Goal: Task Accomplishment & Management: Manage account settings

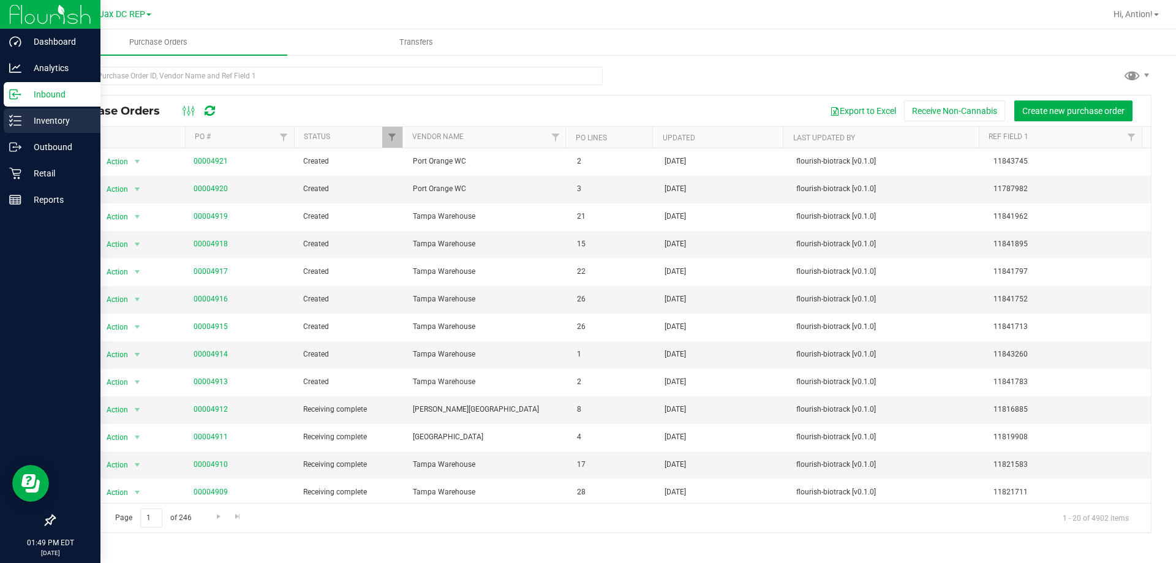
click at [67, 116] on p "Inventory" at bounding box center [57, 120] width 73 height 15
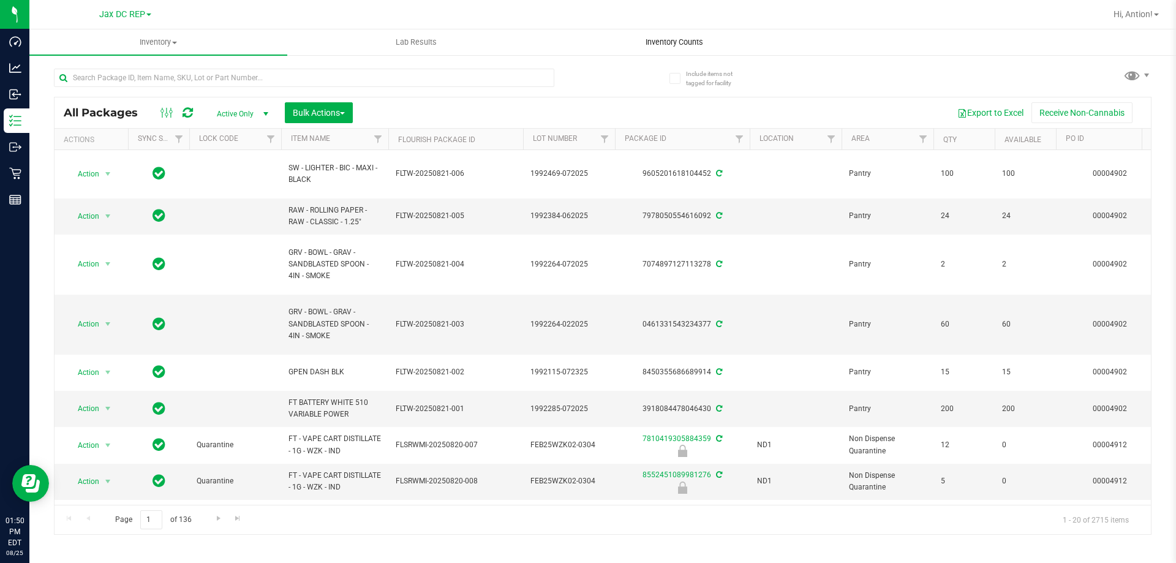
click at [680, 42] on span "Inventory Counts" at bounding box center [674, 42] width 91 height 11
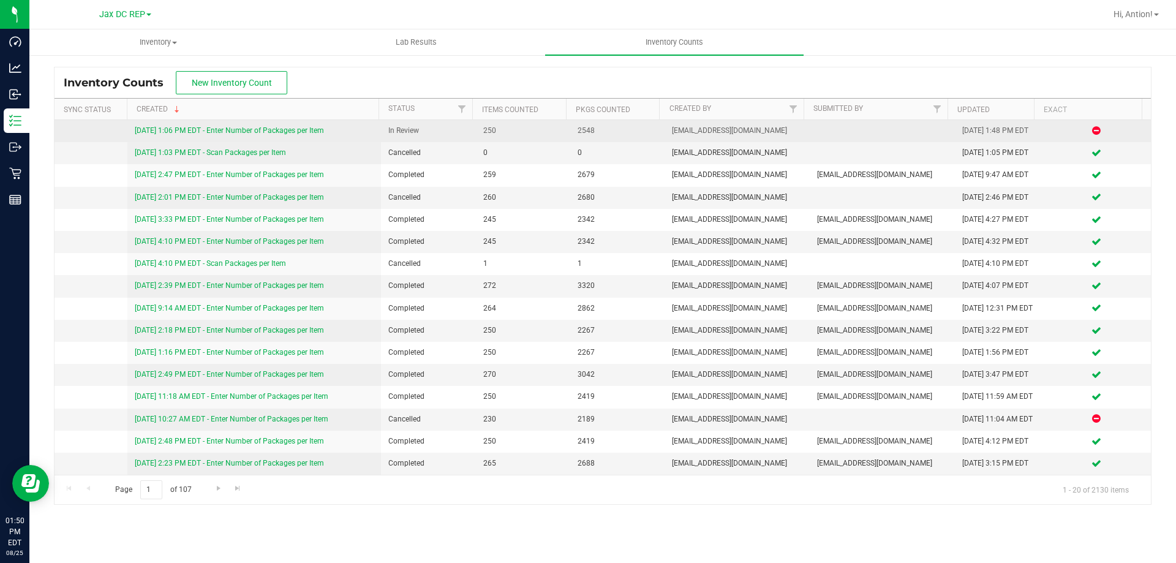
click at [312, 133] on link "[DATE] 1:06 PM EDT - Enter Number of Packages per Item" at bounding box center [229, 130] width 189 height 9
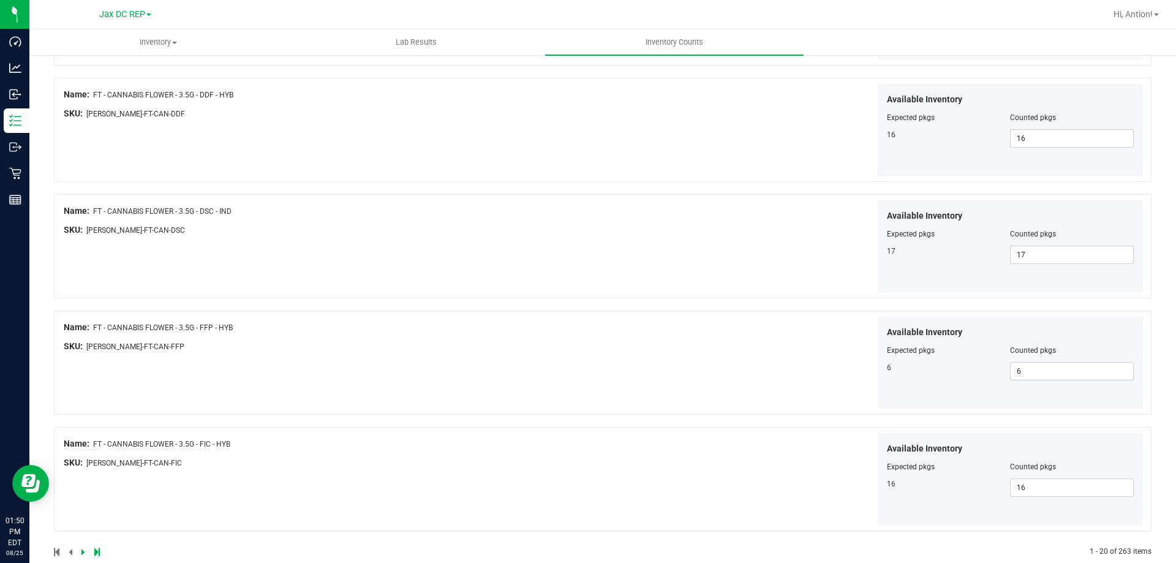
scroll to position [2005, 0]
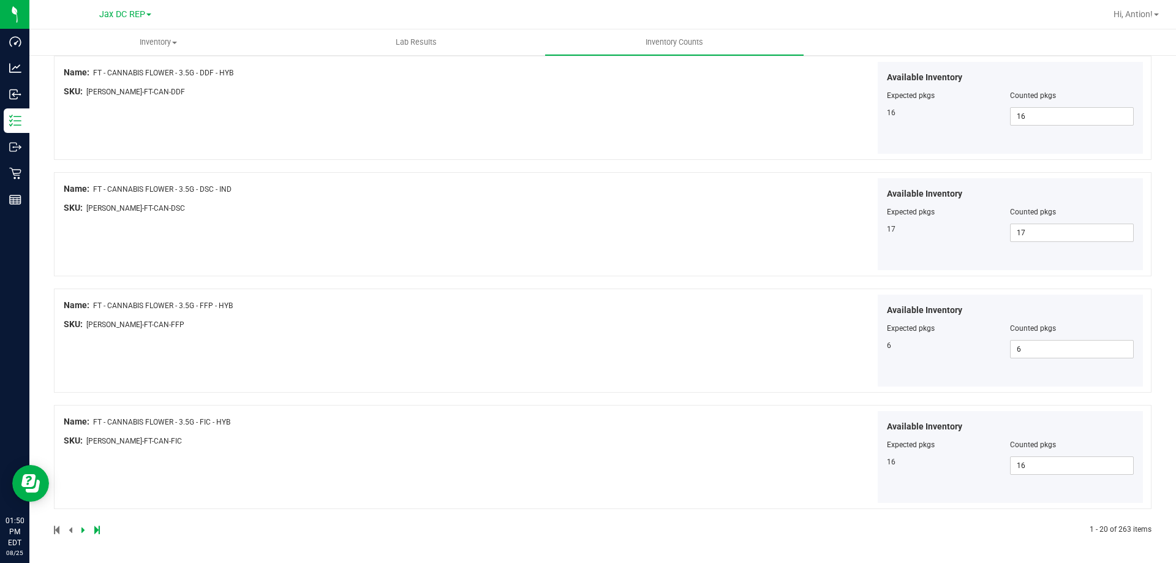
click at [83, 530] on icon at bounding box center [83, 529] width 4 height 7
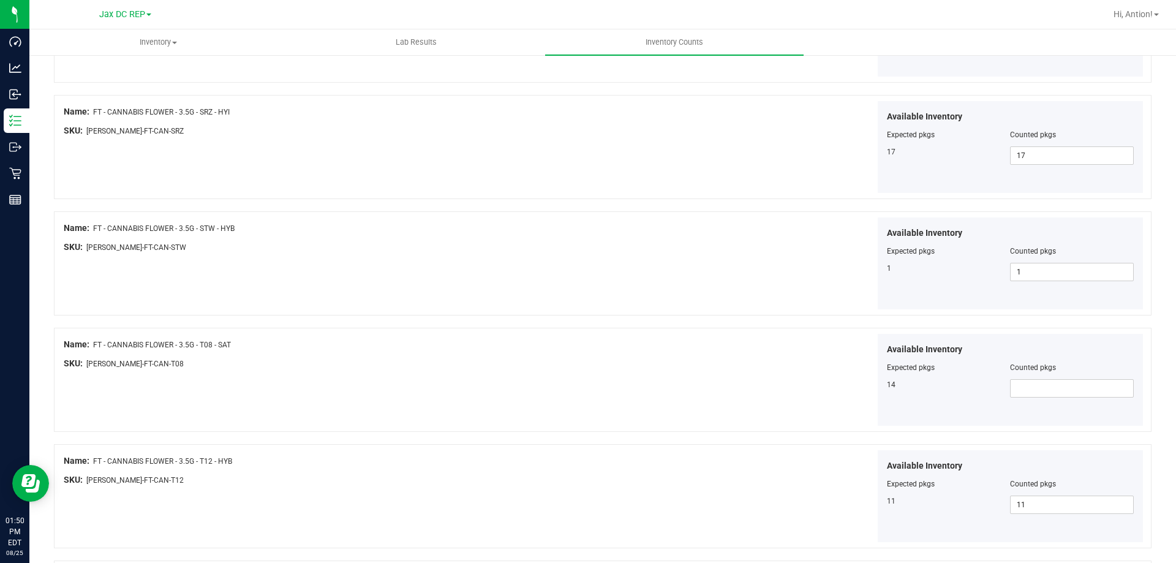
scroll to position [980, 0]
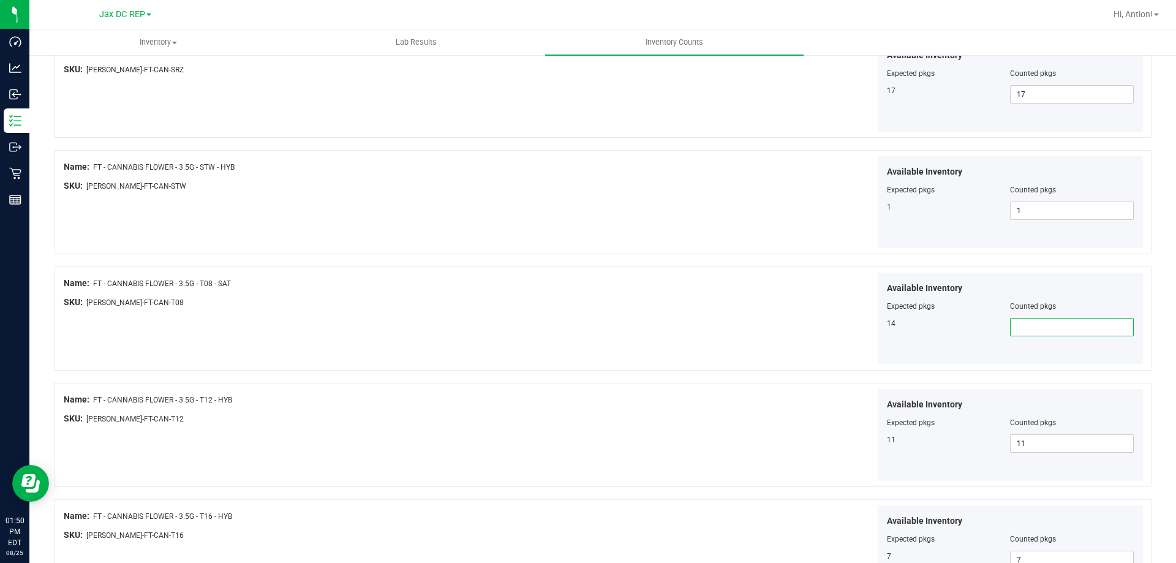
click at [1010, 329] on span at bounding box center [1072, 327] width 124 height 18
type input "14"
click at [834, 344] on div "Available Inventory Expected pkgs Counted pkgs 14 14 14" at bounding box center [874, 319] width 541 height 92
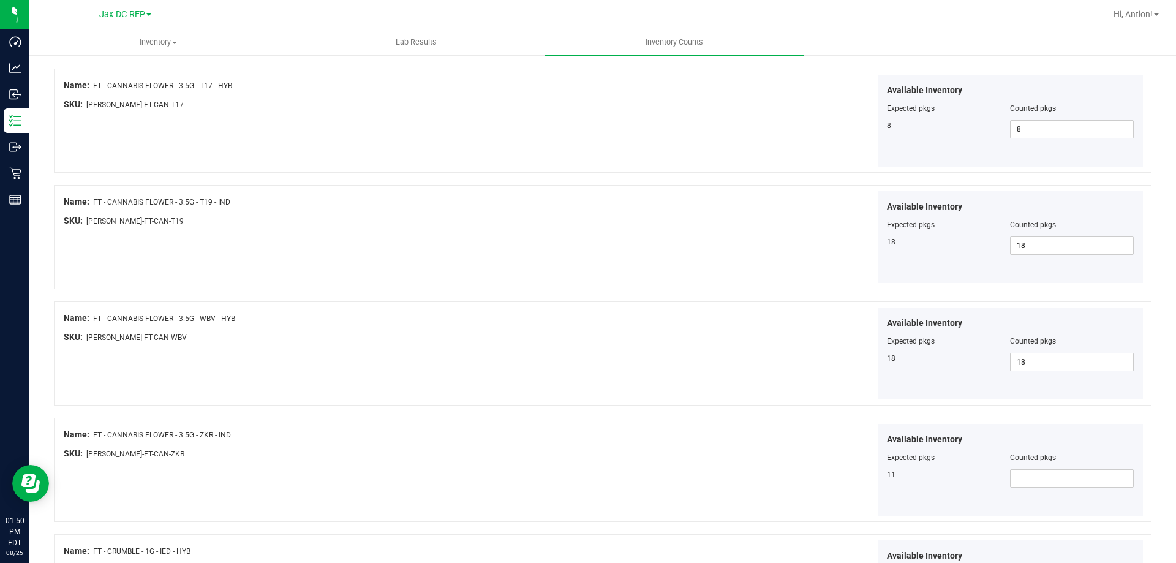
scroll to position [1592, 0]
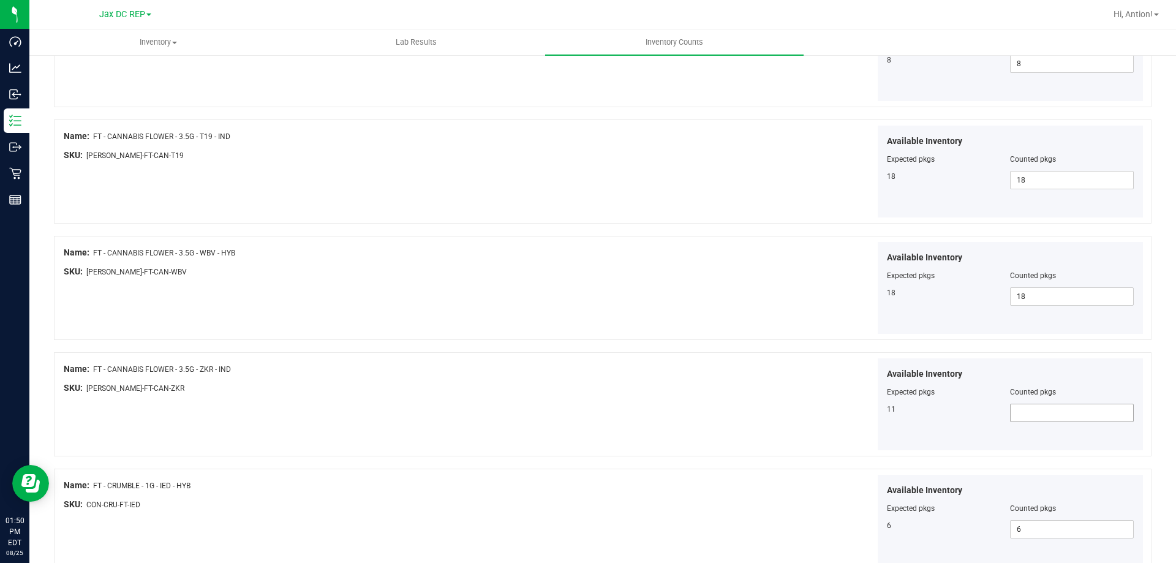
click at [1028, 419] on span at bounding box center [1072, 413] width 124 height 18
type input "11"
click at [664, 371] on div "Available Inventory Expected pkgs Counted pkgs 11 11 11" at bounding box center [874, 404] width 541 height 92
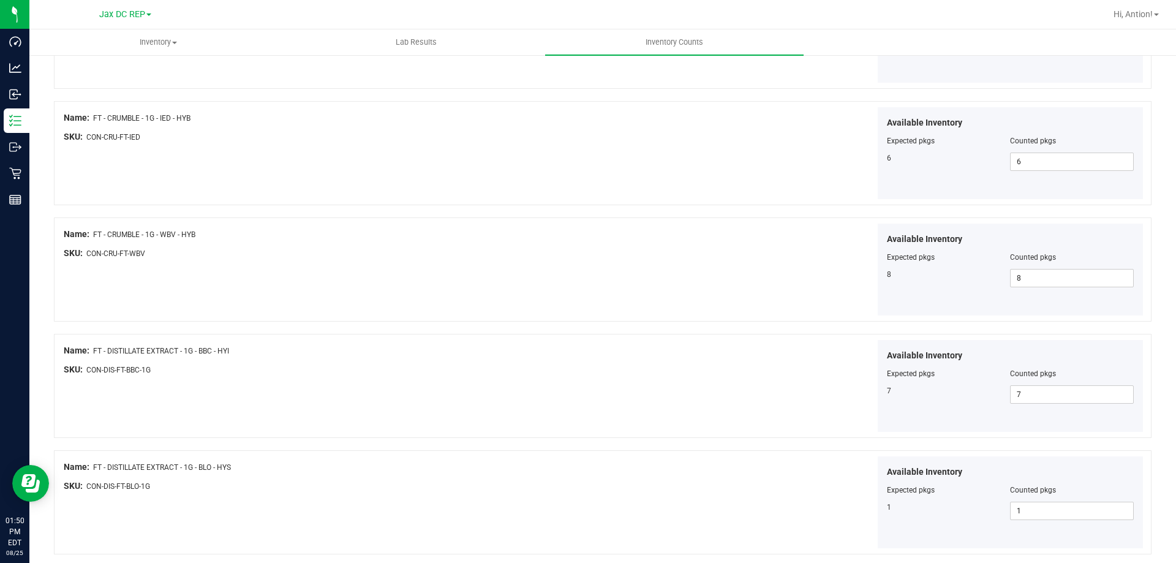
scroll to position [2005, 0]
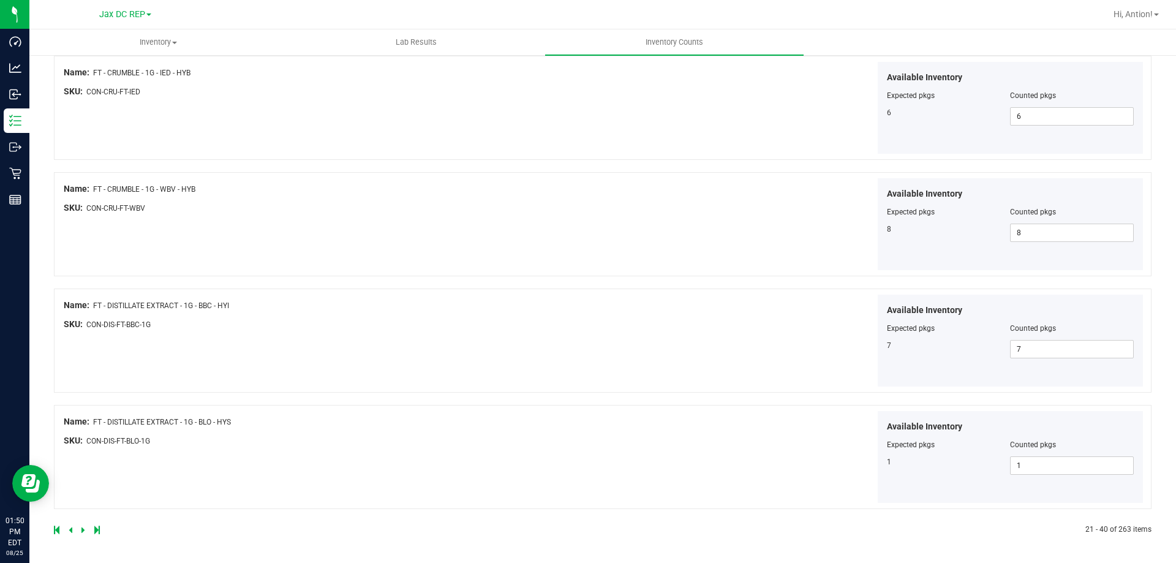
click at [82, 530] on icon at bounding box center [83, 529] width 4 height 7
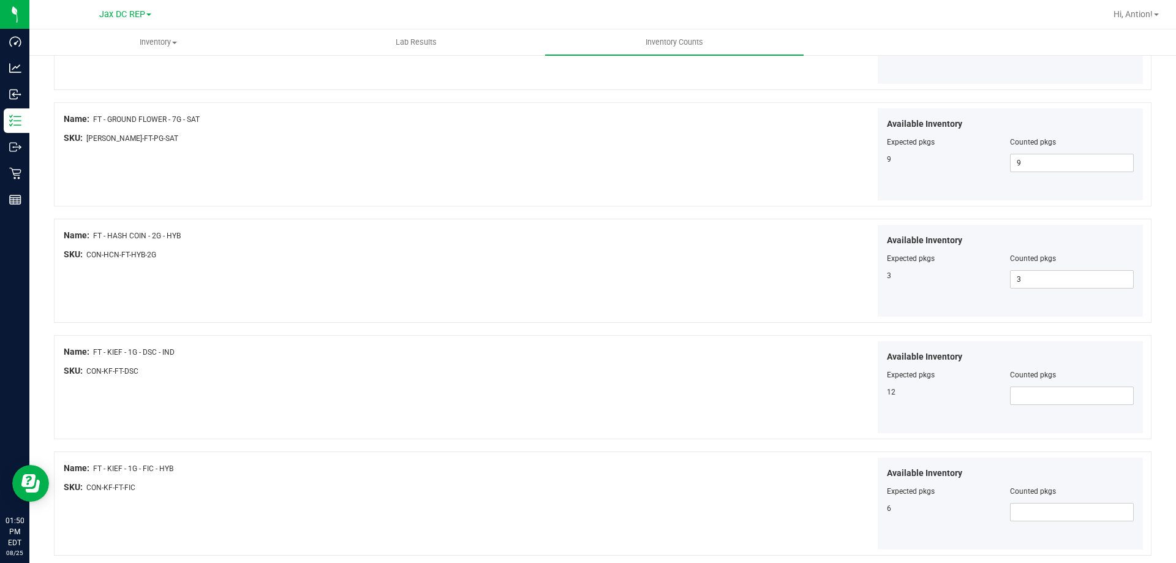
scroll to position [1164, 0]
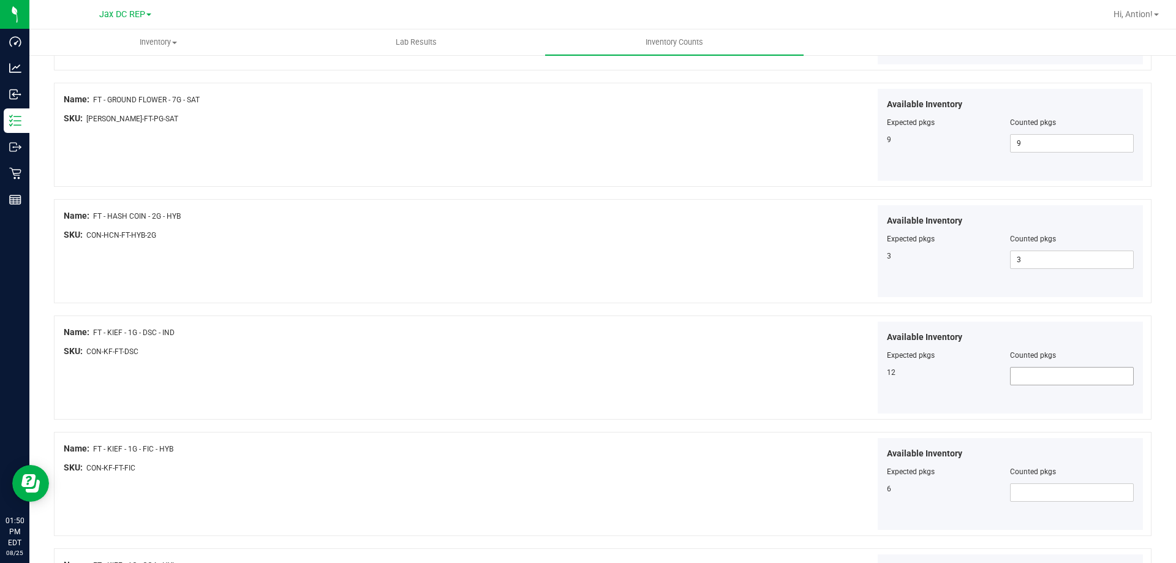
click at [1021, 381] on span at bounding box center [1072, 376] width 124 height 18
type input "12"
click at [760, 396] on div "Available Inventory Expected pkgs Counted pkgs 12 12 12" at bounding box center [874, 368] width 541 height 92
click at [1064, 489] on span at bounding box center [1072, 492] width 124 height 18
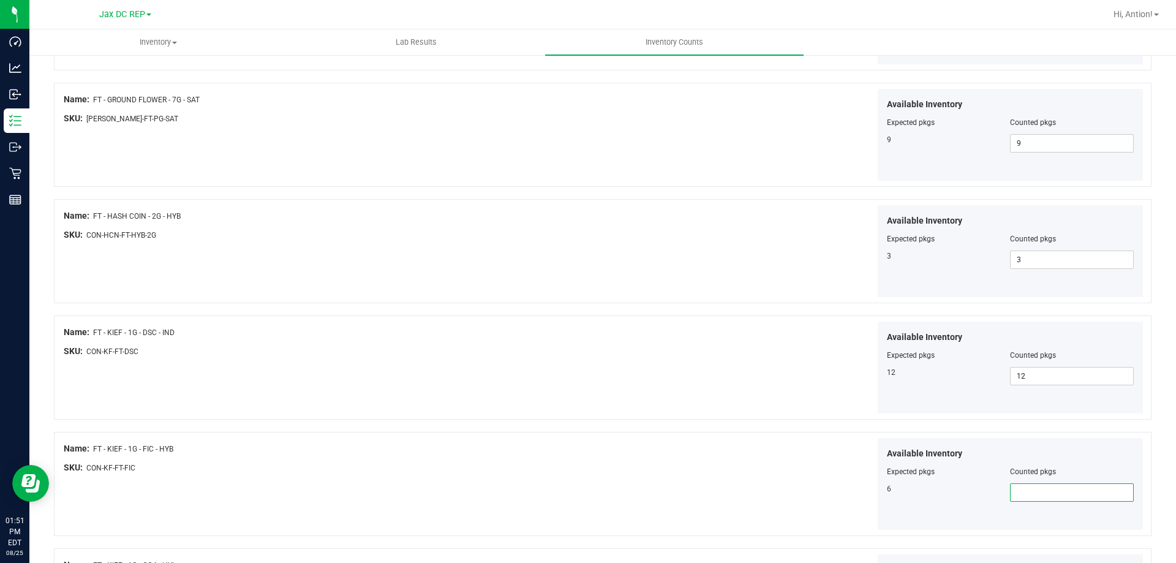
type input "6"
click at [434, 380] on div "Name: FT - KIEF - 1G - DSC - IND SKU: CON-KF-FT-DSC Available Inventory Expecte…" at bounding box center [602, 367] width 1097 height 104
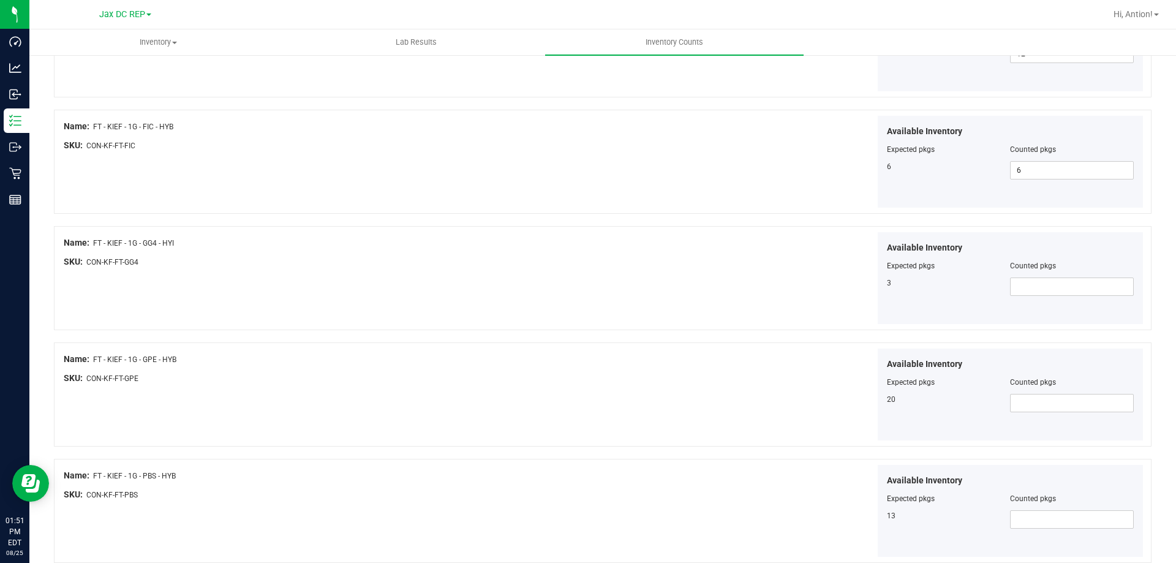
scroll to position [1531, 0]
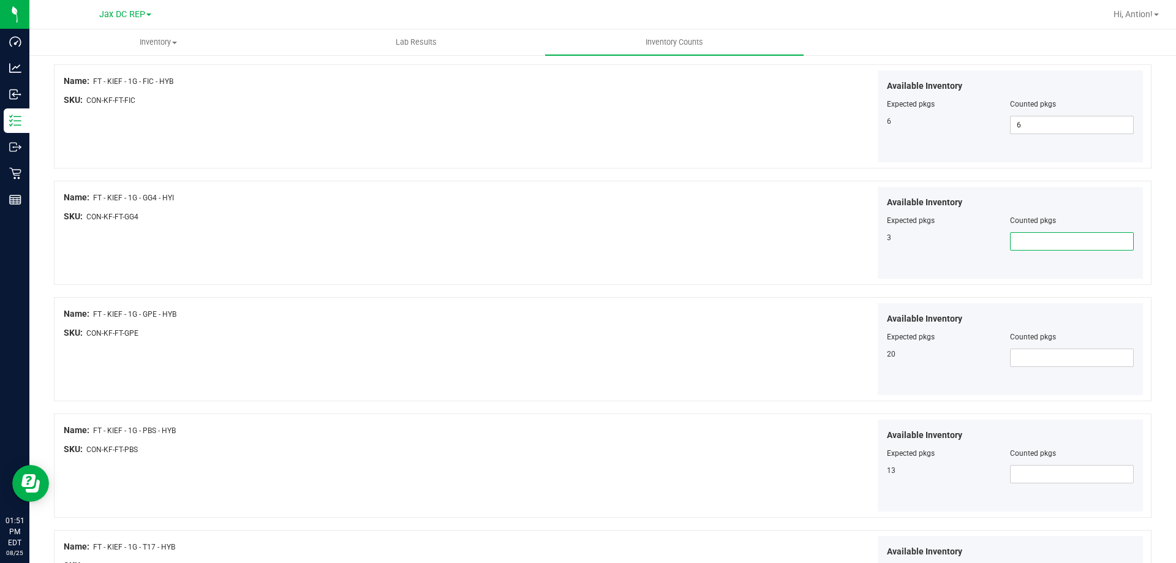
click at [1053, 236] on span at bounding box center [1072, 241] width 124 height 18
type input "3"
click at [694, 313] on div "Available Inventory Expected pkgs Counted pkgs 20" at bounding box center [874, 349] width 541 height 92
click at [1036, 361] on span at bounding box center [1072, 357] width 124 height 18
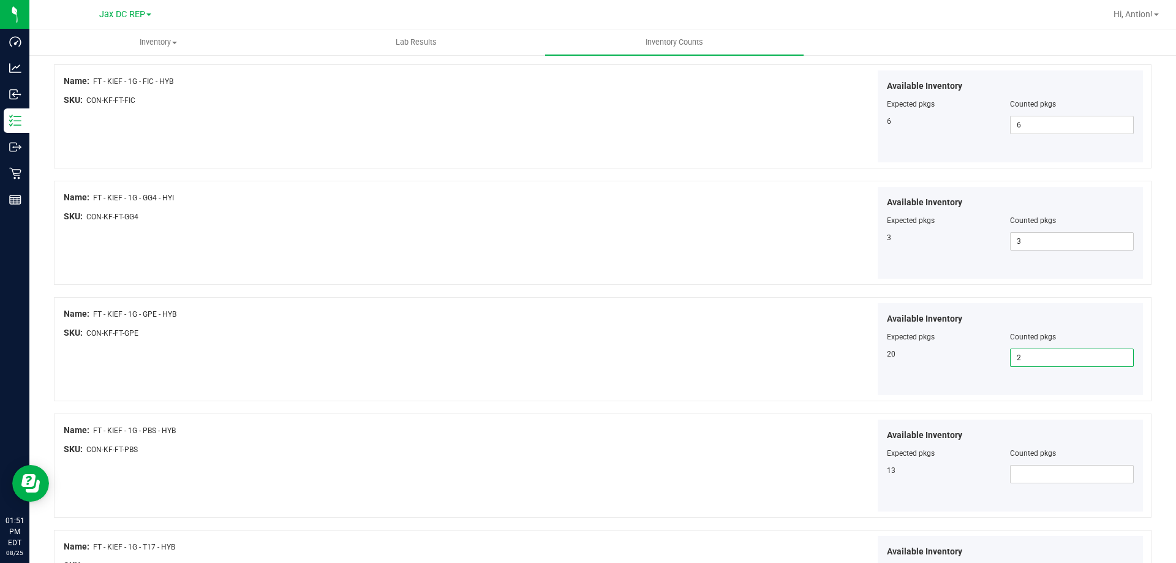
type input "20"
click at [755, 328] on div "Available Inventory Expected pkgs Counted pkgs 20 20 20" at bounding box center [874, 349] width 541 height 92
click at [1067, 469] on span at bounding box center [1072, 474] width 124 height 18
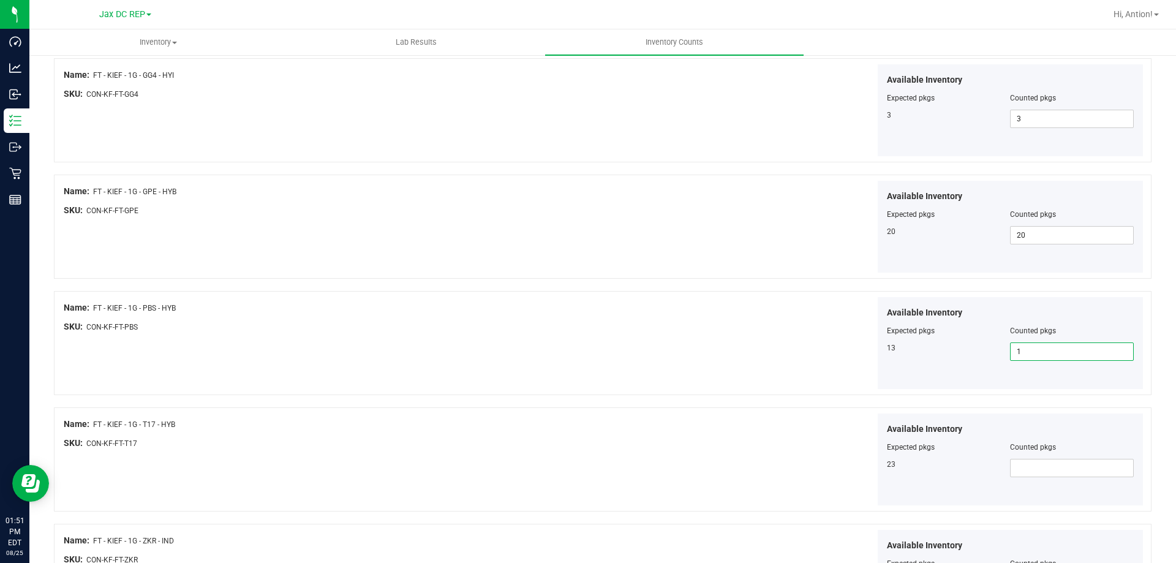
type input "13"
click at [719, 364] on div "Available Inventory Expected pkgs Counted pkgs 13 13 13" at bounding box center [874, 343] width 541 height 92
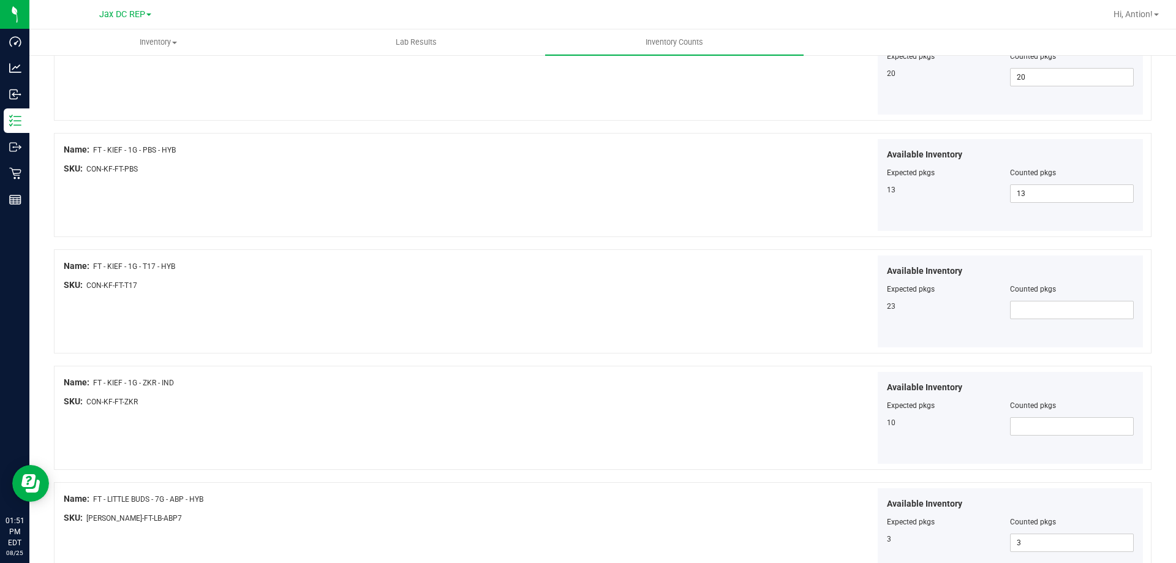
scroll to position [1899, 0]
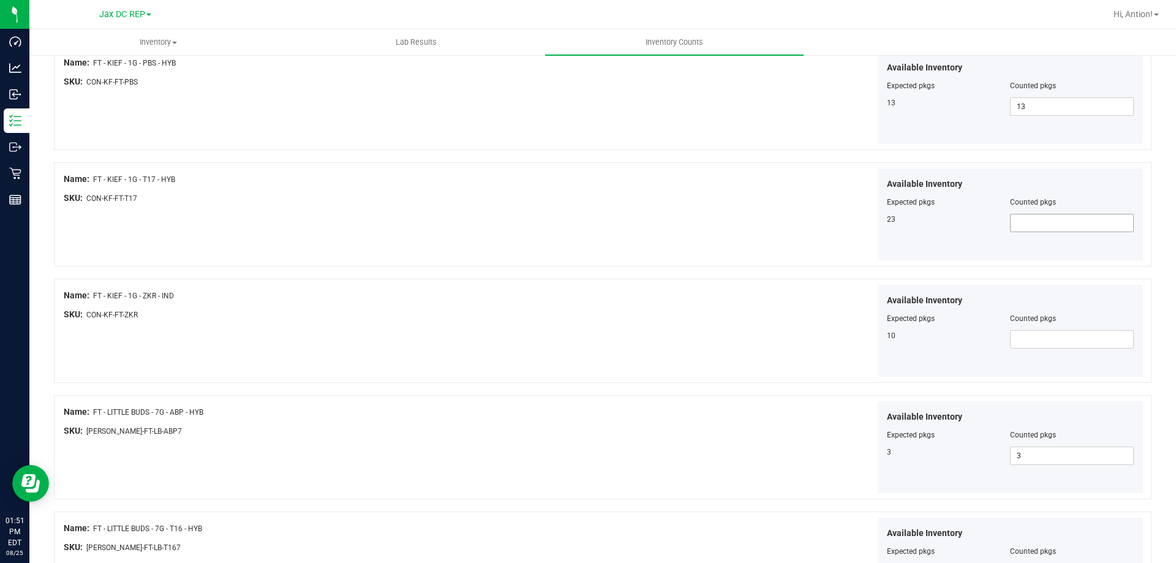
click at [1014, 227] on span at bounding box center [1072, 223] width 124 height 18
type input "23"
click at [821, 320] on div "Available Inventory Expected pkgs Counted pkgs 10" at bounding box center [874, 331] width 541 height 92
click at [1031, 339] on span at bounding box center [1072, 339] width 124 height 18
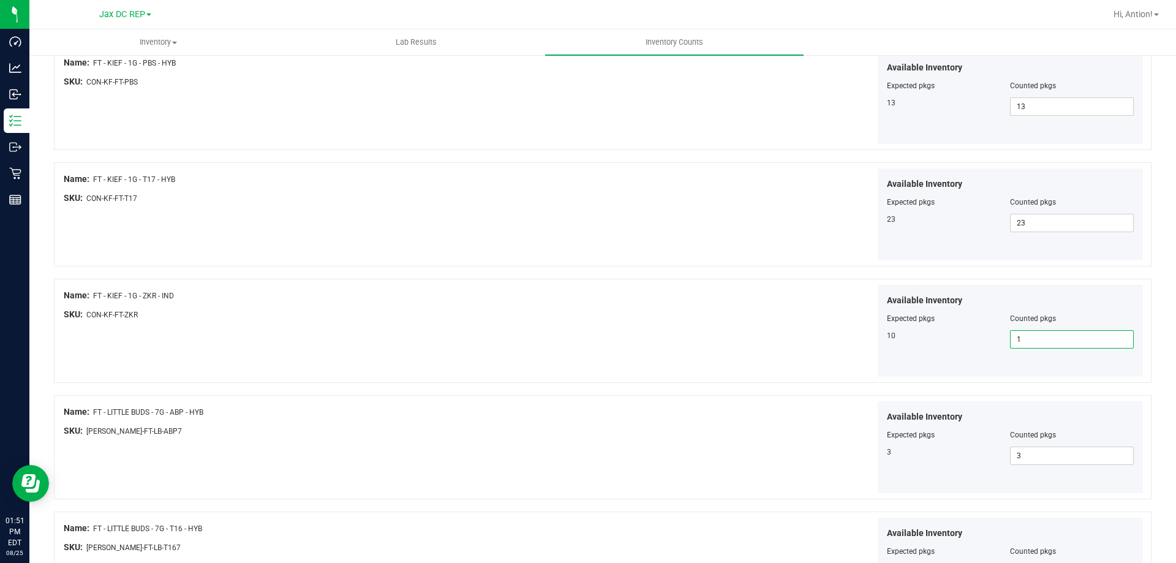
type input "10"
click at [725, 367] on div "Available Inventory Expected pkgs Counted pkgs 10 10 10" at bounding box center [874, 331] width 541 height 92
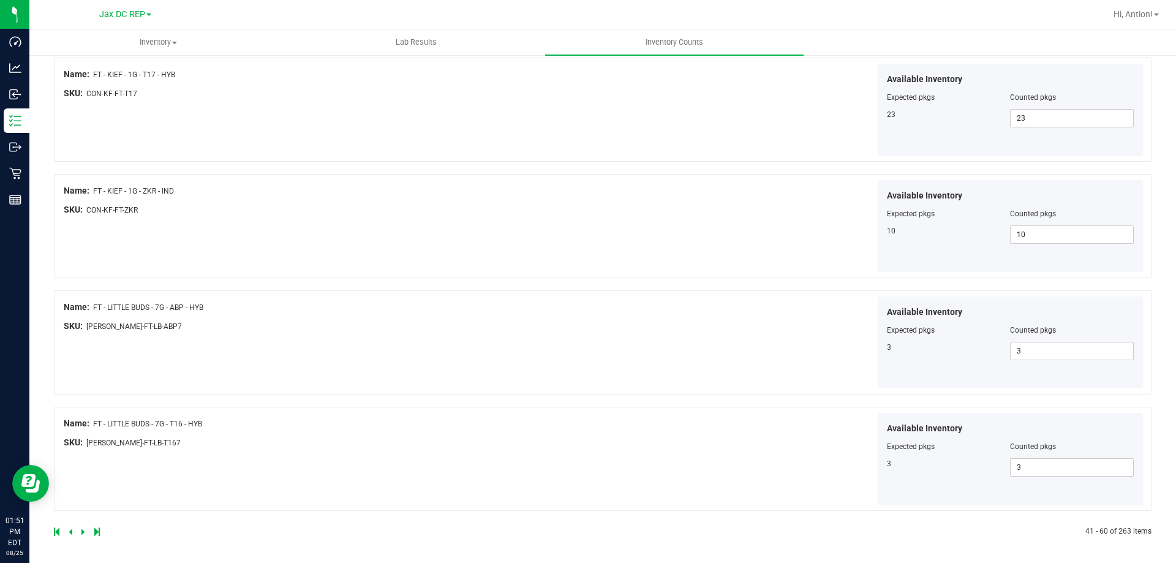
scroll to position [2005, 0]
click at [83, 530] on icon at bounding box center [83, 529] width 4 height 7
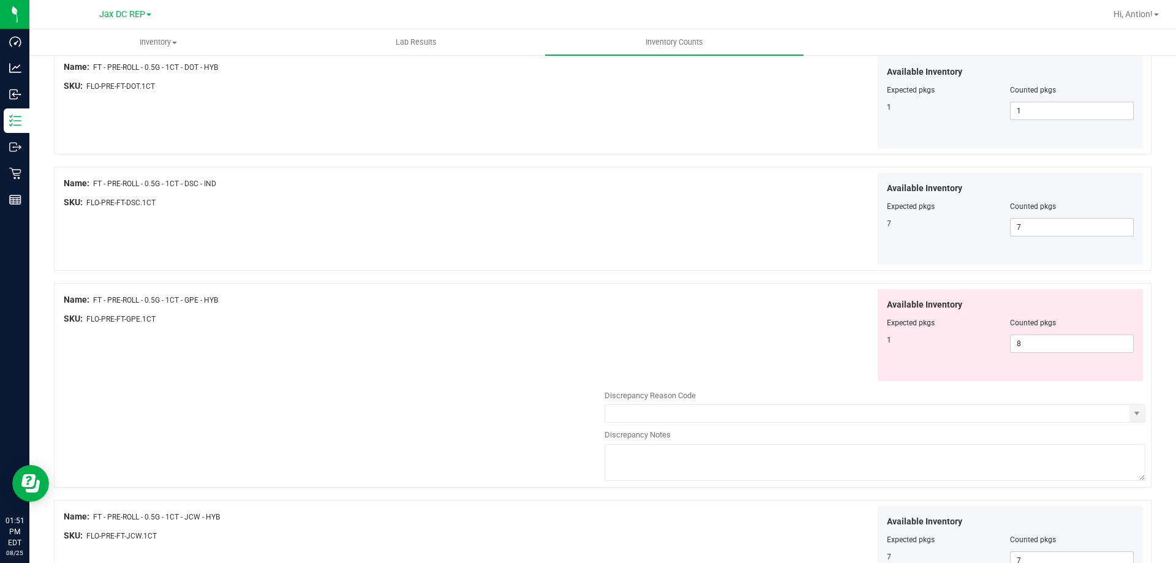
scroll to position [735, 0]
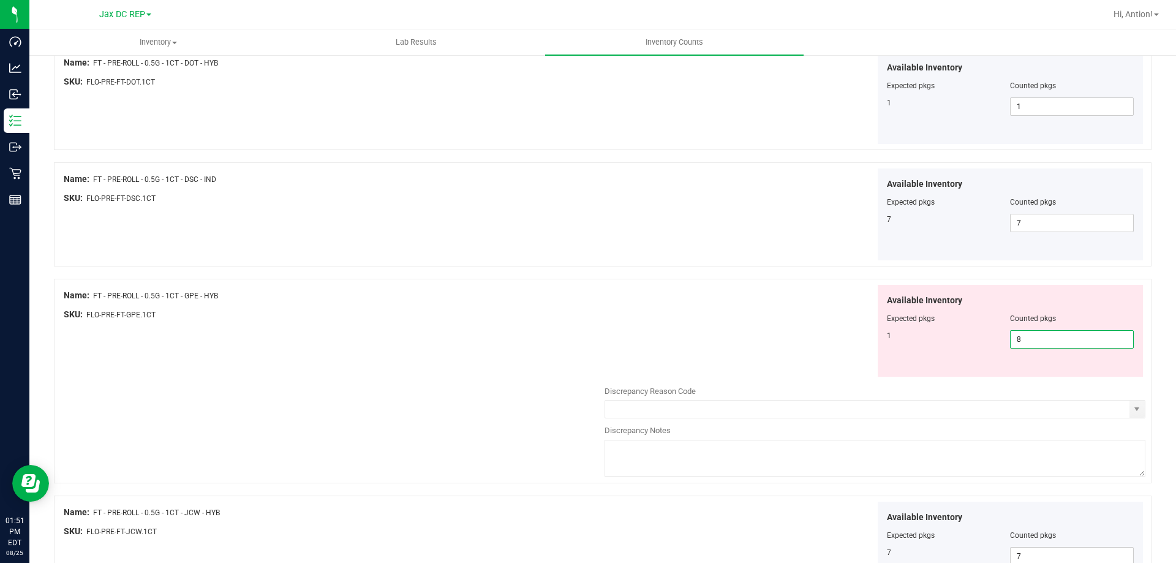
drag, startPoint x: 1018, startPoint y: 334, endPoint x: 604, endPoint y: 334, distance: 414.0
click at [604, 334] on div "Available Inventory Expected pkgs Counted pkgs 1 8 8" at bounding box center [874, 331] width 541 height 92
drag, startPoint x: 92, startPoint y: 293, endPoint x: 255, endPoint y: 293, distance: 162.9
click at [255, 293] on div "Name: FT - PRE-ROLL - 0.5G - 1CT - GPE - HYB" at bounding box center [334, 295] width 541 height 13
copy div "FT - PRE-ROLL - 0.5G - 1CT - GPE - HYB"
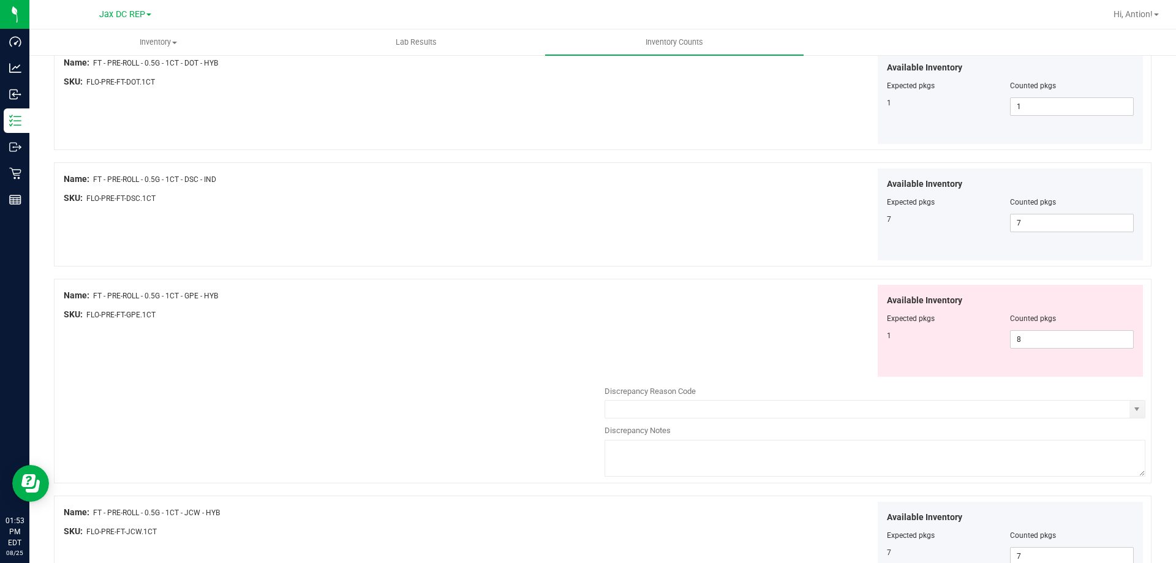
drag, startPoint x: 894, startPoint y: 340, endPoint x: 859, endPoint y: 339, distance: 35.5
click at [860, 339] on div "Available Inventory Expected pkgs Counted pkgs 1 8 8" at bounding box center [874, 331] width 541 height 92
click at [825, 344] on div "Available Inventory Expected pkgs Counted pkgs 1 8 8" at bounding box center [874, 331] width 541 height 92
drag, startPoint x: 1015, startPoint y: 344, endPoint x: 957, endPoint y: 343, distance: 58.8
click at [957, 343] on div "1 8 8" at bounding box center [1010, 339] width 247 height 18
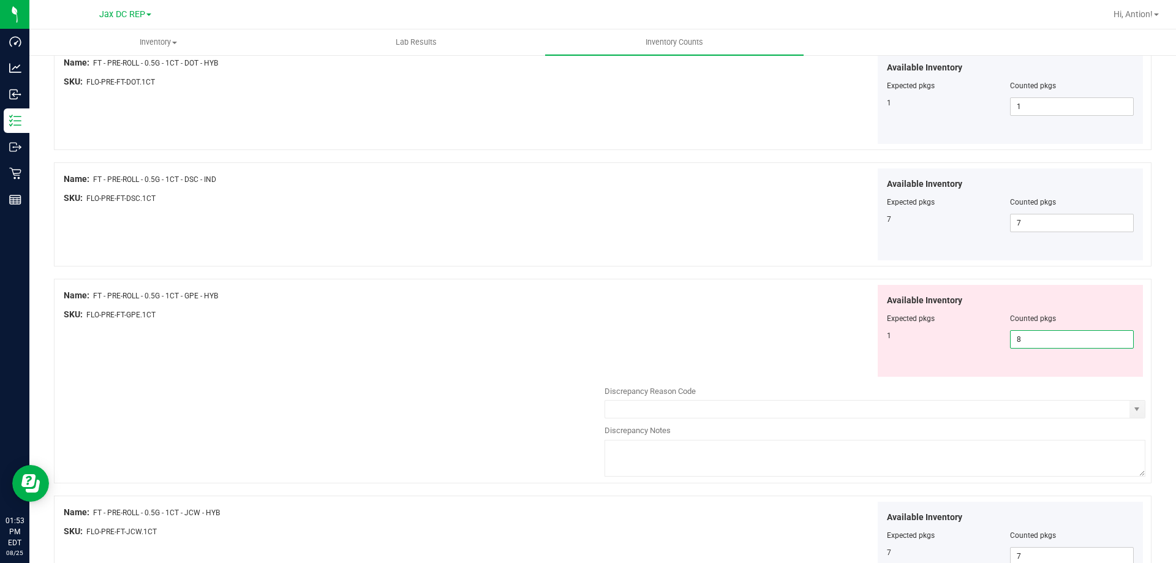
type input "1"
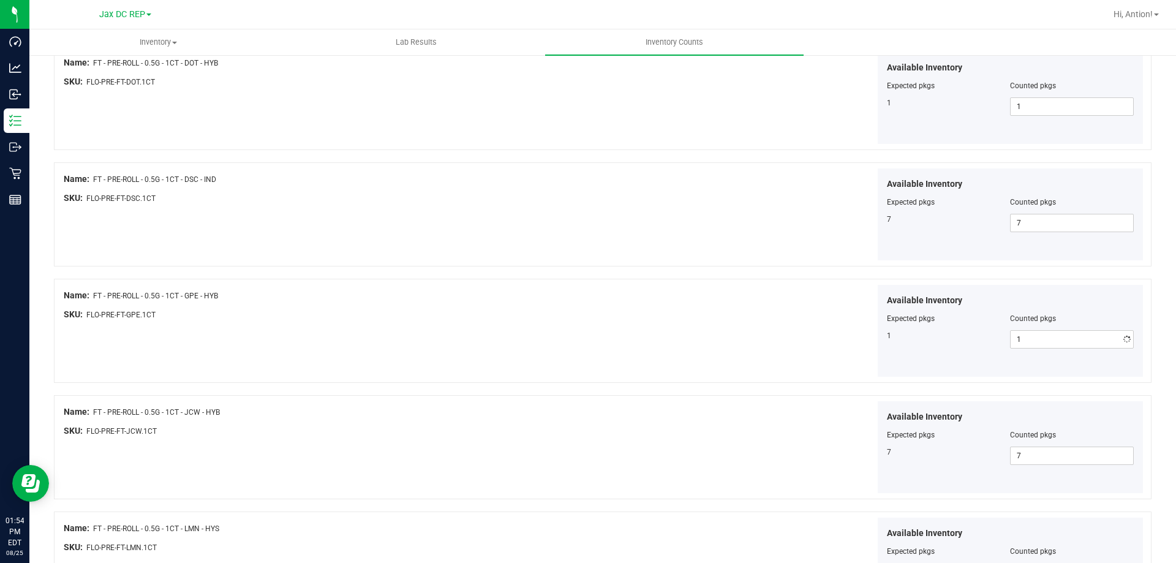
click at [756, 331] on div "Available Inventory Expected pkgs Counted pkgs 1 1 1" at bounding box center [874, 331] width 541 height 92
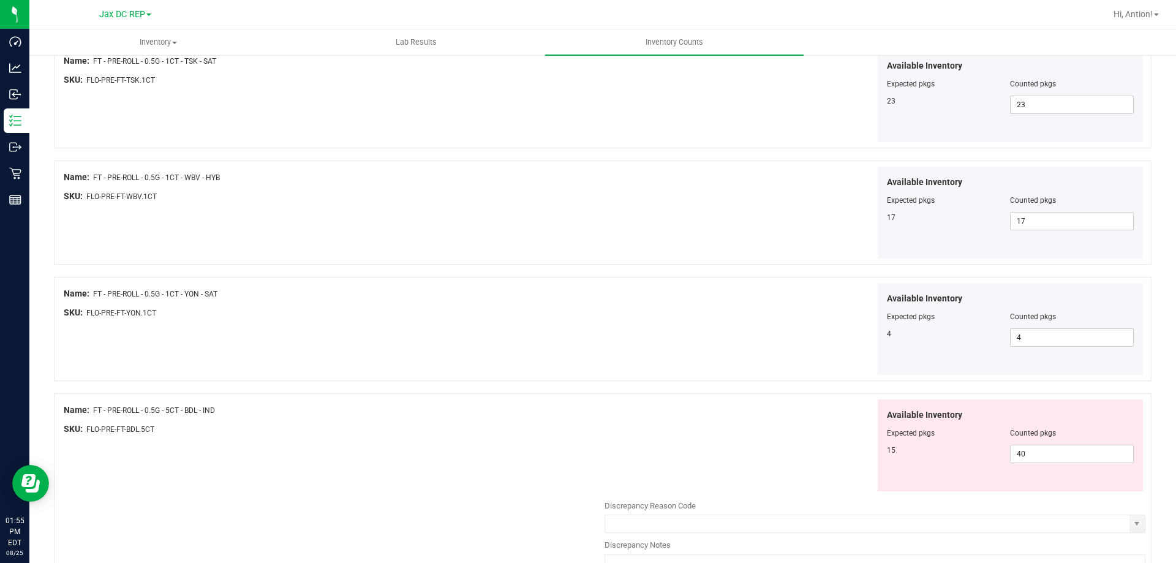
scroll to position [1531, 0]
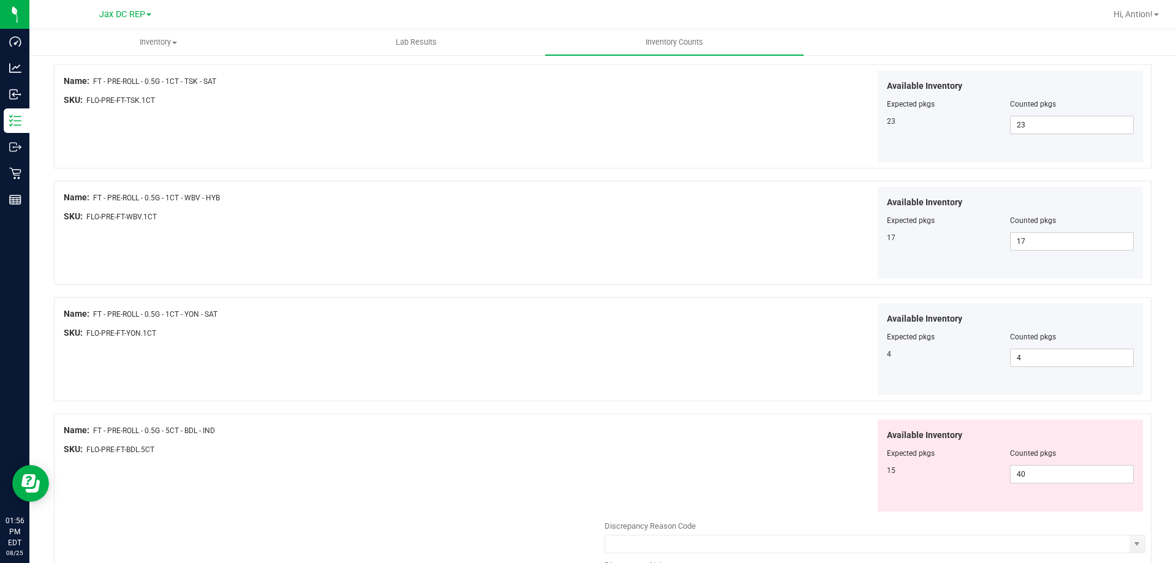
click at [295, 465] on div "Name: FT - PRE-ROLL - 0.5G - 5CT - BDL - IND SKU: FLO-PRE-FT-BDL.5CT" at bounding box center [334, 443] width 541 height 47
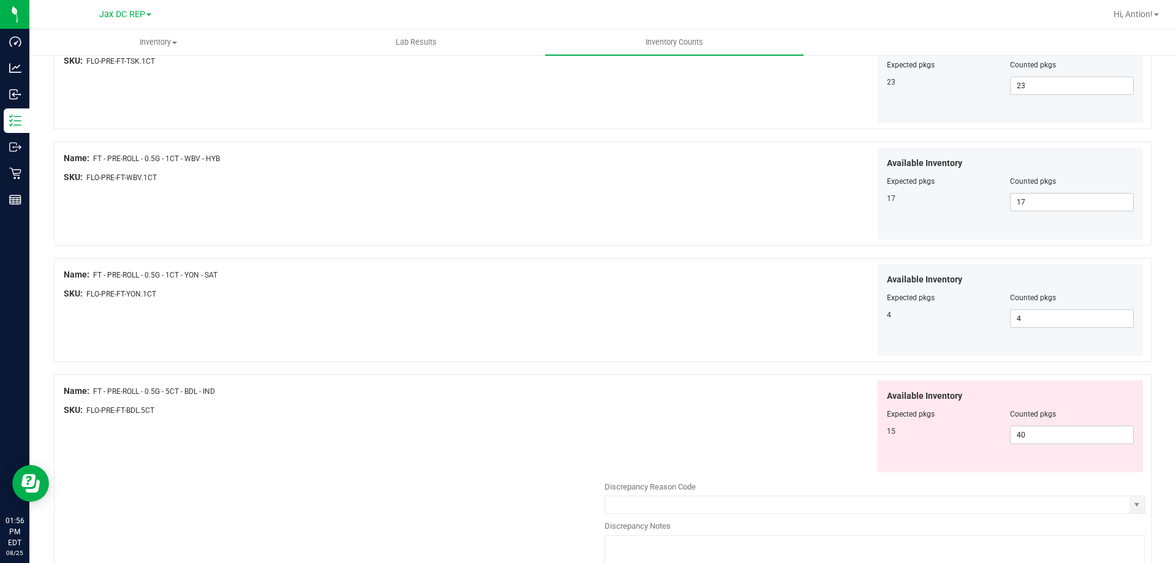
scroll to position [1592, 0]
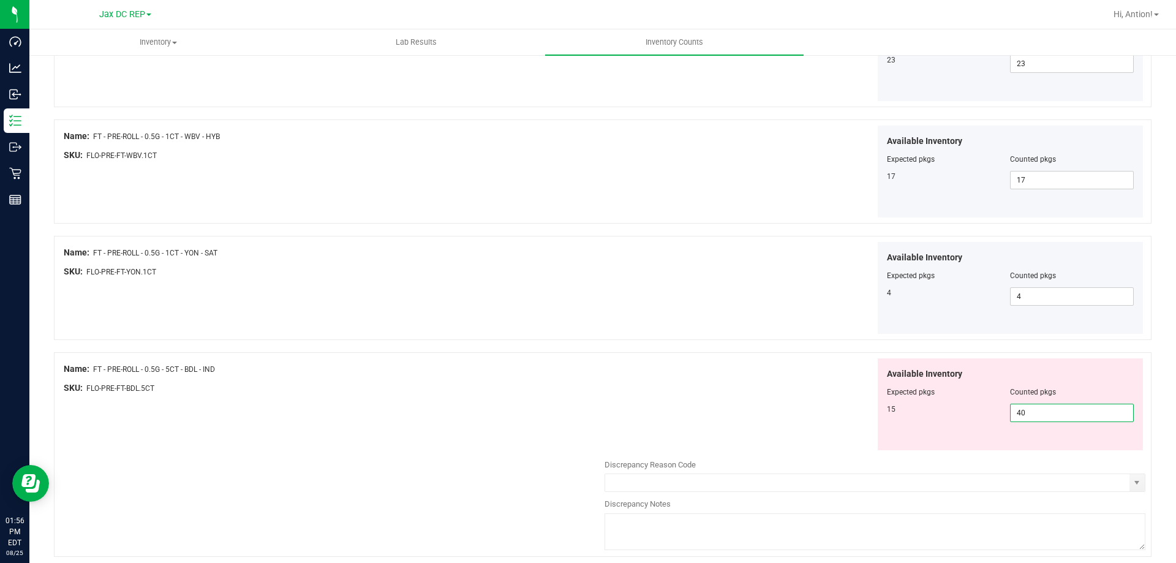
drag, startPoint x: 1022, startPoint y: 410, endPoint x: 601, endPoint y: 443, distance: 422.1
click at [604, 443] on div "Available Inventory Expected pkgs Counted pkgs 15 40 40" at bounding box center [874, 404] width 541 height 92
drag, startPoint x: 94, startPoint y: 367, endPoint x: 227, endPoint y: 373, distance: 133.0
click at [227, 373] on div "Name: FT - PRE-ROLL - 0.5G - 5CT - BDL - IND" at bounding box center [334, 369] width 541 height 13
copy span "FT - PRE-ROLL - 0.5G - 5CT - BDL - IND"
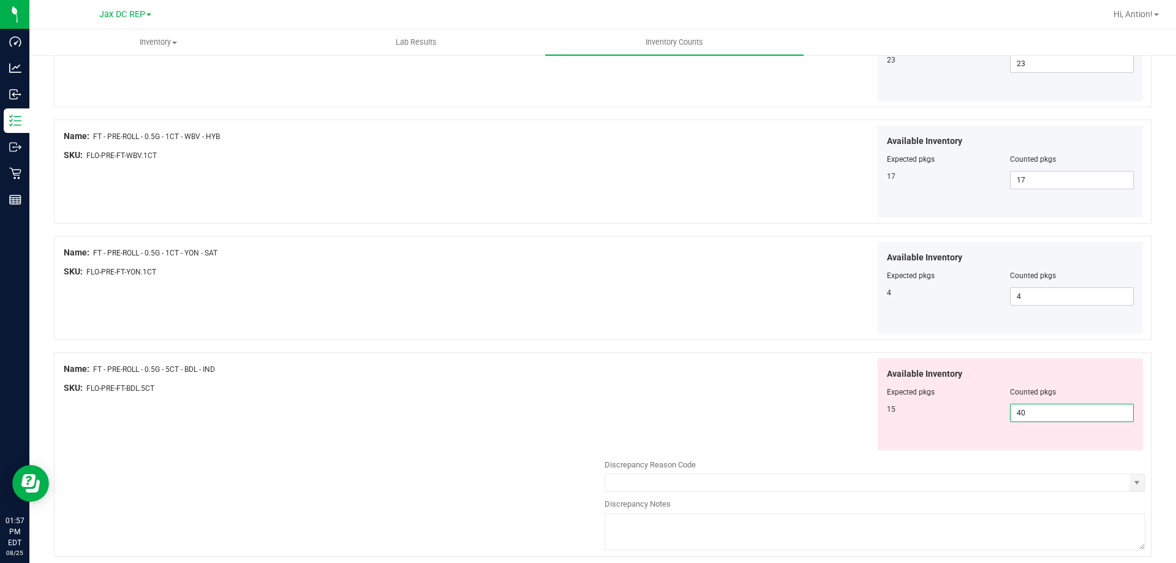
drag, startPoint x: 1041, startPoint y: 418, endPoint x: 898, endPoint y: 420, distance: 142.7
click at [898, 420] on div "15 40 40" at bounding box center [1010, 413] width 247 height 18
type input "15"
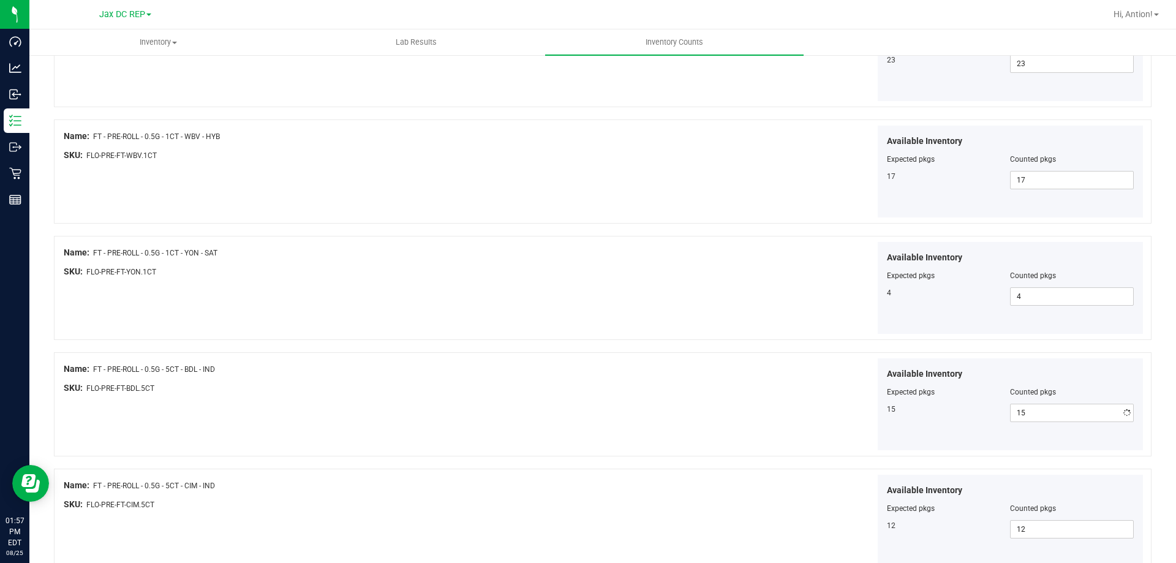
click at [701, 392] on div "Available Inventory Expected pkgs Counted pkgs 15 15 15" at bounding box center [874, 404] width 541 height 92
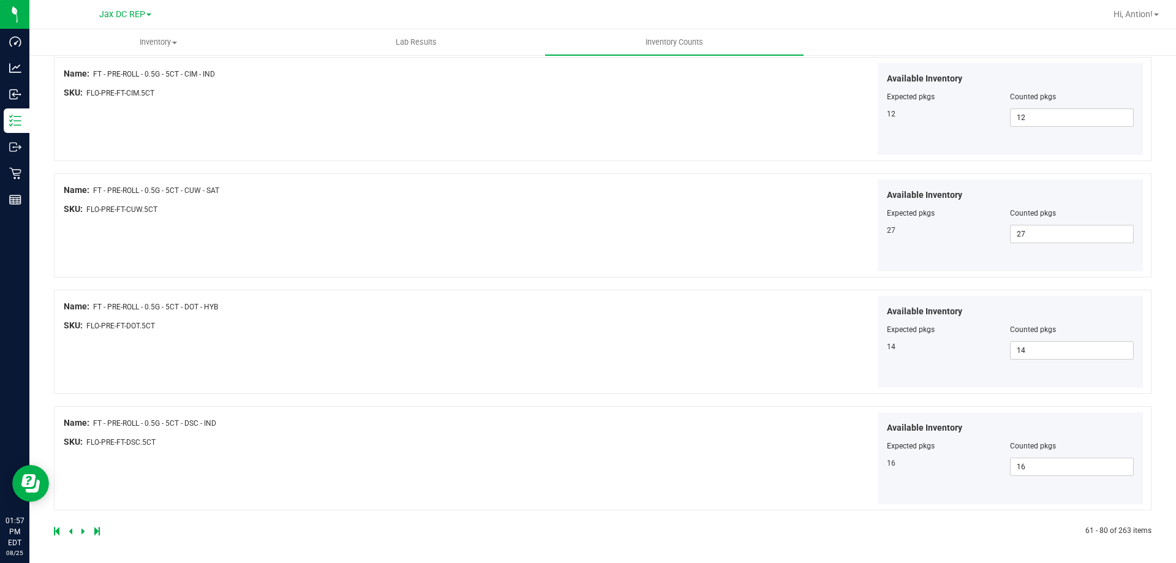
scroll to position [2005, 0]
click at [82, 527] on icon at bounding box center [83, 529] width 4 height 7
click at [83, 526] on icon at bounding box center [83, 529] width 4 height 7
click at [81, 529] on icon at bounding box center [83, 529] width 4 height 7
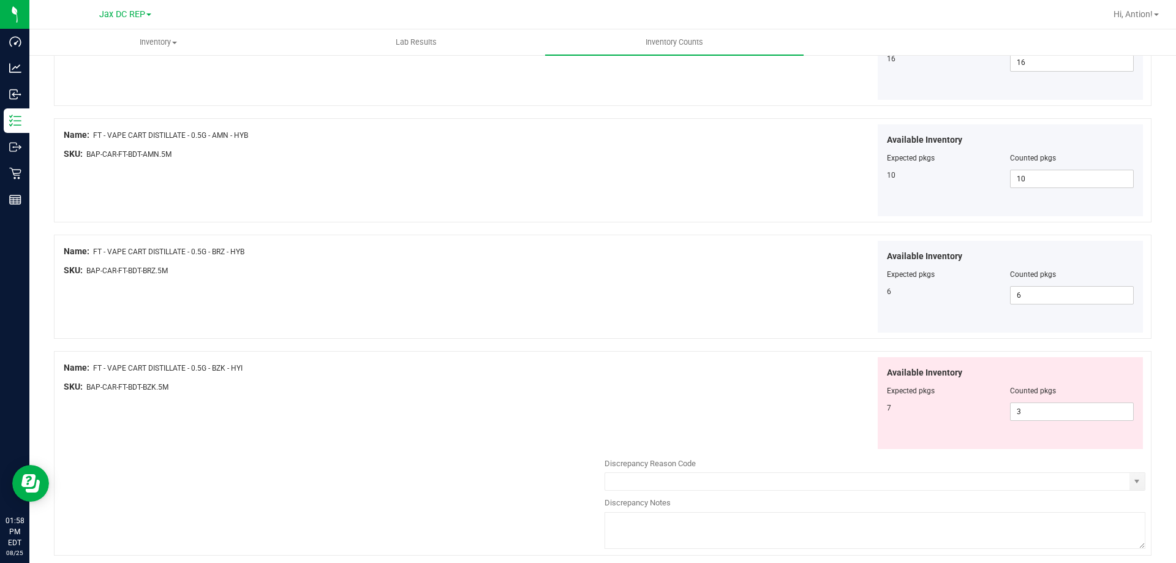
scroll to position [1286, 0]
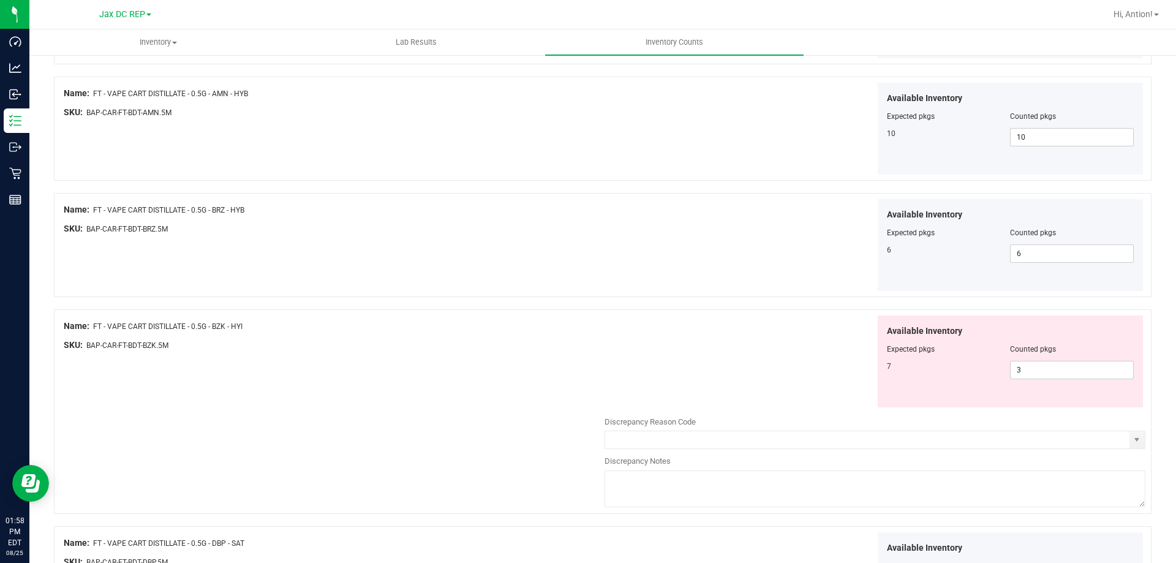
drag, startPoint x: 94, startPoint y: 325, endPoint x: 271, endPoint y: 322, distance: 177.6
click at [271, 322] on div "Name: FT - VAPE CART DISTILLATE - 0.5G - BZK - HYI" at bounding box center [334, 326] width 541 height 13
copy span "FT - VAPE CART DISTILLATE - 0.5G - BZK - HYI"
drag, startPoint x: 1036, startPoint y: 369, endPoint x: 960, endPoint y: 369, distance: 75.9
click at [960, 369] on div "7 3 3" at bounding box center [1010, 370] width 247 height 18
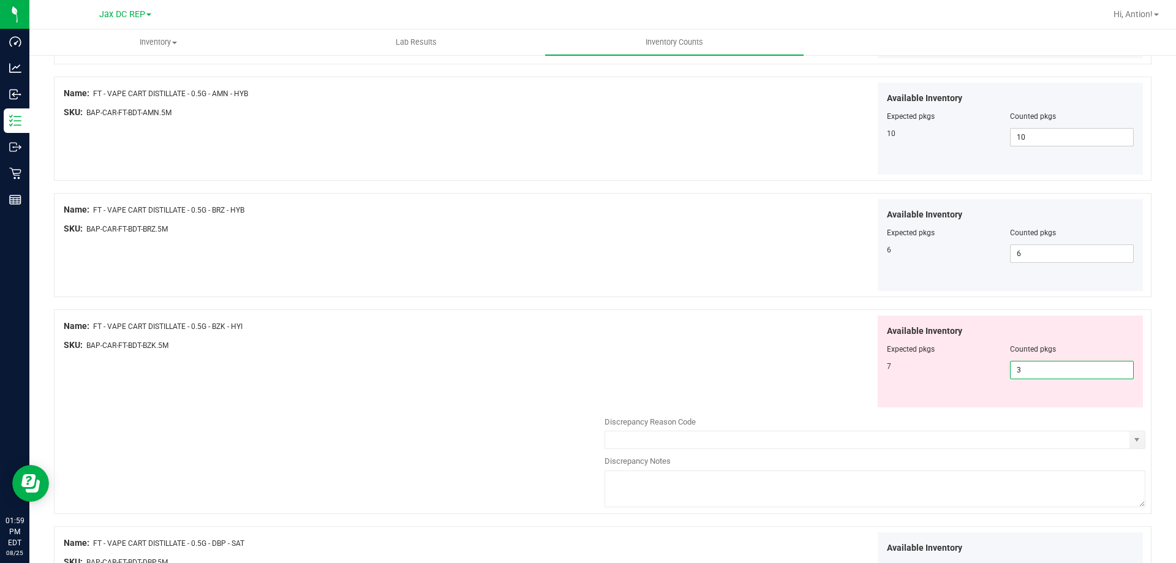
type input "7"
click at [786, 337] on div "Available Inventory Expected pkgs Counted pkgs 7 7 7" at bounding box center [874, 361] width 541 height 92
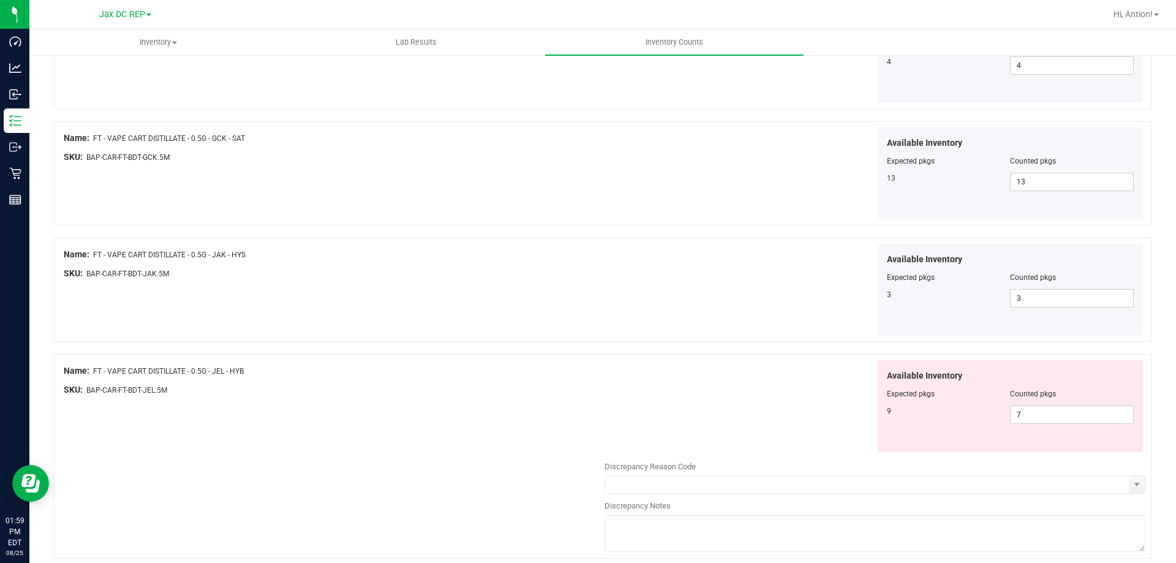
scroll to position [1960, 0]
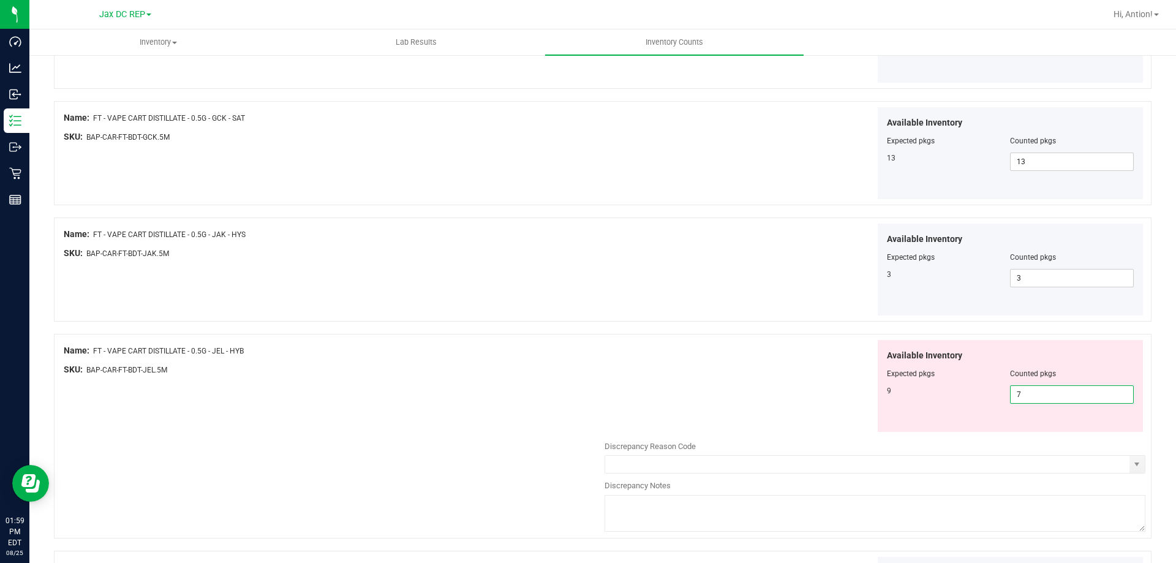
drag, startPoint x: 1028, startPoint y: 397, endPoint x: 862, endPoint y: 408, distance: 166.3
click at [862, 408] on div "Available Inventory Expected pkgs Counted pkgs 9 7 7" at bounding box center [874, 386] width 541 height 92
type input "9"
click at [740, 393] on div "Available Inventory Expected pkgs Counted pkgs 9 9 9" at bounding box center [874, 386] width 541 height 92
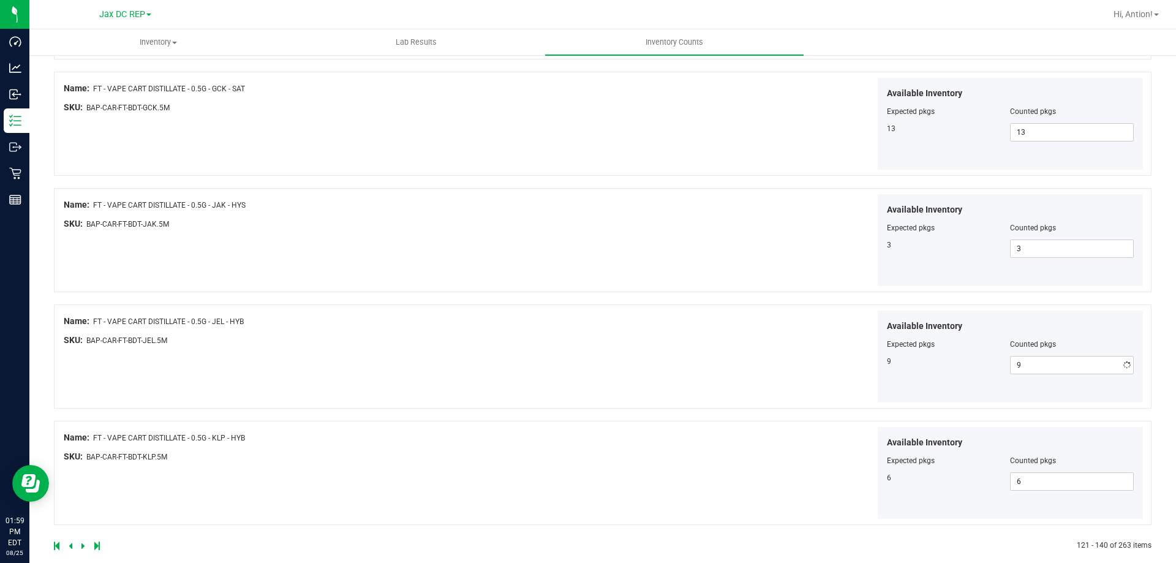
scroll to position [2005, 0]
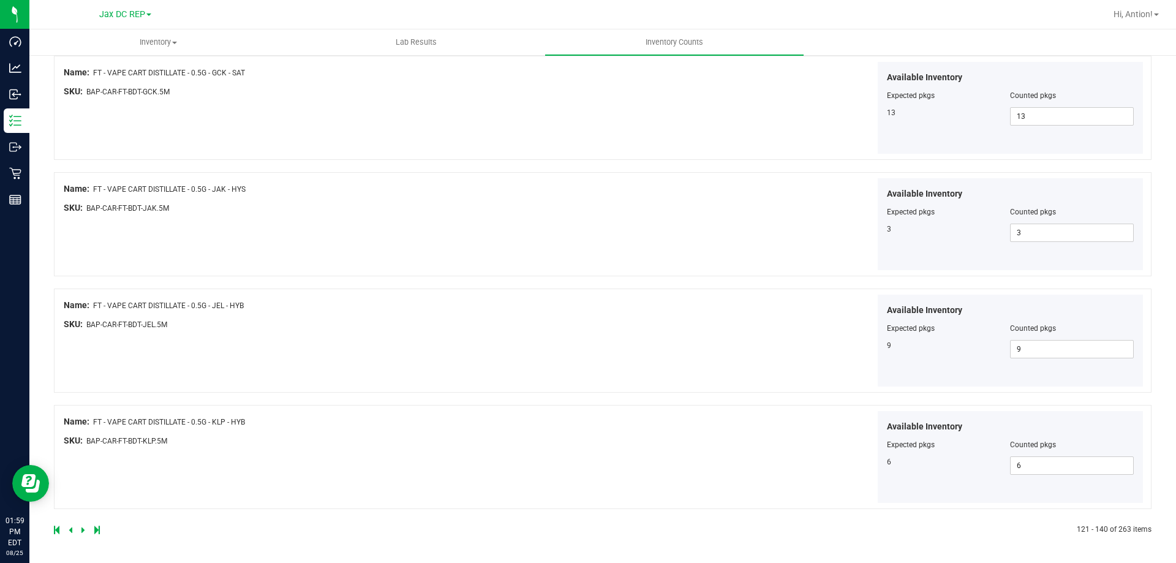
click at [81, 526] on icon at bounding box center [83, 529] width 4 height 7
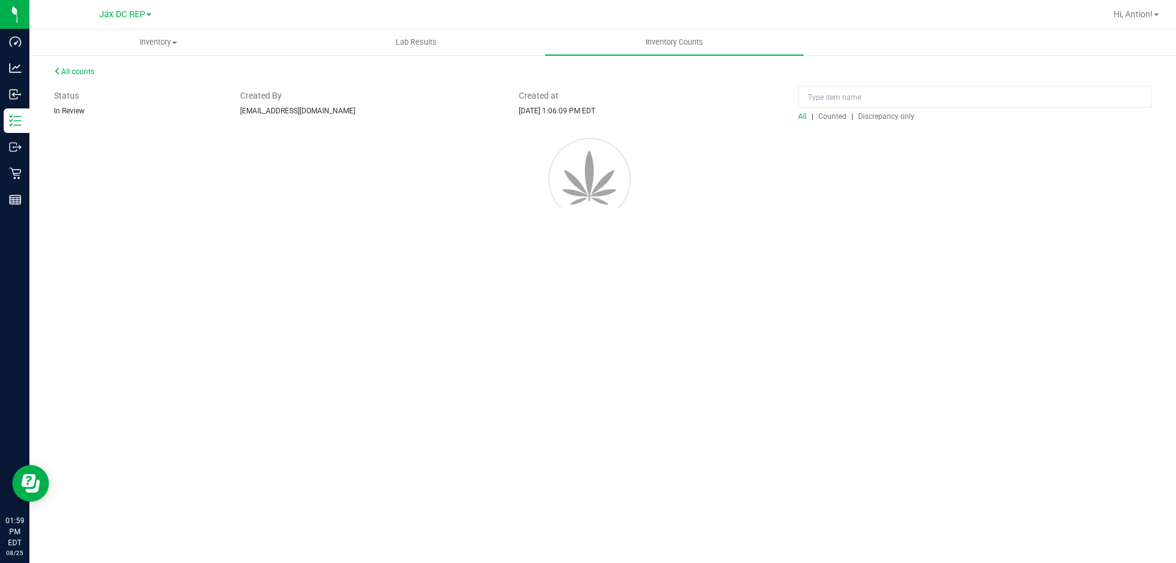
scroll to position [0, 0]
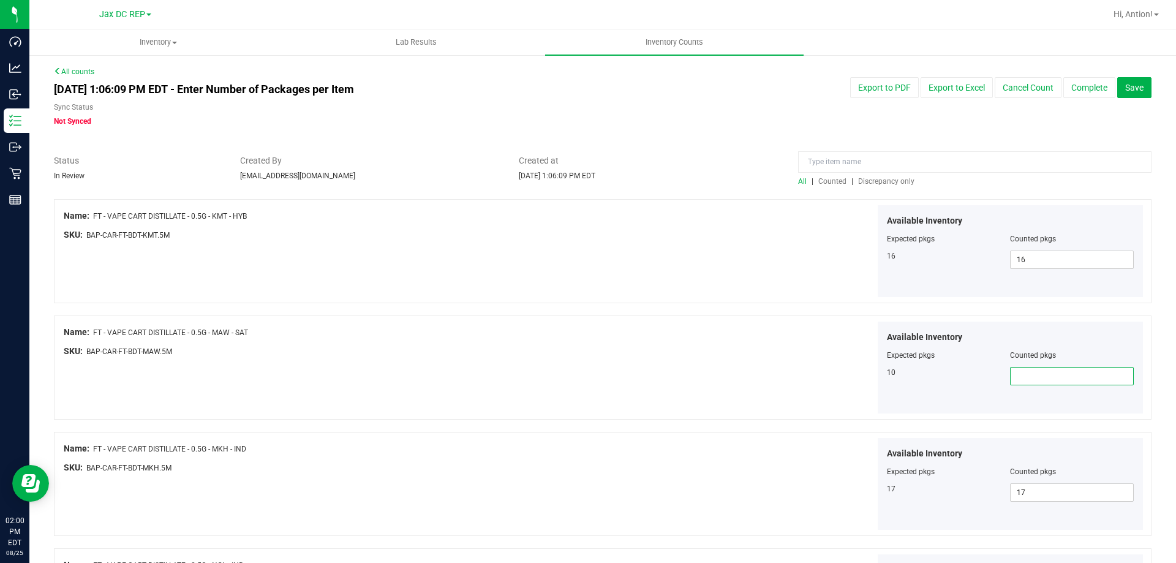
click at [1014, 378] on span at bounding box center [1072, 376] width 124 height 18
type input "10"
click at [672, 364] on div "Available Inventory Expected pkgs Counted pkgs 10 10 10" at bounding box center [874, 368] width 541 height 92
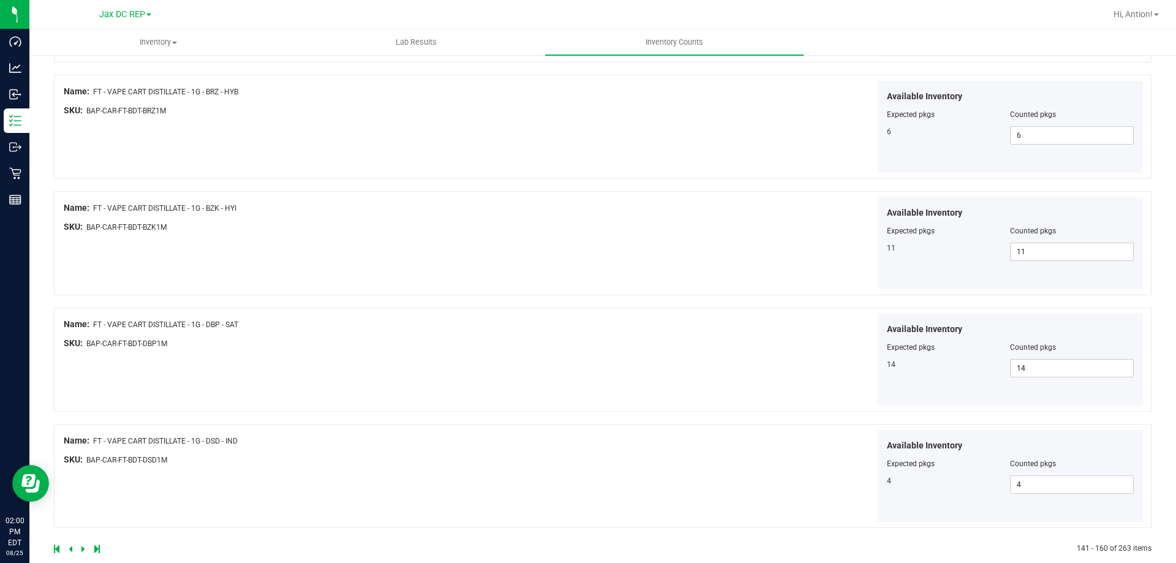
scroll to position [2005, 0]
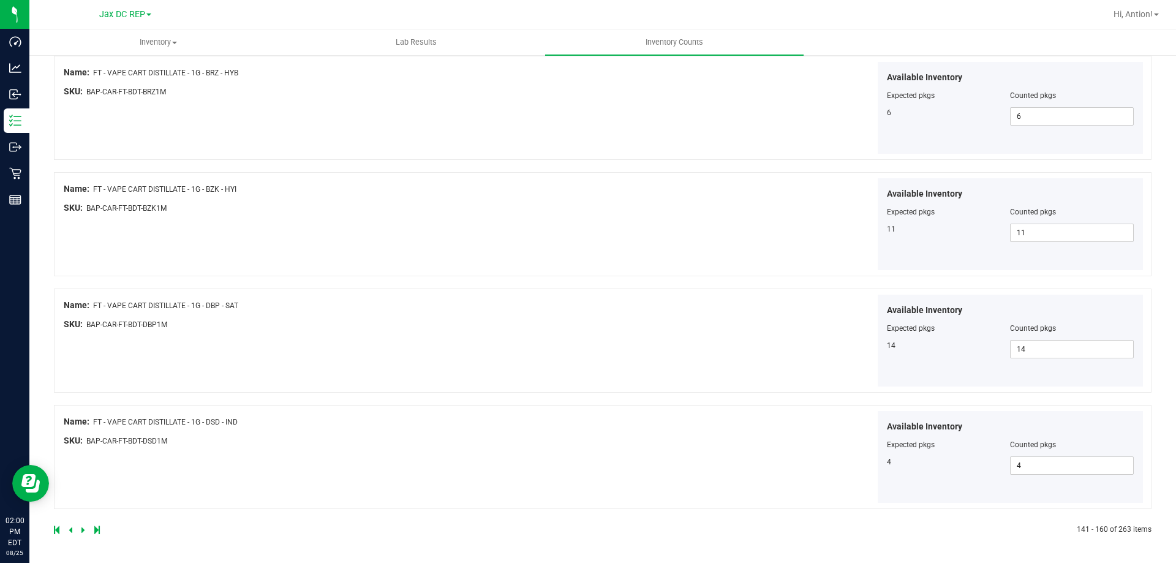
click at [82, 529] on icon at bounding box center [83, 529] width 4 height 7
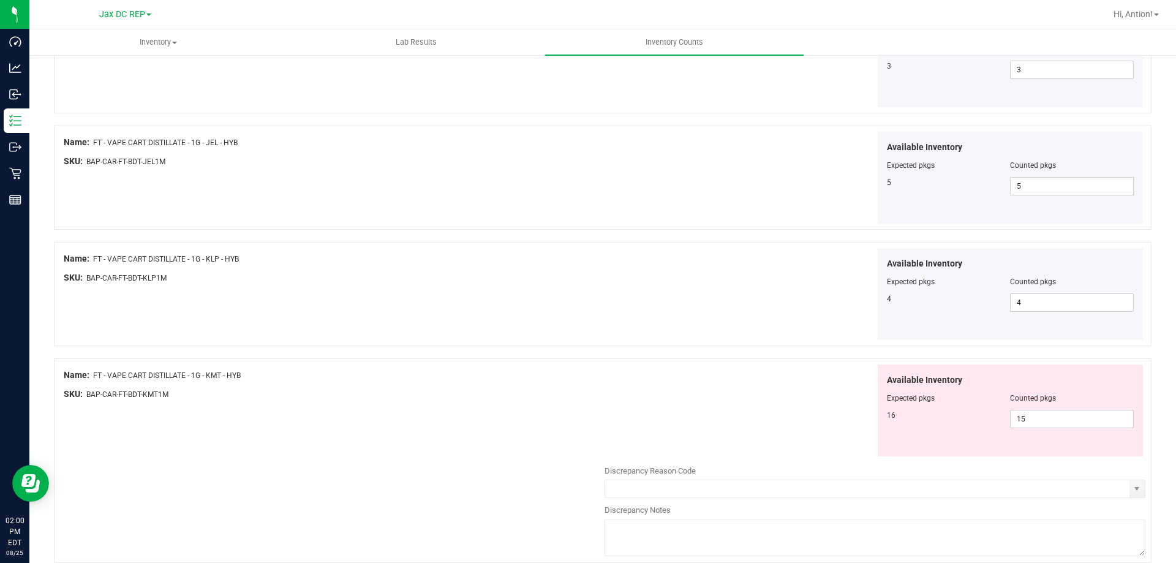
scroll to position [367, 0]
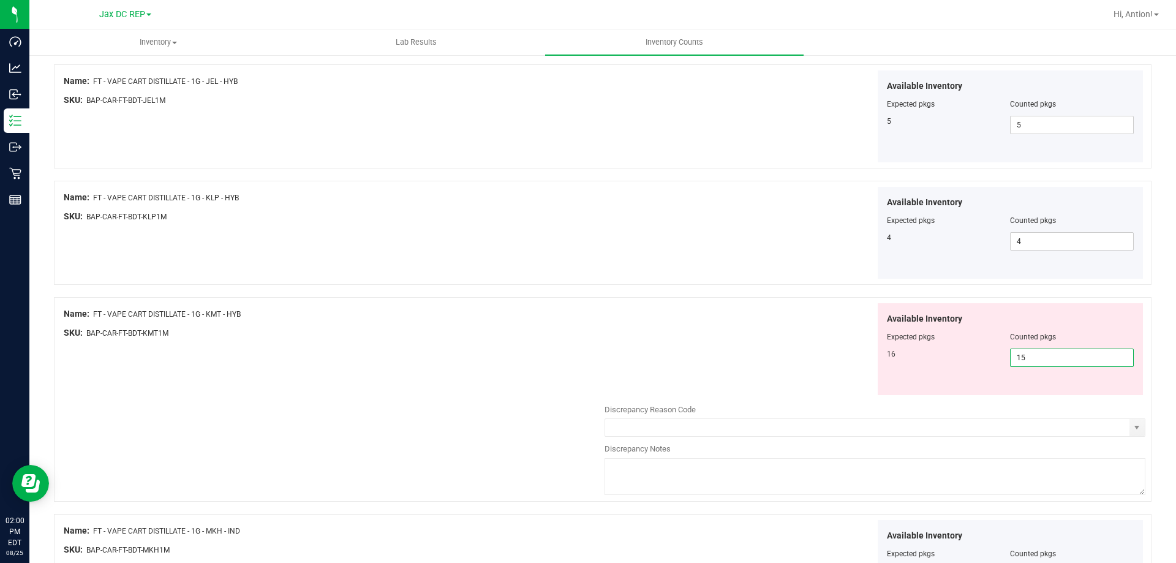
drag, startPoint x: 1038, startPoint y: 363, endPoint x: 792, endPoint y: 364, distance: 245.6
click at [794, 364] on div "Available Inventory Expected pkgs Counted pkgs 16 15 15" at bounding box center [874, 349] width 541 height 92
click at [694, 364] on div "Available Inventory Expected pkgs Counted pkgs 16 15 15" at bounding box center [874, 349] width 541 height 92
drag, startPoint x: 92, startPoint y: 315, endPoint x: 289, endPoint y: 320, distance: 197.3
click at [289, 320] on div "Name: FT - VAPE CART DISTILLATE - 1G - KMT - HYB SKU: BAP-CAR-FT-BDT-KMT1M" at bounding box center [334, 326] width 541 height 47
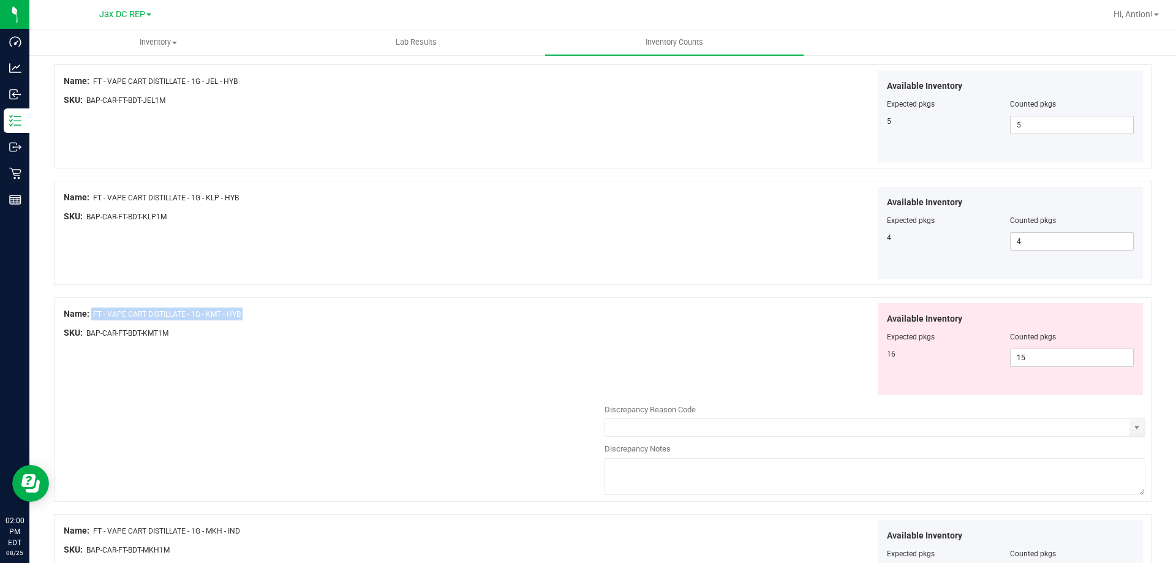
copy div "FT - VAPE CART DISTILLATE - 1G - KMT - HYB"
drag, startPoint x: 1048, startPoint y: 363, endPoint x: 730, endPoint y: 341, distance: 318.6
click at [730, 341] on div "Available Inventory Expected pkgs Counted pkgs 16 15 15" at bounding box center [874, 349] width 541 height 92
type input "16"
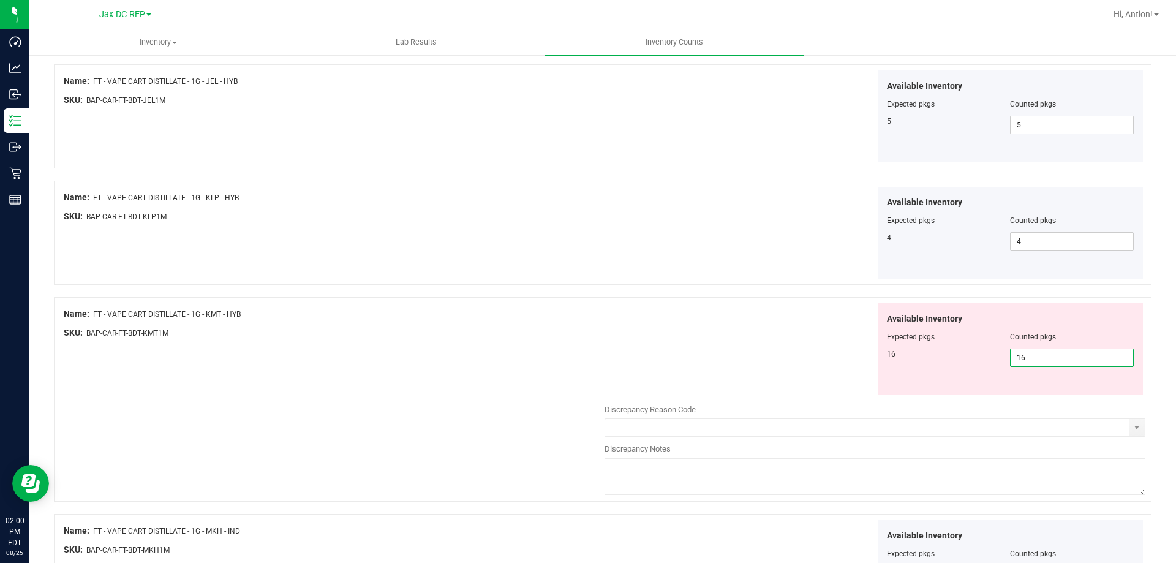
click at [730, 341] on div "Available Inventory Expected pkgs Counted pkgs 16 16 16" at bounding box center [874, 349] width 541 height 92
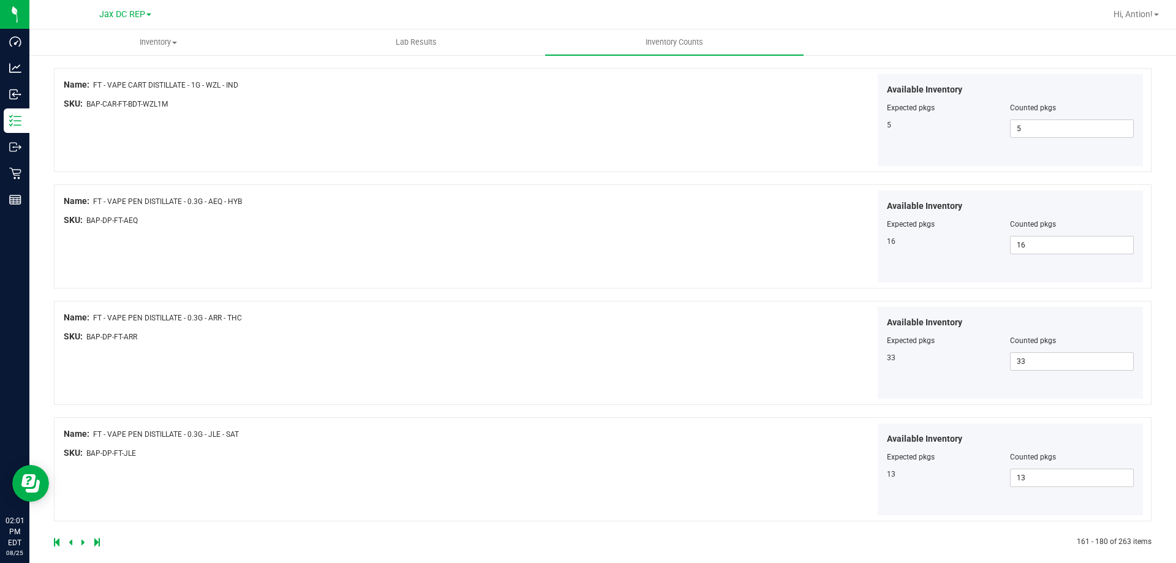
scroll to position [2005, 0]
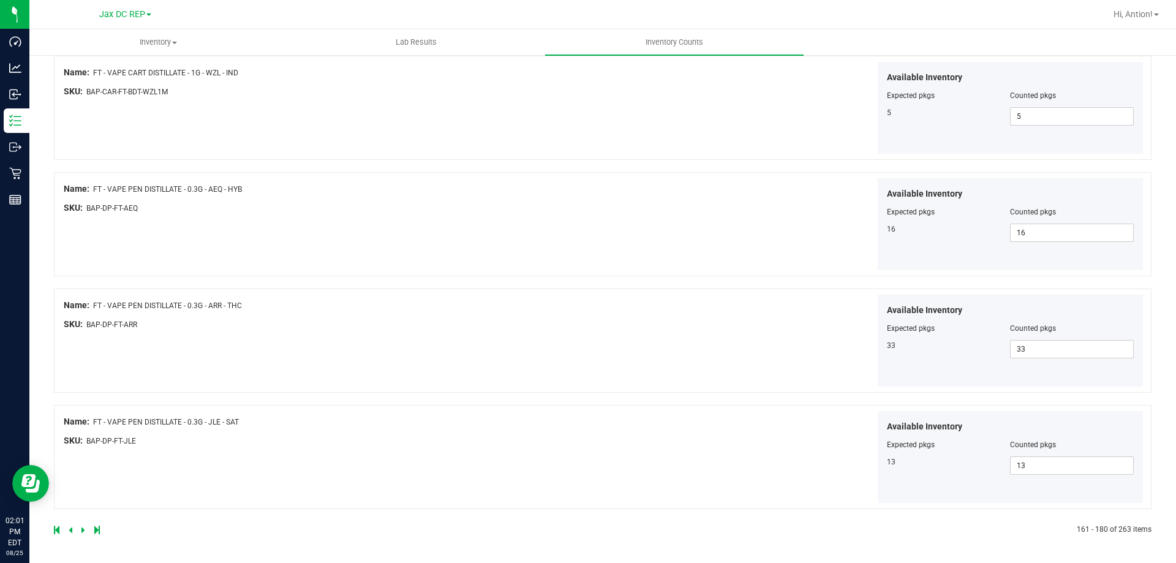
click at [83, 530] on icon at bounding box center [83, 529] width 4 height 7
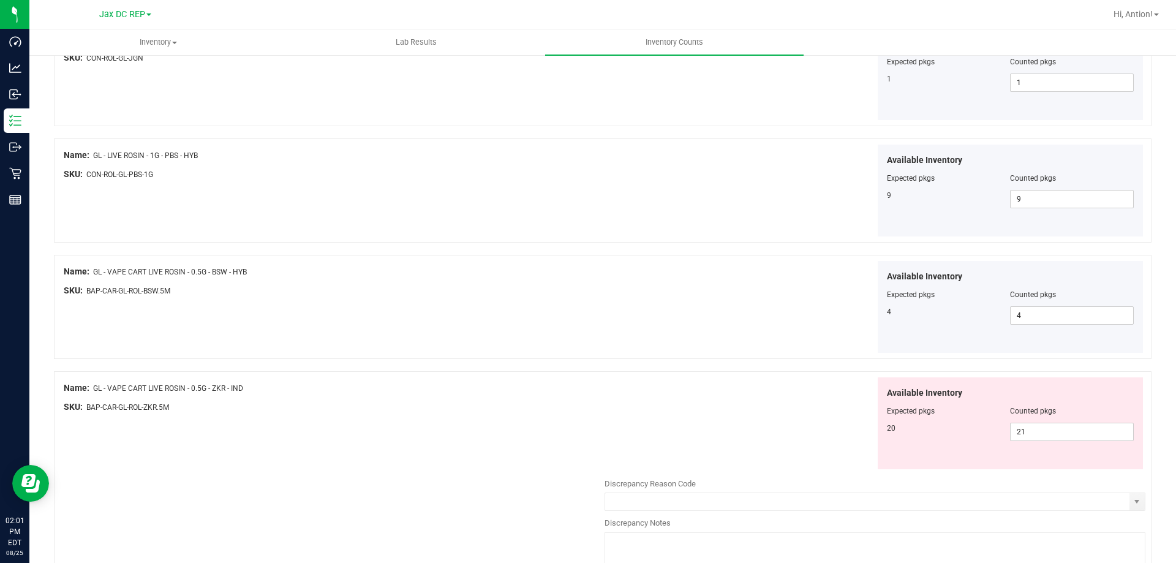
scroll to position [1225, 0]
drag, startPoint x: 1060, startPoint y: 434, endPoint x: 639, endPoint y: 433, distance: 420.7
click at [642, 433] on div "Available Inventory Expected pkgs Counted pkgs 20 21 21" at bounding box center [874, 423] width 541 height 92
drag, startPoint x: 95, startPoint y: 388, endPoint x: 260, endPoint y: 376, distance: 165.8
click at [260, 377] on div "Name: GL - VAPE CART LIVE ROSIN - 0.5G - ZKR - IND SKU: BAP-CAR-GL-ROL-ZKR.5M" at bounding box center [334, 400] width 541 height 47
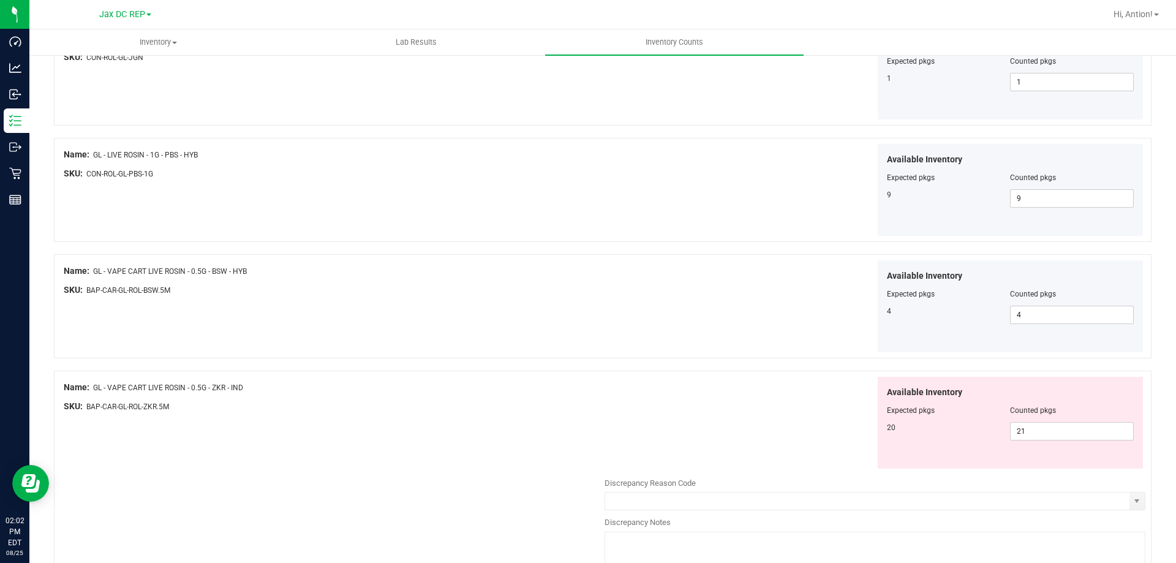
copy span "GL - VAPE CART LIVE ROSIN - 0.5G - ZKR - IND"
drag, startPoint x: 1034, startPoint y: 432, endPoint x: 834, endPoint y: 432, distance: 200.3
click at [834, 432] on div "Available Inventory Expected pkgs Counted pkgs 20 21 21" at bounding box center [874, 423] width 541 height 92
type input "20"
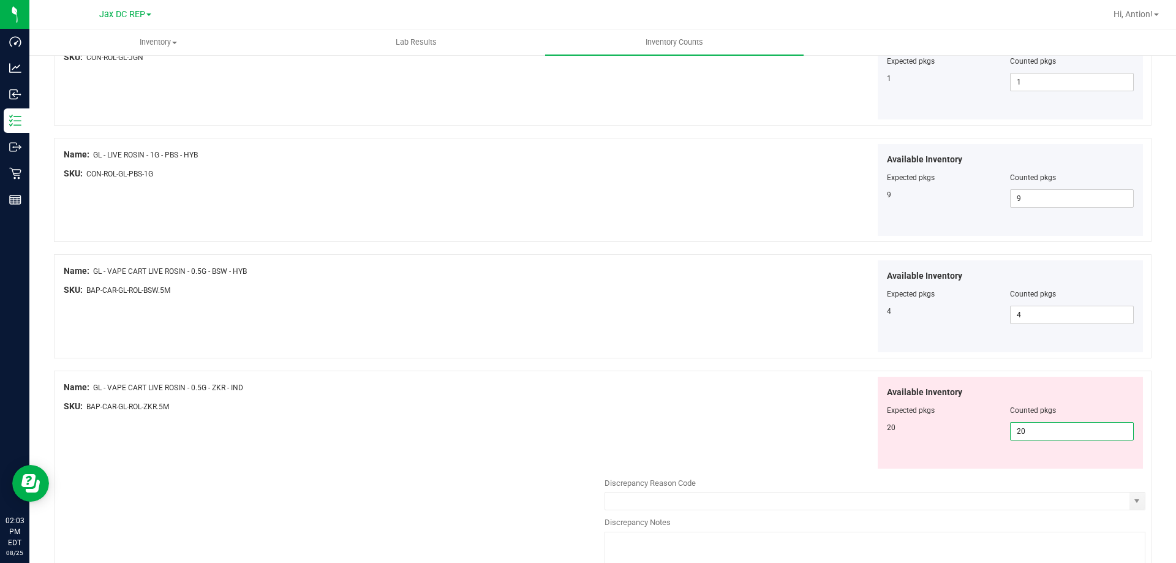
click at [834, 432] on div "Available Inventory Expected pkgs Counted pkgs 20 20 20" at bounding box center [874, 423] width 541 height 92
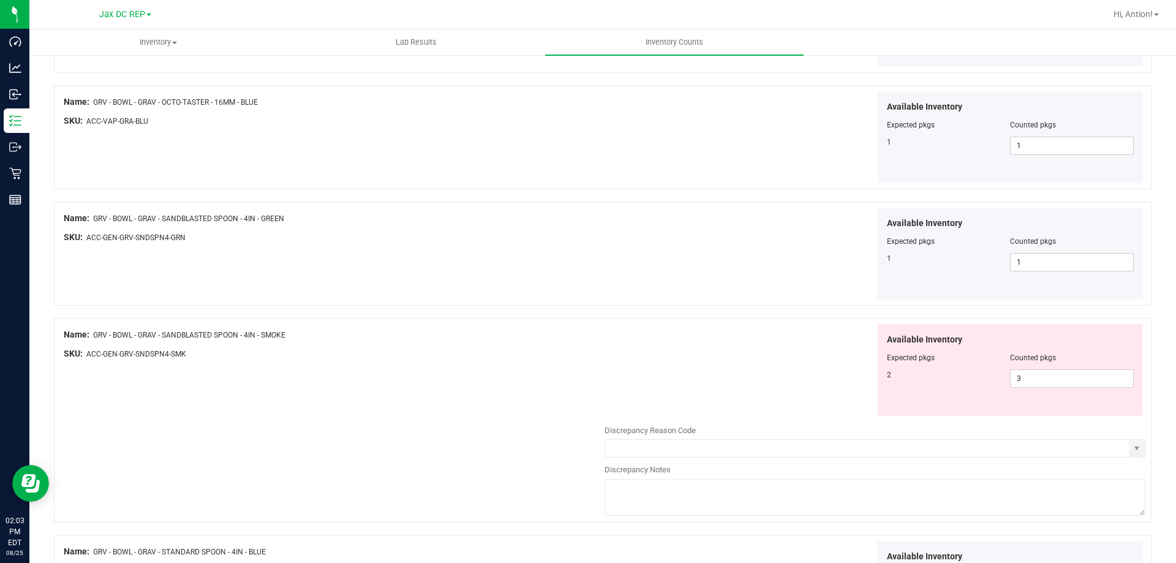
scroll to position [1899, 0]
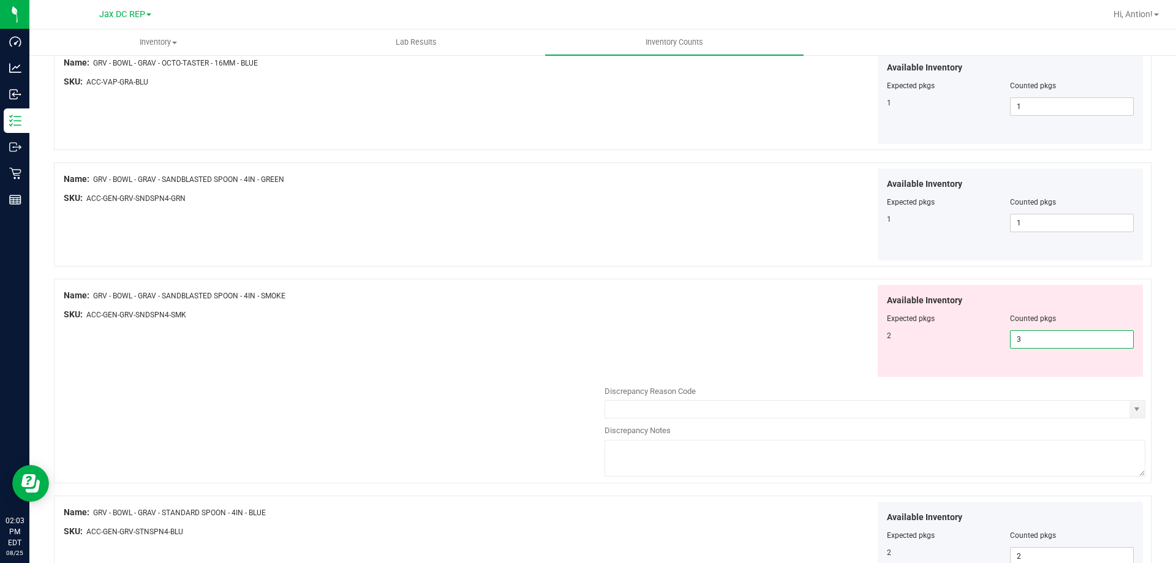
drag, startPoint x: 1037, startPoint y: 342, endPoint x: 854, endPoint y: 340, distance: 183.7
click at [855, 341] on div "Available Inventory Expected pkgs Counted pkgs 2 3 3" at bounding box center [874, 331] width 541 height 92
type input "2"
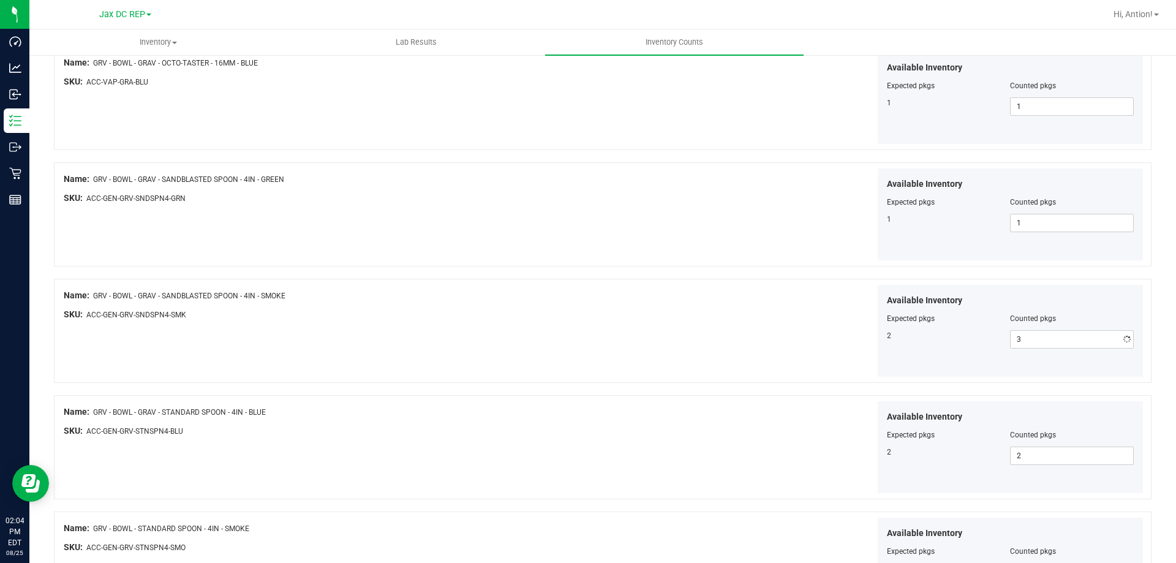
type input "2"
click at [849, 340] on div "Available Inventory Expected pkgs Counted pkgs 2 2 2" at bounding box center [874, 331] width 541 height 92
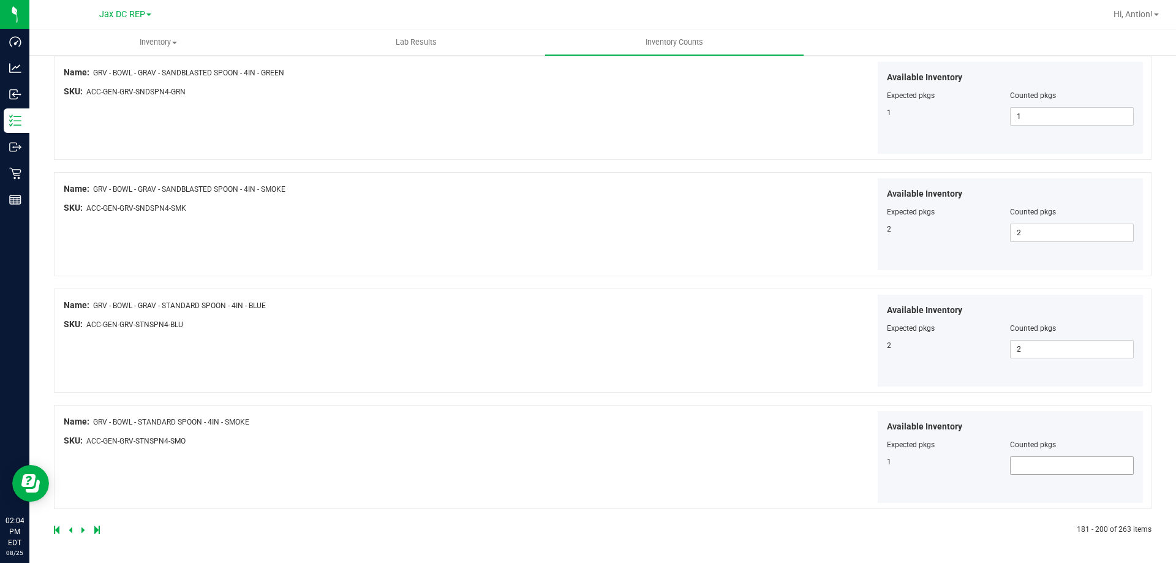
click at [1032, 473] on span at bounding box center [1072, 465] width 124 height 18
type input "1"
click at [635, 435] on div "Available Inventory Expected pkgs Counted pkgs 1 1 1" at bounding box center [874, 457] width 541 height 92
click at [83, 532] on icon at bounding box center [83, 529] width 4 height 7
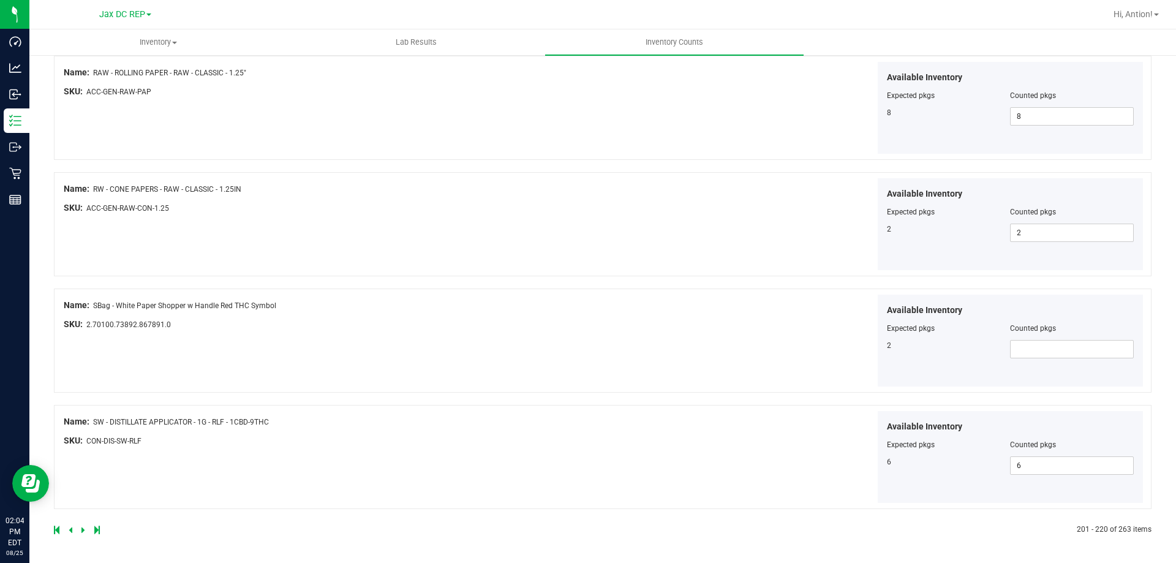
click at [83, 529] on icon at bounding box center [83, 529] width 4 height 7
click at [81, 530] on icon at bounding box center [83, 529] width 4 height 7
click at [82, 532] on icon at bounding box center [83, 529] width 4 height 7
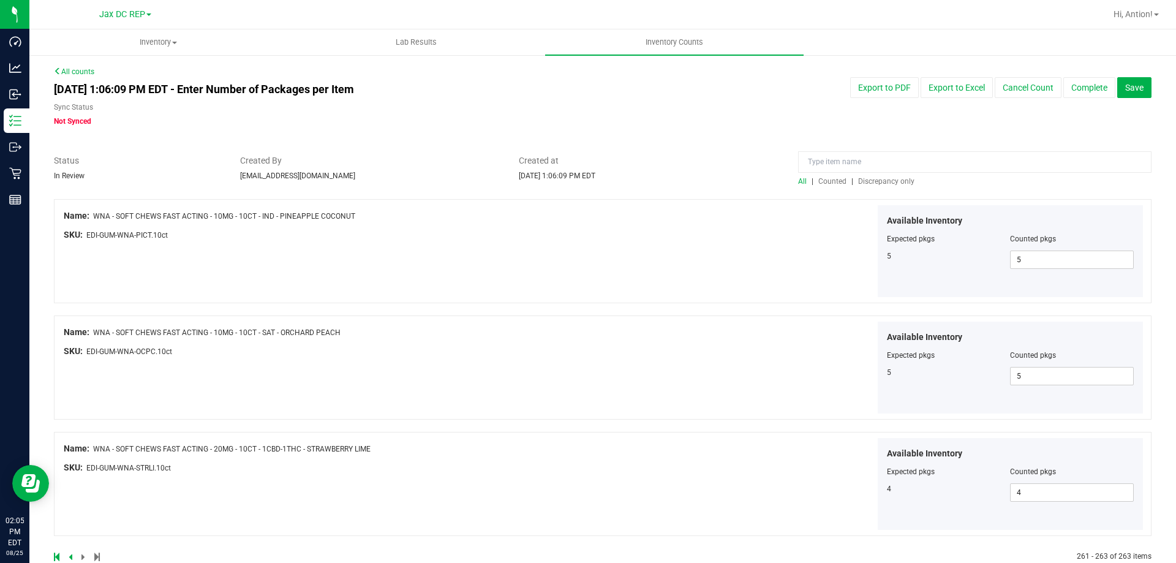
scroll to position [27, 0]
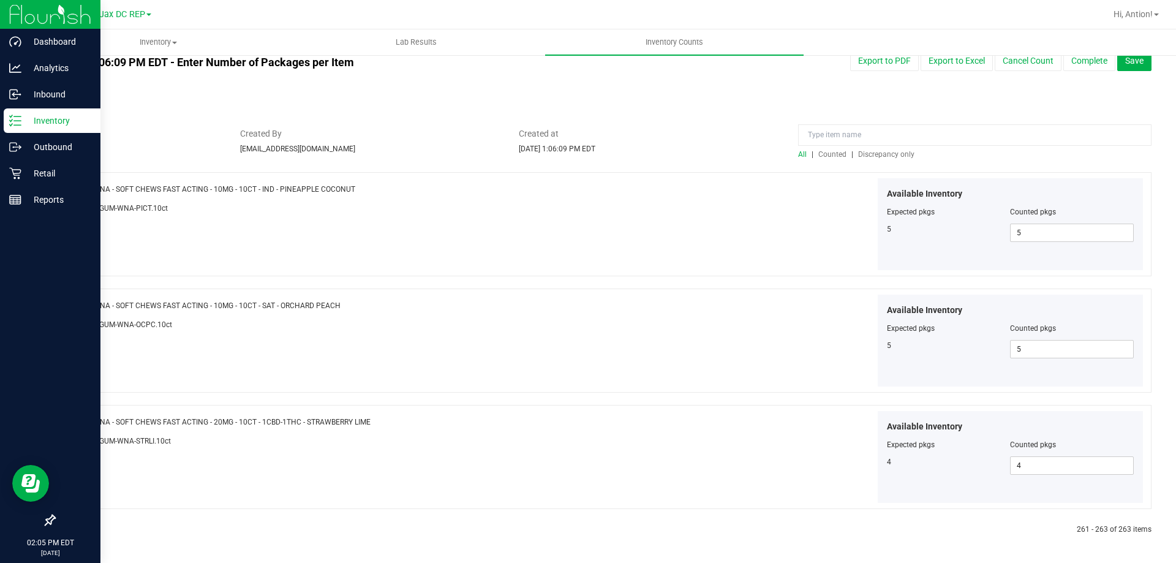
click at [24, 125] on p "Inventory" at bounding box center [57, 120] width 73 height 15
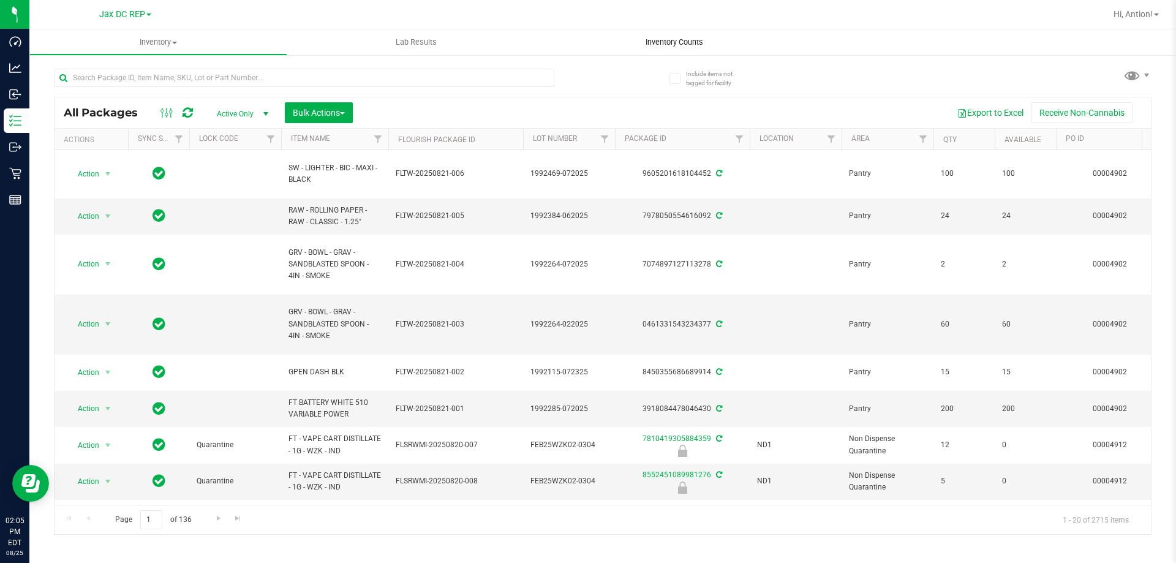
click at [655, 44] on span "Inventory Counts" at bounding box center [674, 42] width 91 height 11
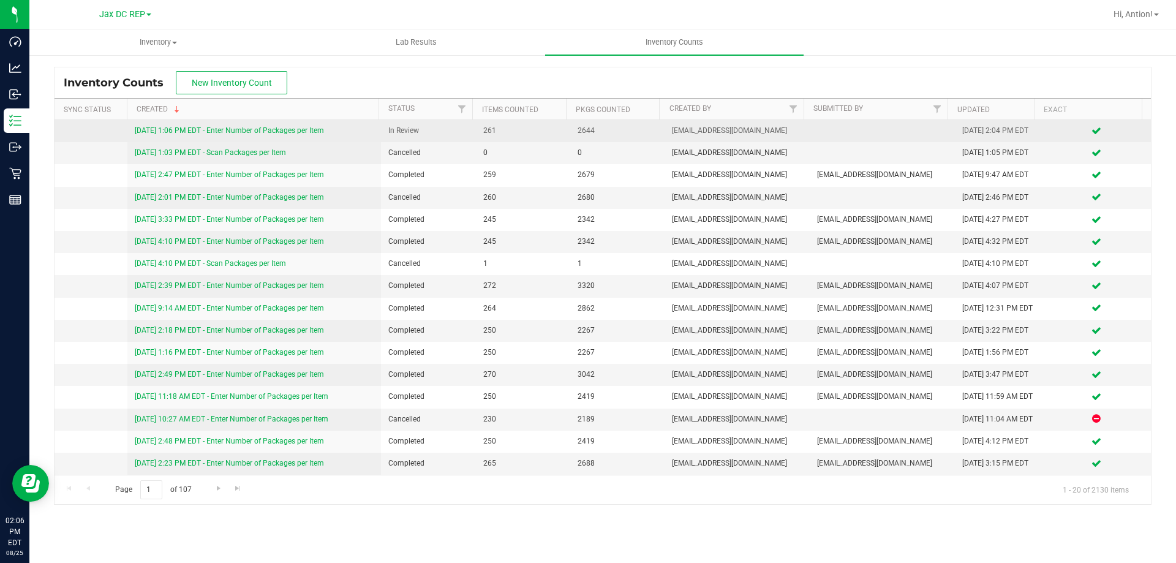
click at [303, 132] on link "[DATE] 1:06 PM EDT - Enter Number of Packages per Item" at bounding box center [229, 130] width 189 height 9
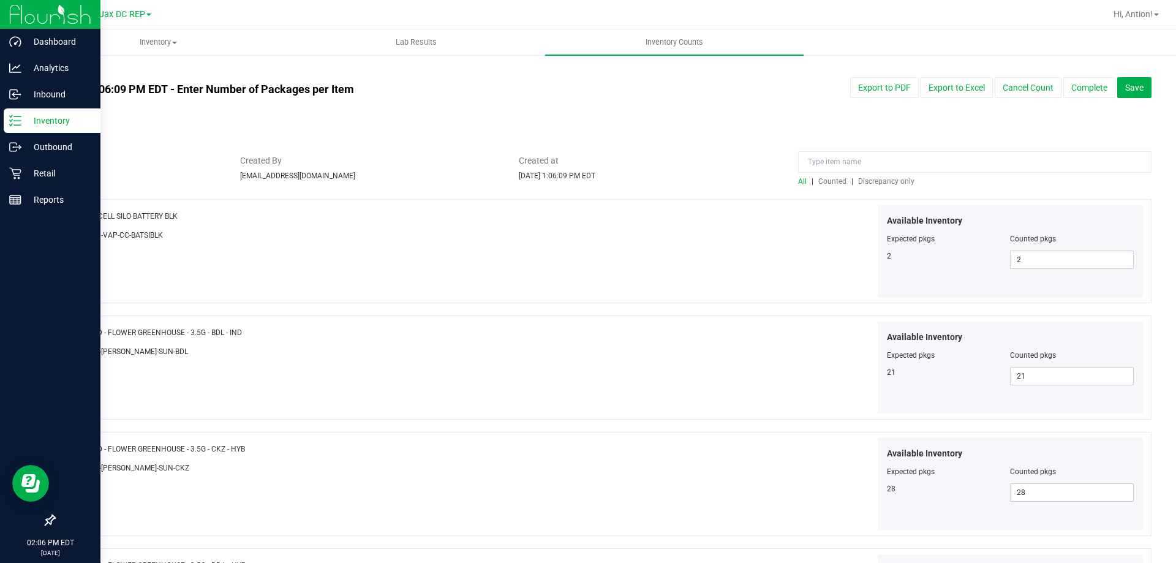
click at [15, 129] on div "Inventory" at bounding box center [52, 120] width 97 height 24
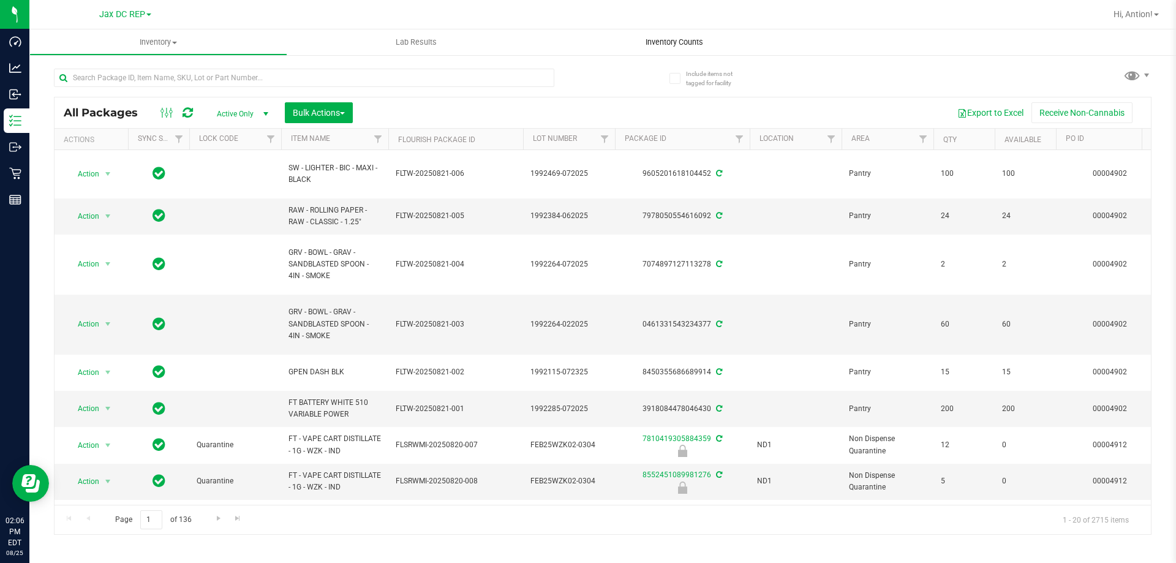
click at [685, 40] on span "Inventory Counts" at bounding box center [674, 42] width 91 height 11
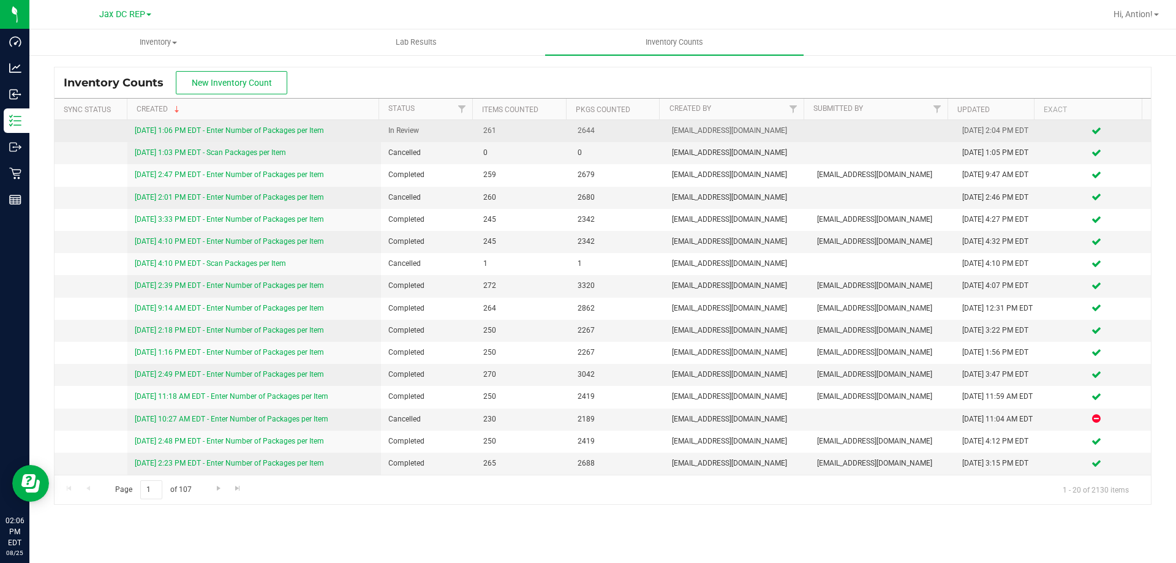
click at [240, 131] on link "[DATE] 1:06 PM EDT - Enter Number of Packages per Item" at bounding box center [229, 130] width 189 height 9
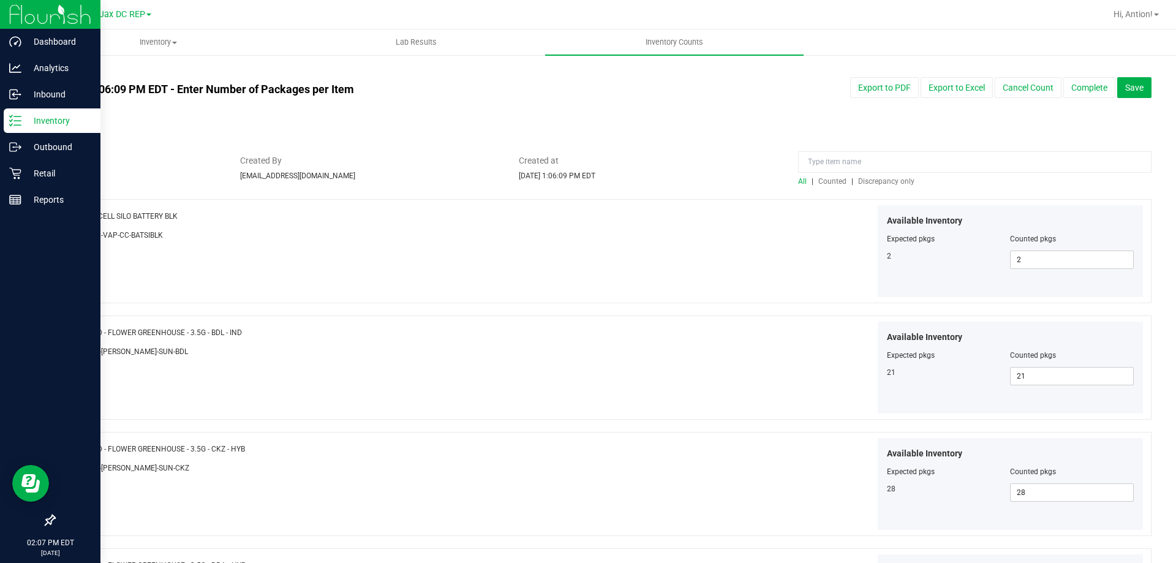
click at [21, 119] on icon at bounding box center [15, 121] width 12 height 12
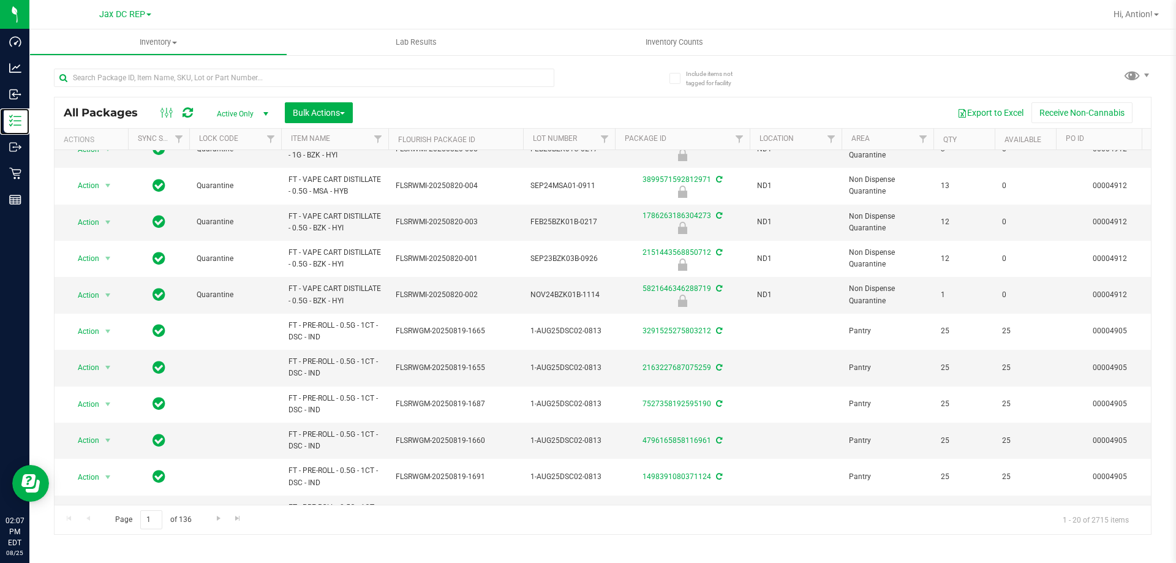
scroll to position [440, 0]
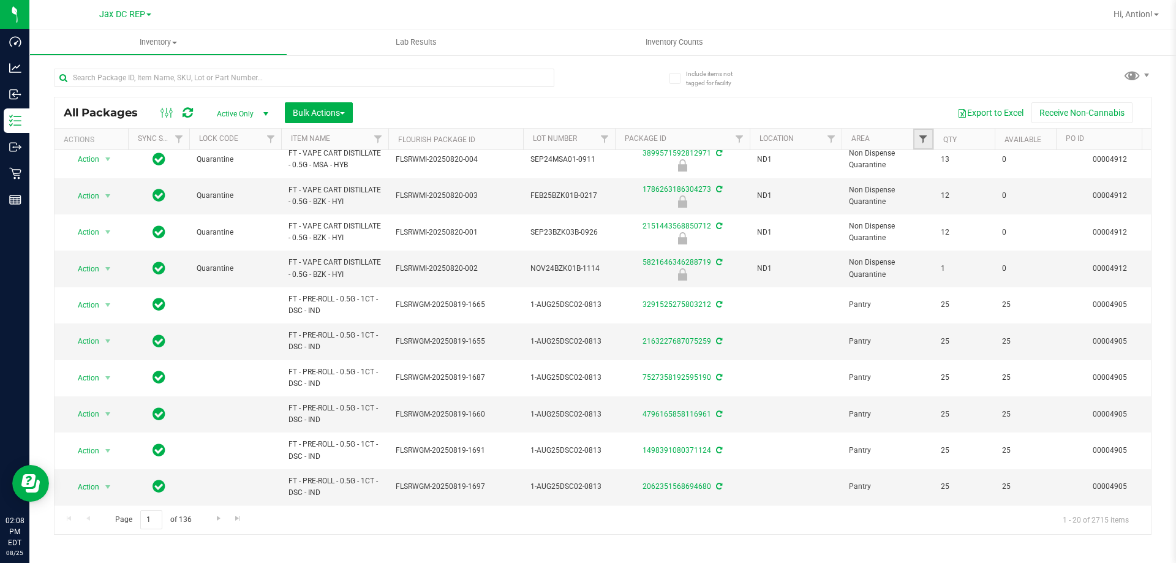
click at [922, 143] on span "Filter" at bounding box center [923, 139] width 10 height 10
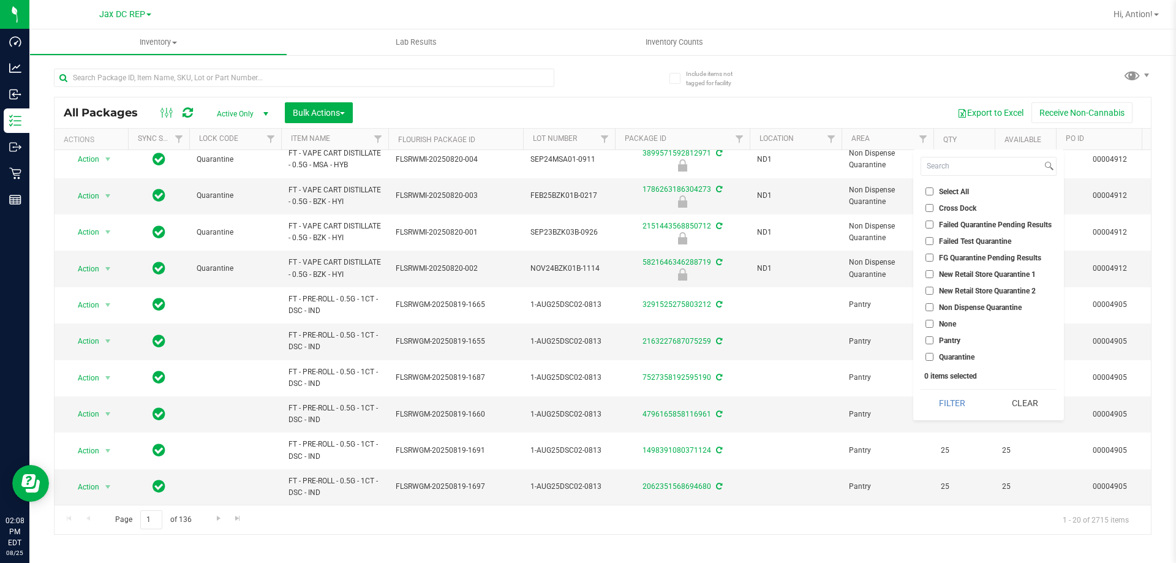
click at [932, 325] on input "None" at bounding box center [929, 324] width 8 height 8
checkbox input "true"
click at [939, 405] on button "Filter" at bounding box center [952, 403] width 64 height 27
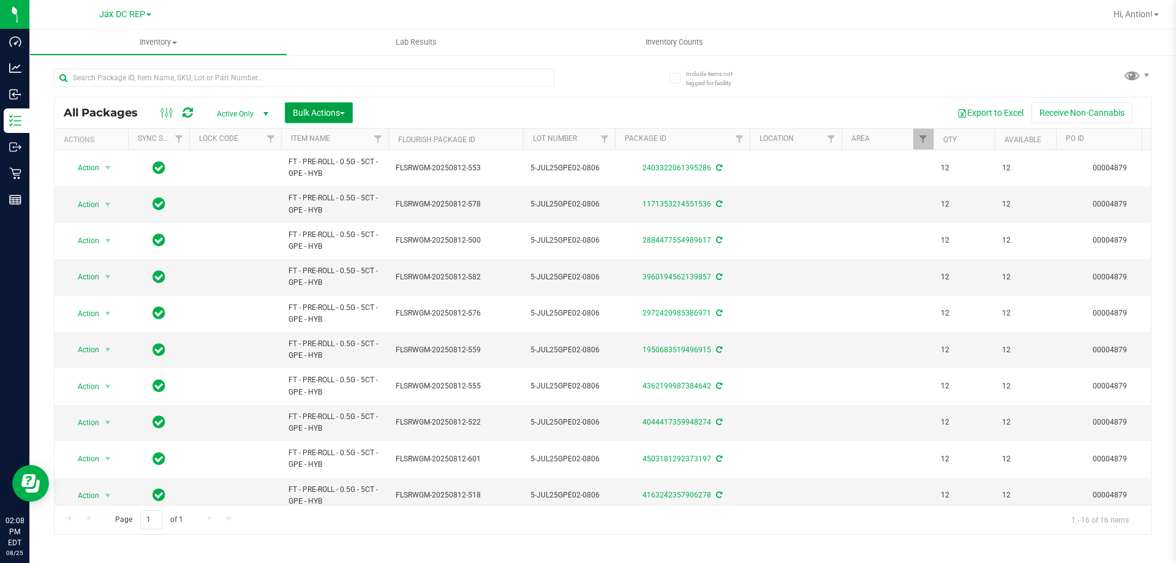
click at [337, 111] on span "Bulk Actions" at bounding box center [319, 113] width 52 height 10
click at [469, 92] on div at bounding box center [304, 83] width 500 height 28
click at [798, 334] on td at bounding box center [796, 350] width 92 height 36
click at [336, 201] on div "Locate packages" at bounding box center [331, 210] width 78 height 20
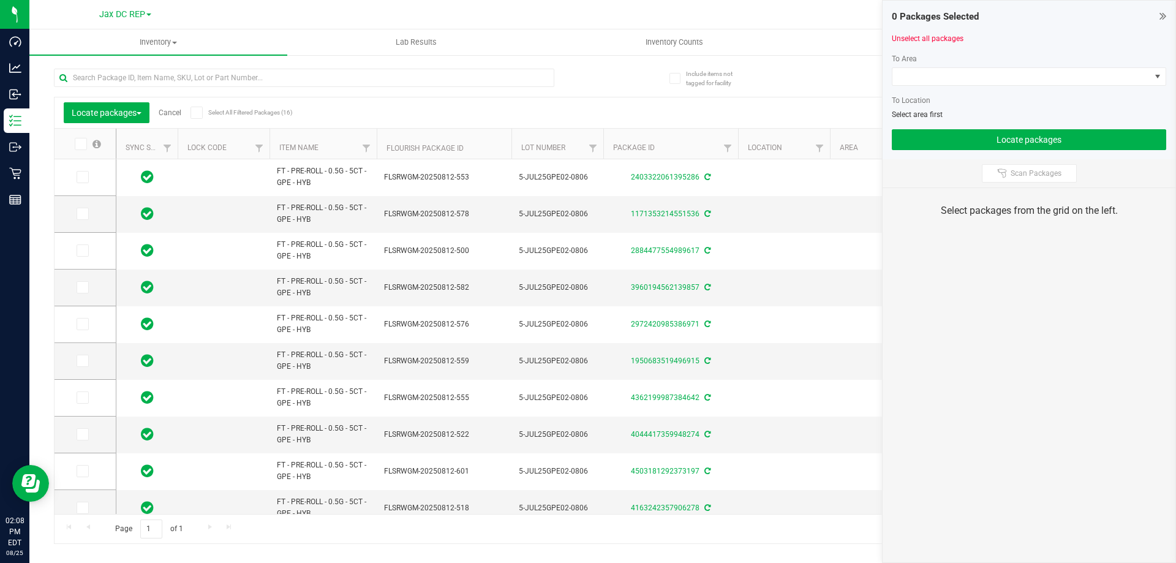
click at [203, 109] on span at bounding box center [196, 113] width 12 height 12
click at [0, 0] on input "Select All Filtered Packages (16)" at bounding box center [0, 0] width 0 height 0
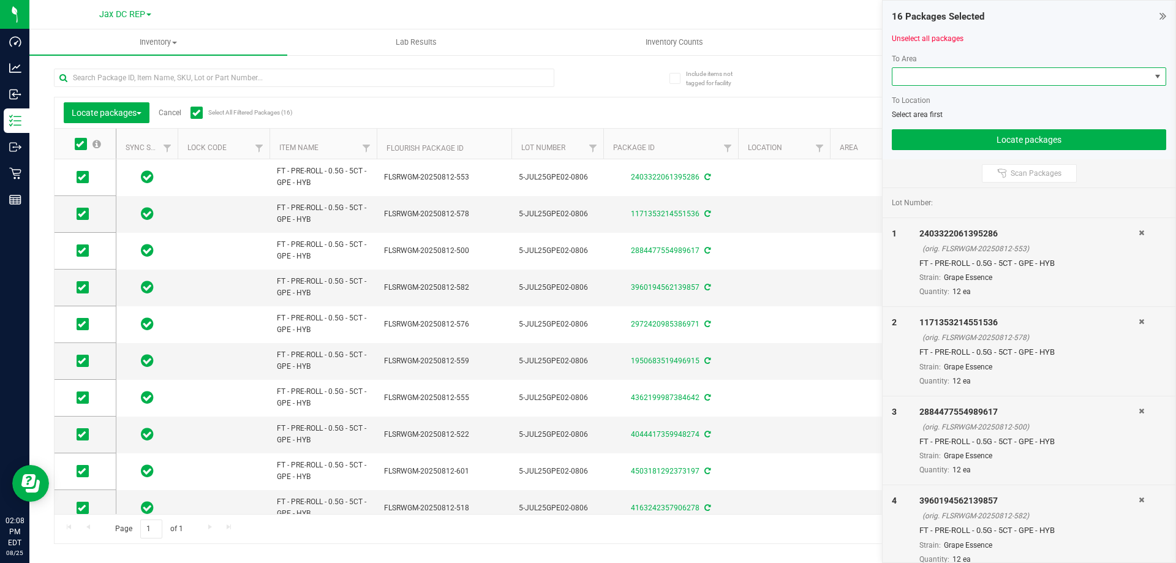
click at [1088, 77] on span at bounding box center [1021, 76] width 258 height 17
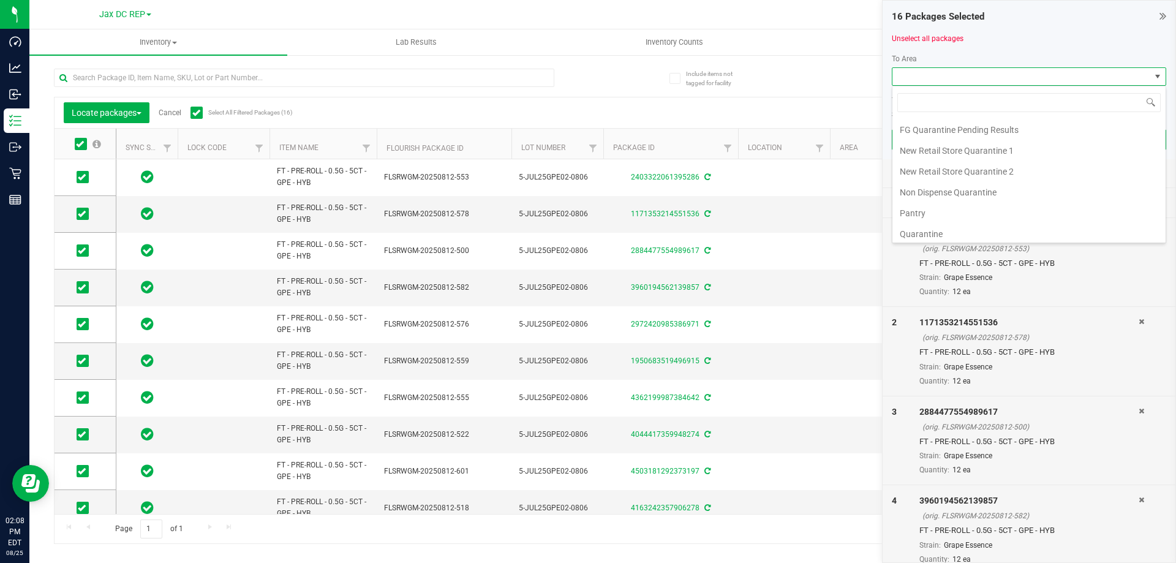
scroll to position [65, 0]
click at [948, 210] on li "Pantry" at bounding box center [1028, 209] width 273 height 21
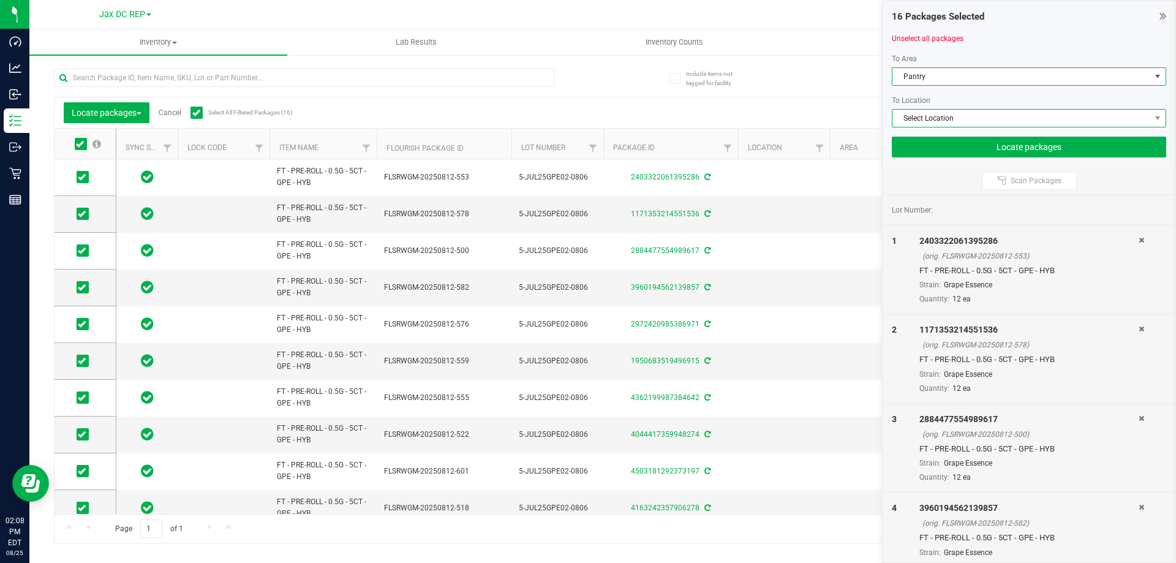
click at [949, 118] on span "Select Location" at bounding box center [1021, 118] width 258 height 17
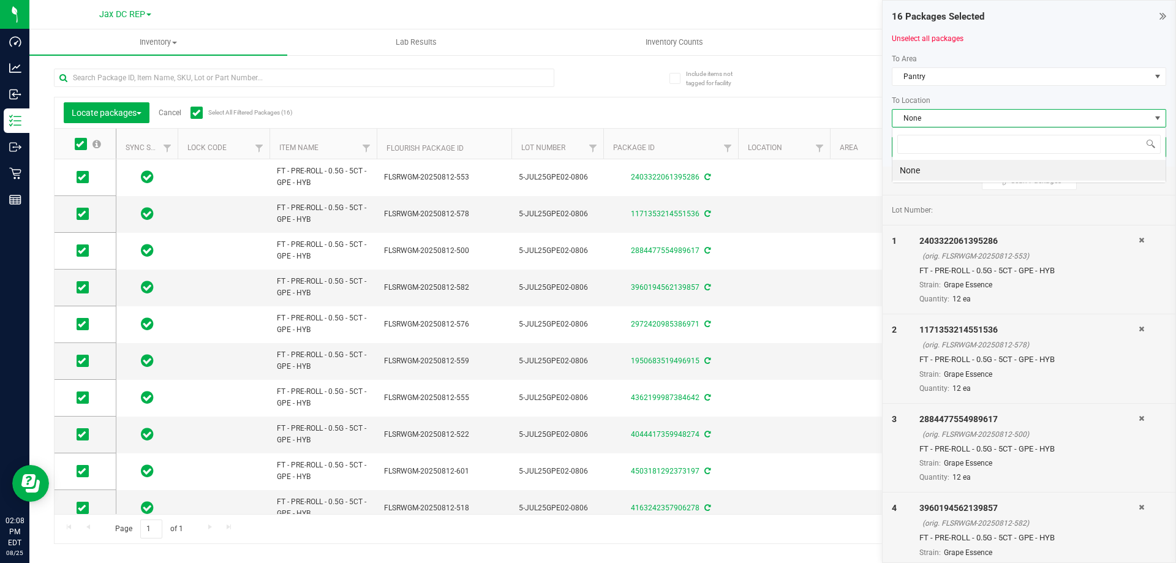
scroll to position [18, 274]
click at [949, 118] on span "None" at bounding box center [1021, 118] width 258 height 17
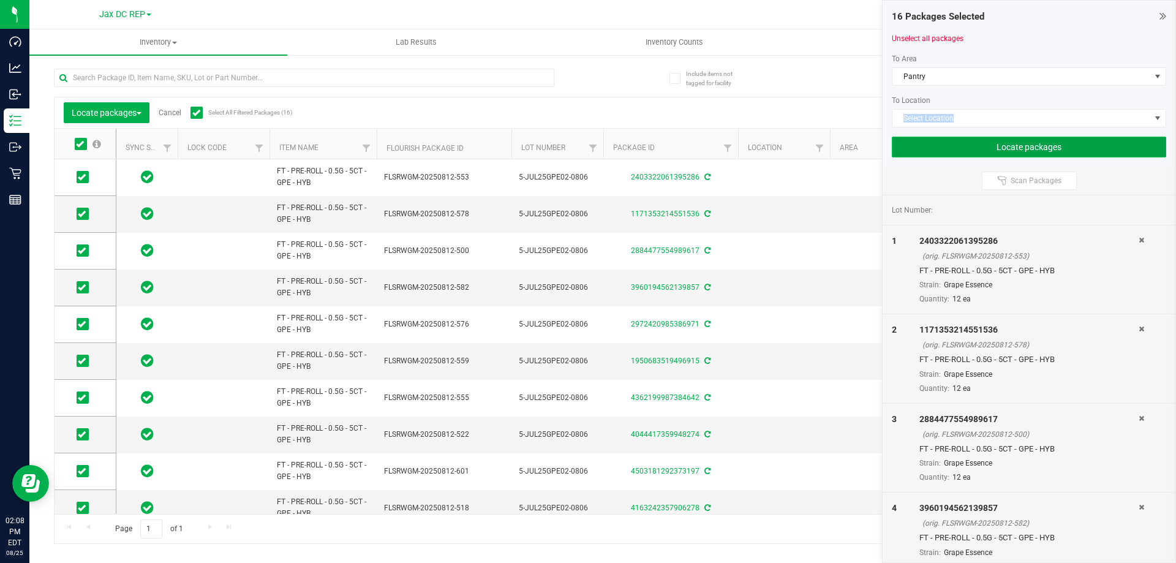
click at [929, 151] on button "Locate packages" at bounding box center [1029, 147] width 274 height 21
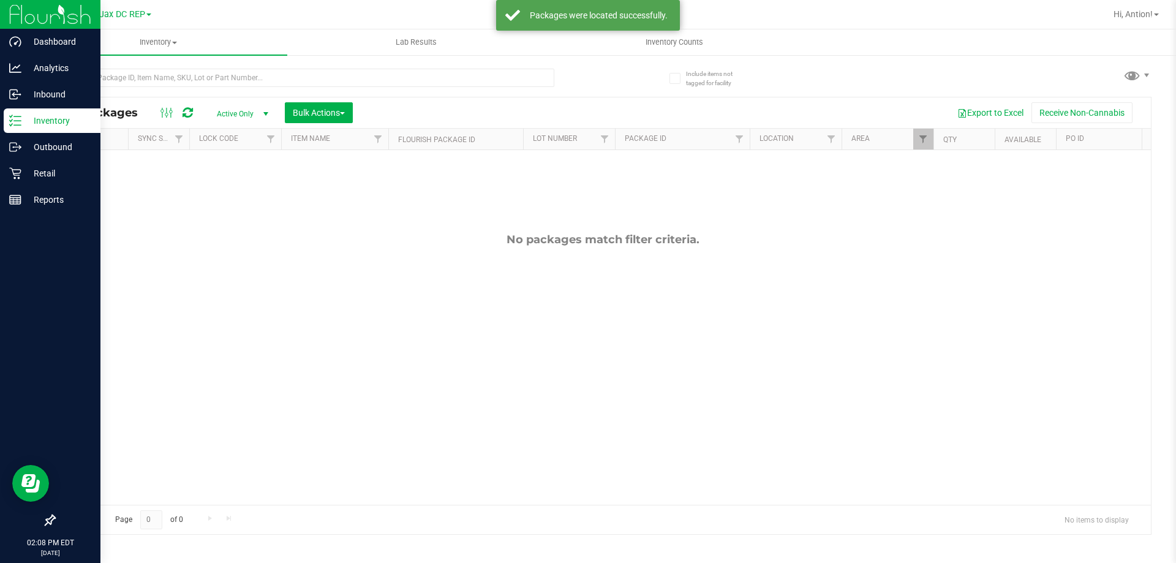
click at [17, 114] on div "Inventory" at bounding box center [52, 120] width 97 height 24
click at [64, 97] on p "Inbound" at bounding box center [57, 94] width 73 height 15
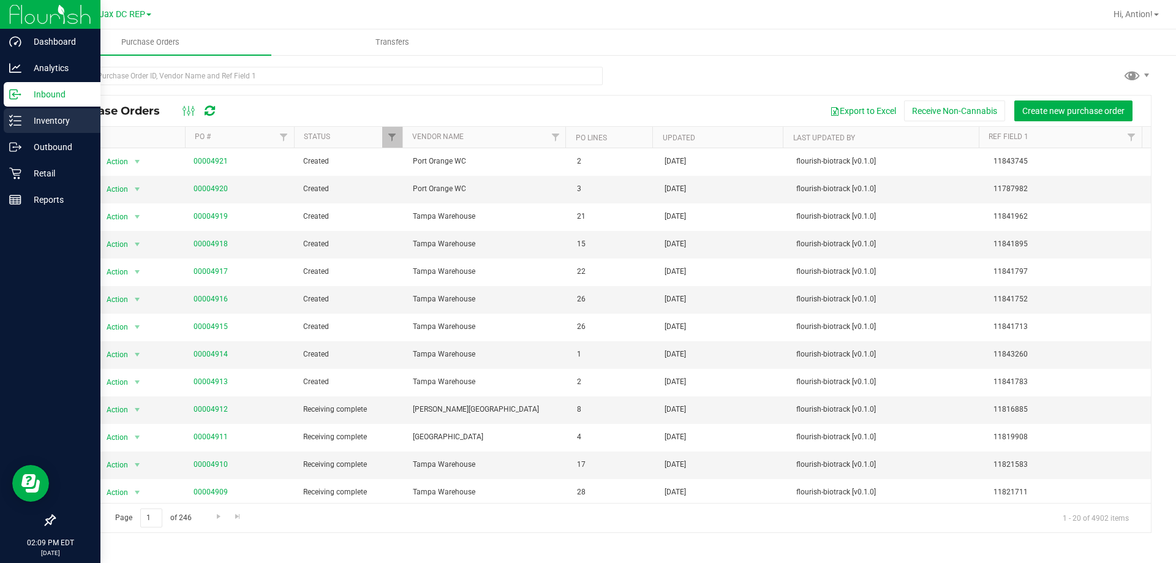
click at [51, 127] on p "Inventory" at bounding box center [57, 120] width 73 height 15
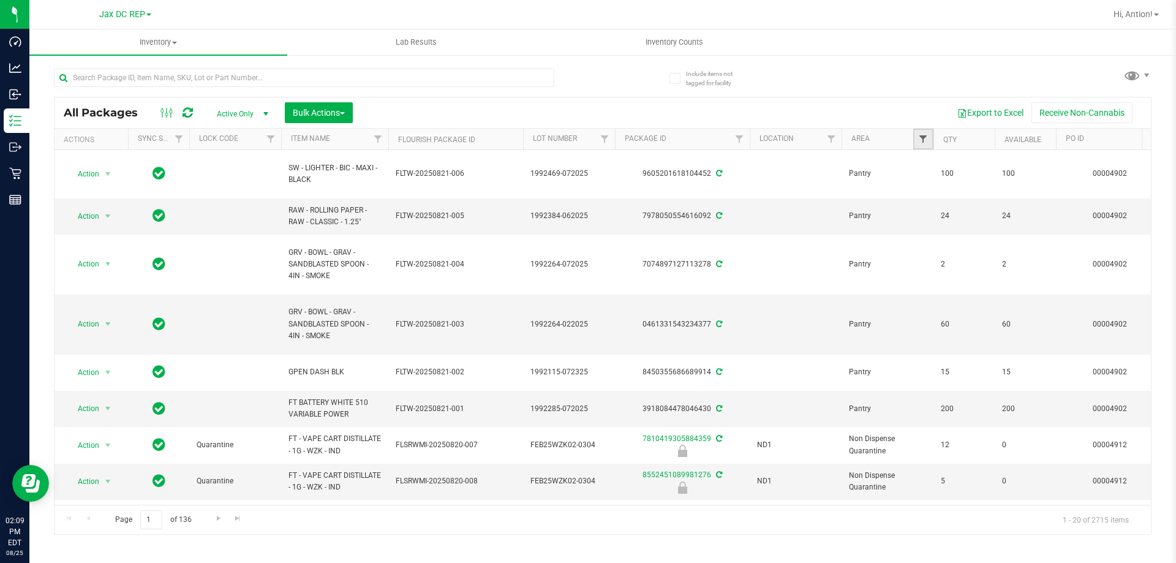
click at [928, 138] on span "Filter" at bounding box center [923, 139] width 10 height 10
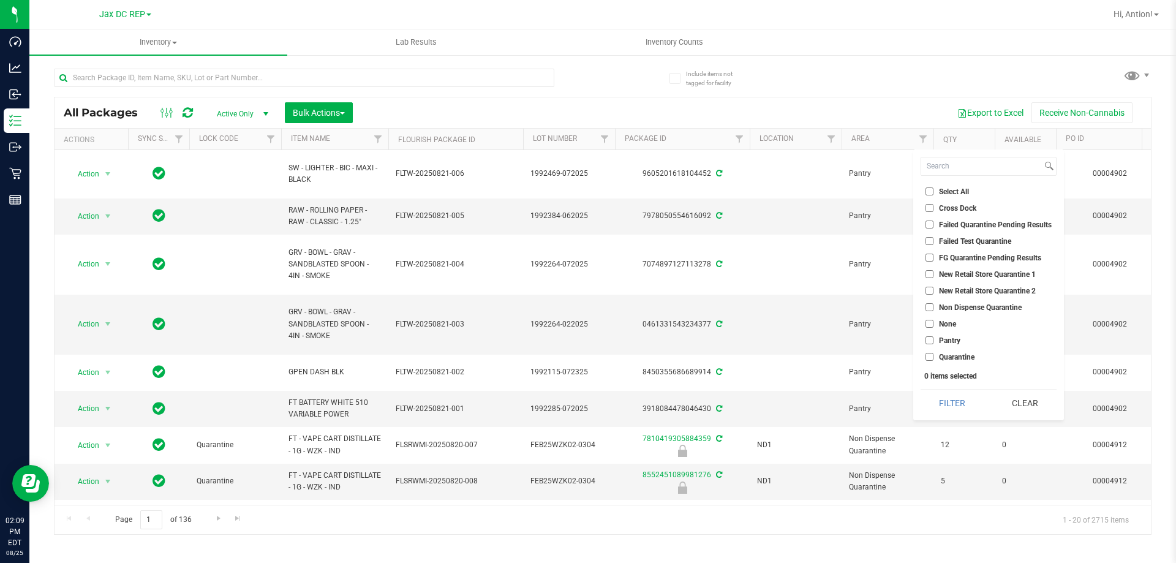
click at [933, 325] on label "None" at bounding box center [940, 324] width 31 height 8
click at [933, 325] on input "None" at bounding box center [929, 324] width 8 height 8
checkbox input "true"
click at [942, 403] on button "Filter" at bounding box center [952, 403] width 64 height 27
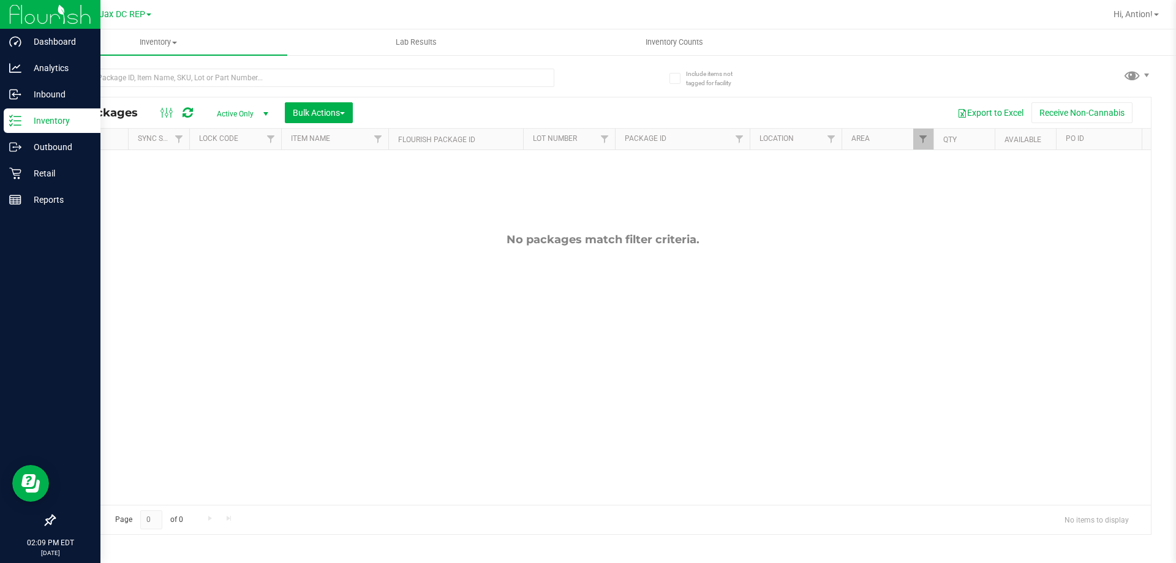
click at [28, 127] on p "Inventory" at bounding box center [57, 120] width 73 height 15
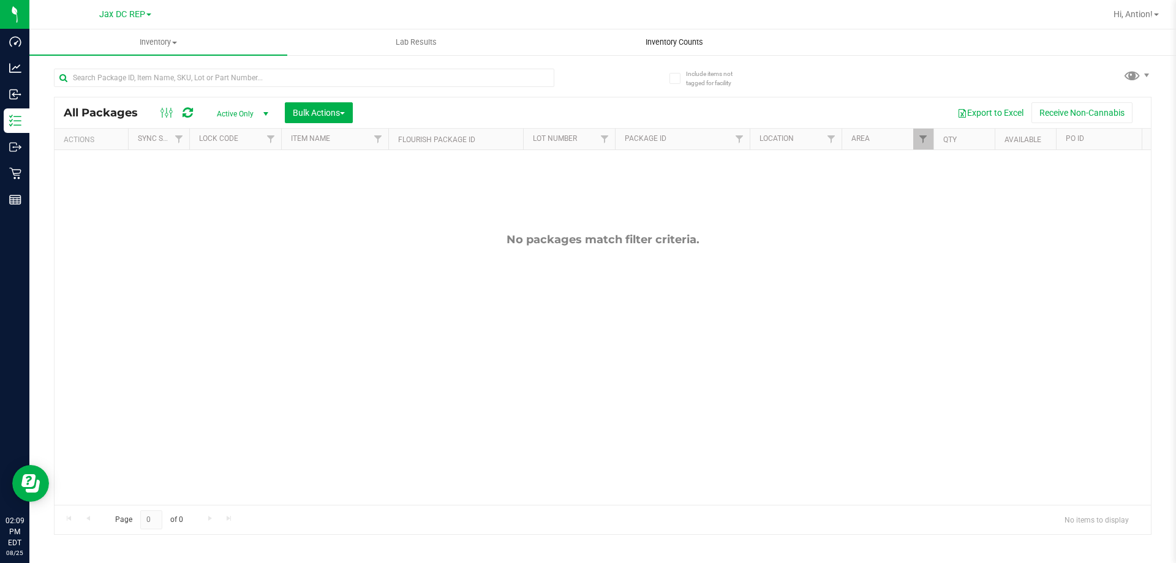
click at [666, 43] on span "Inventory Counts" at bounding box center [674, 42] width 91 height 11
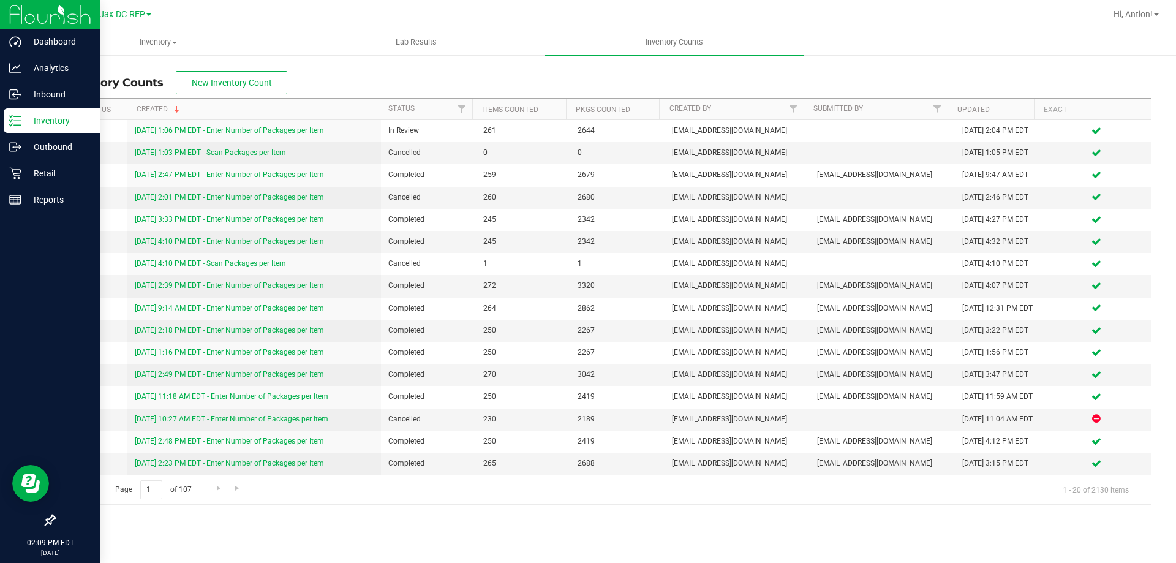
click at [18, 126] on icon at bounding box center [15, 121] width 12 height 12
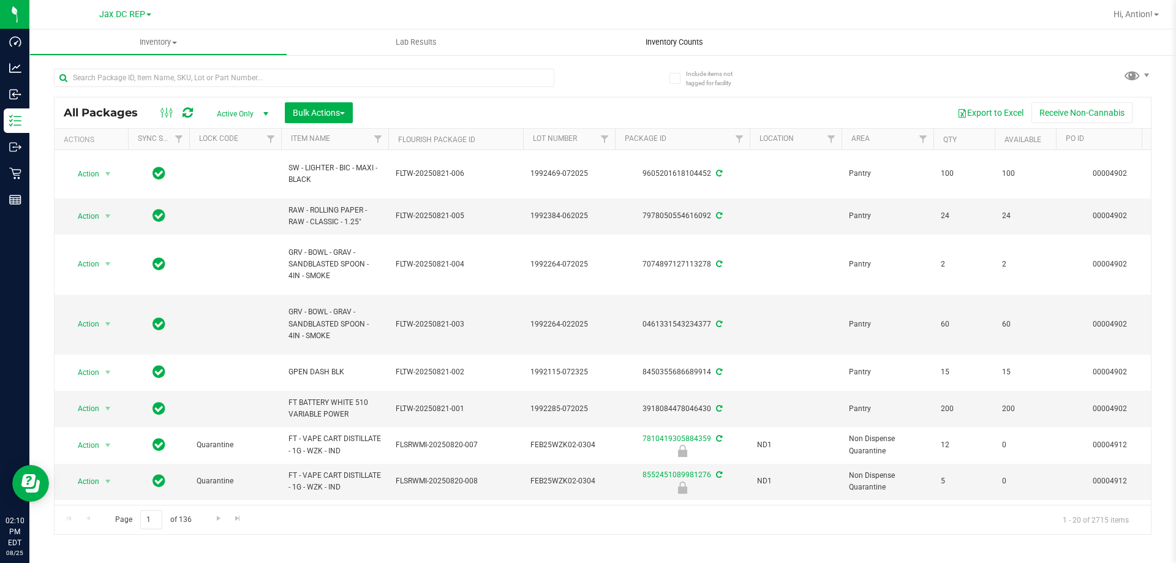
click at [681, 48] on uib-tab-heading "Inventory Counts" at bounding box center [674, 42] width 258 height 26
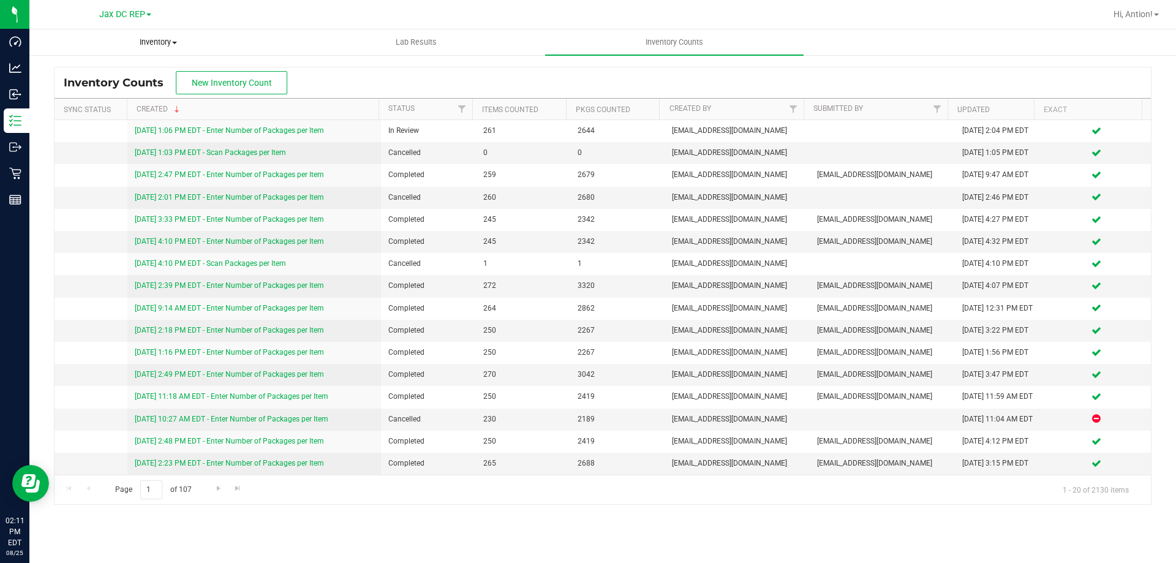
click at [173, 38] on span "Inventory" at bounding box center [158, 42] width 257 height 11
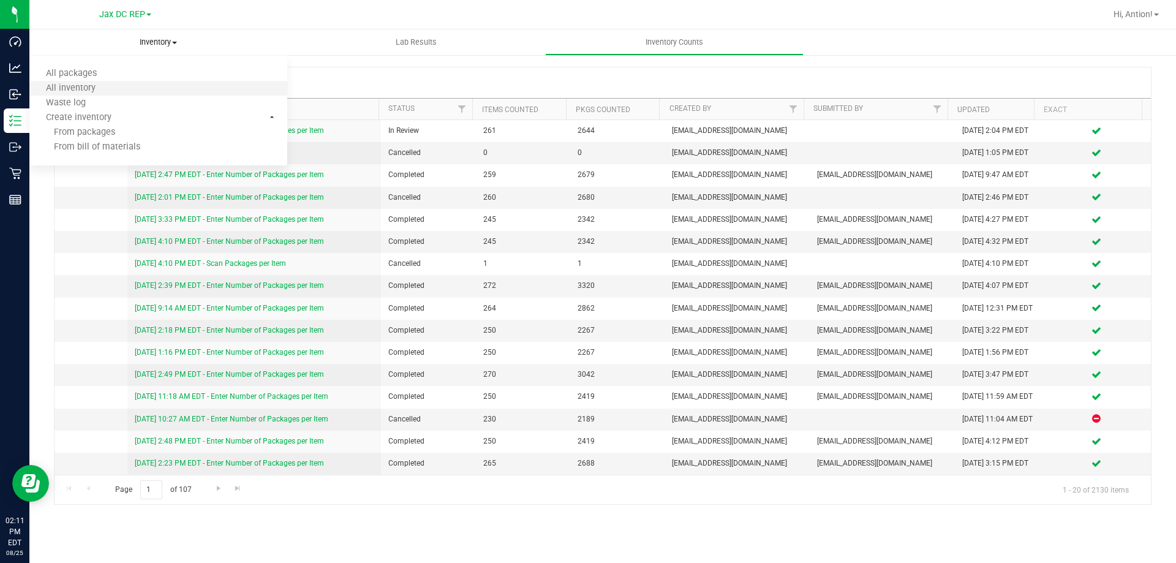
click at [128, 88] on li "All inventory" at bounding box center [158, 88] width 258 height 15
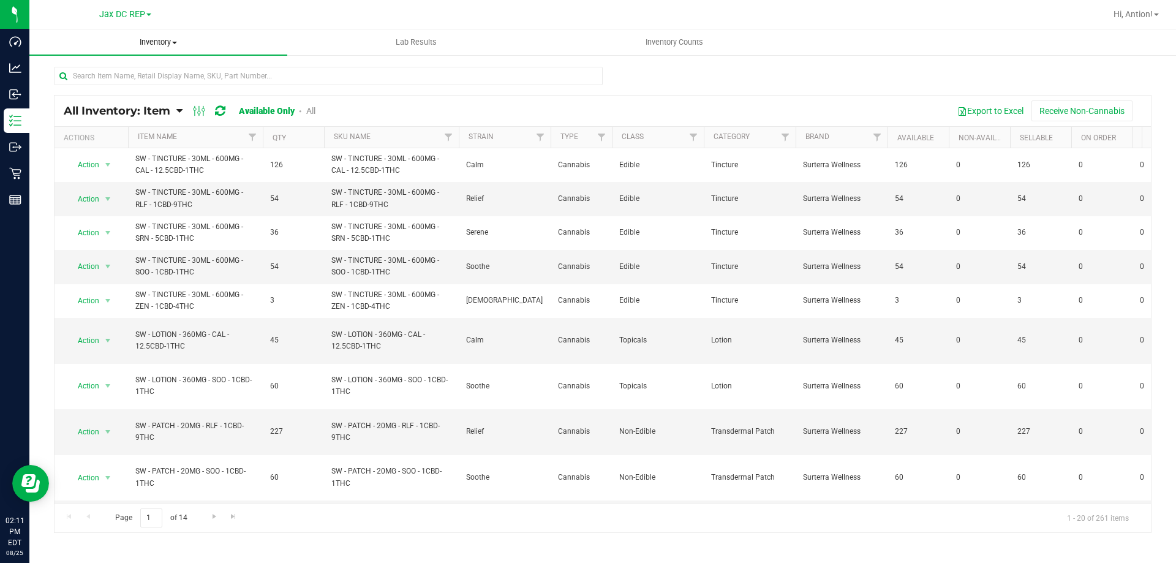
click at [172, 40] on span "Inventory" at bounding box center [158, 42] width 258 height 11
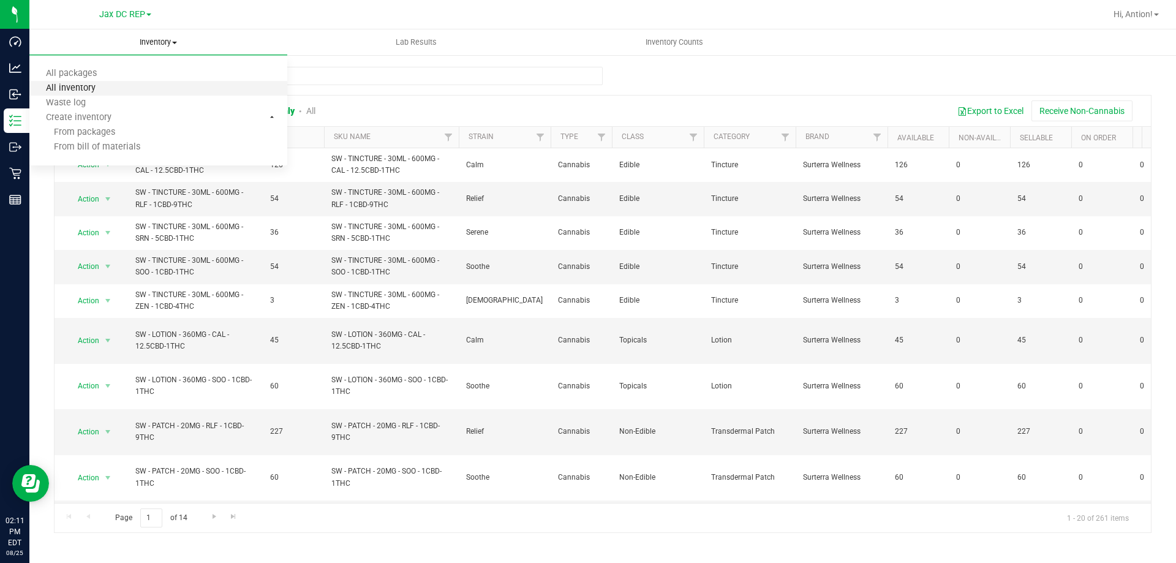
click at [108, 85] on span "All inventory" at bounding box center [70, 88] width 83 height 10
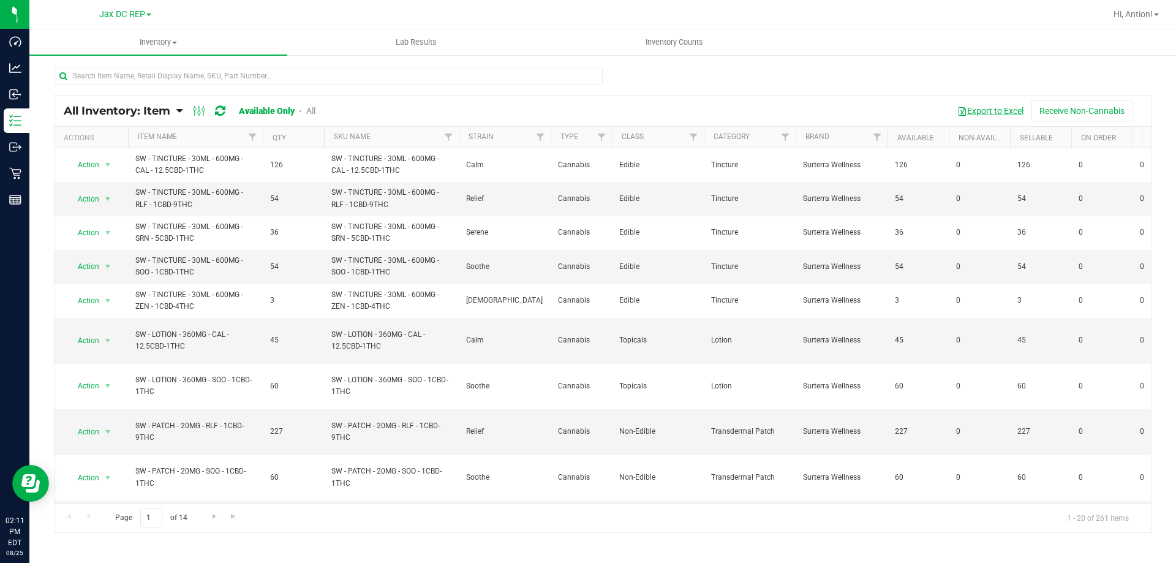
click at [973, 110] on button "Export to Excel" at bounding box center [990, 110] width 82 height 21
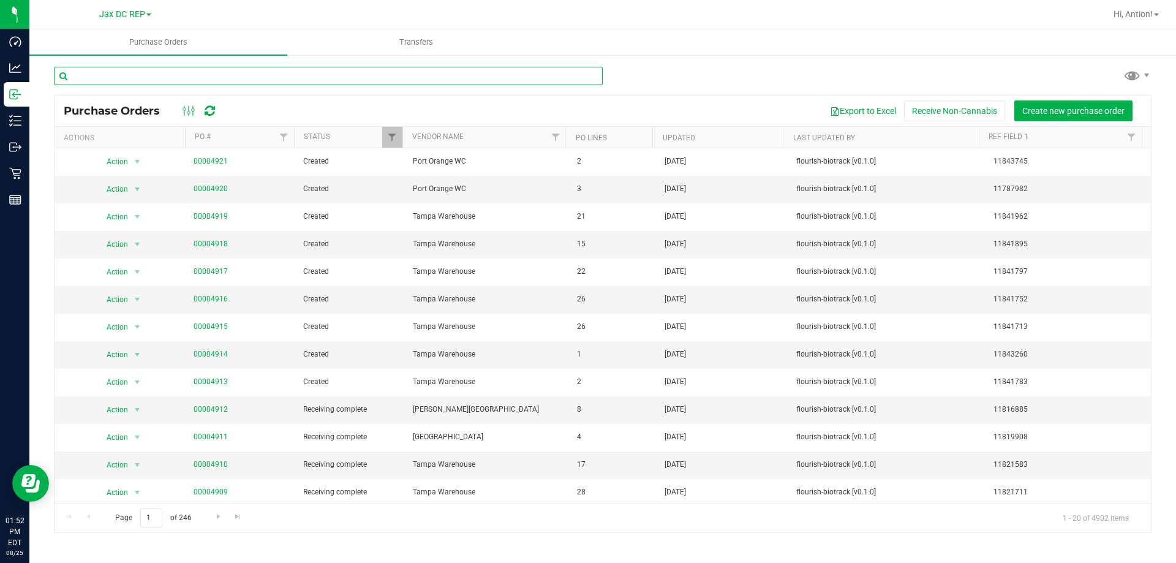
click at [155, 78] on input "text" at bounding box center [328, 76] width 549 height 18
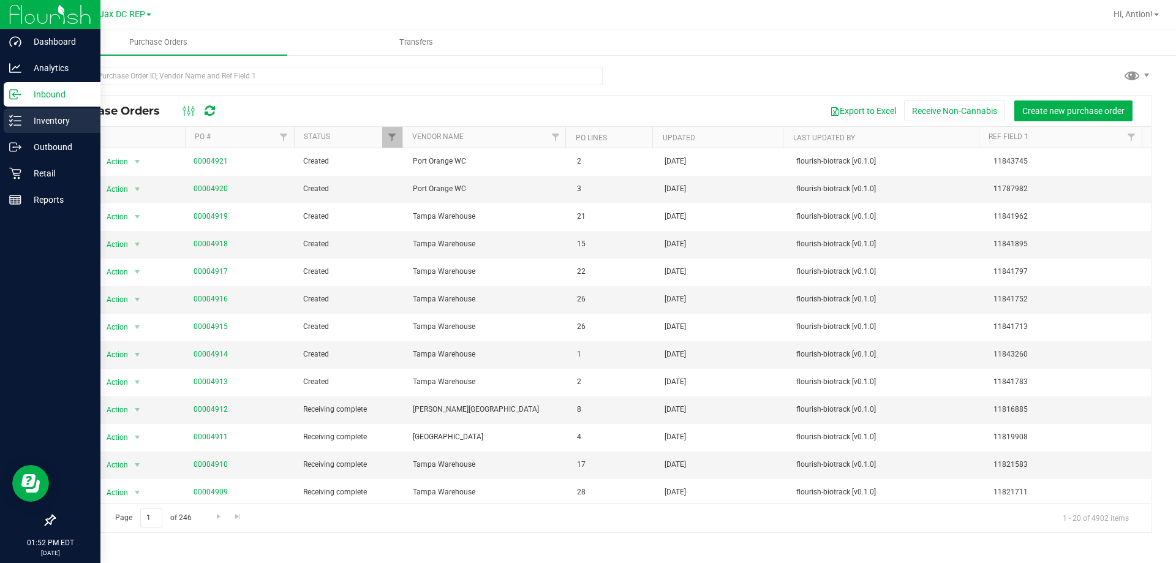
click at [13, 124] on icon at bounding box center [15, 121] width 12 height 12
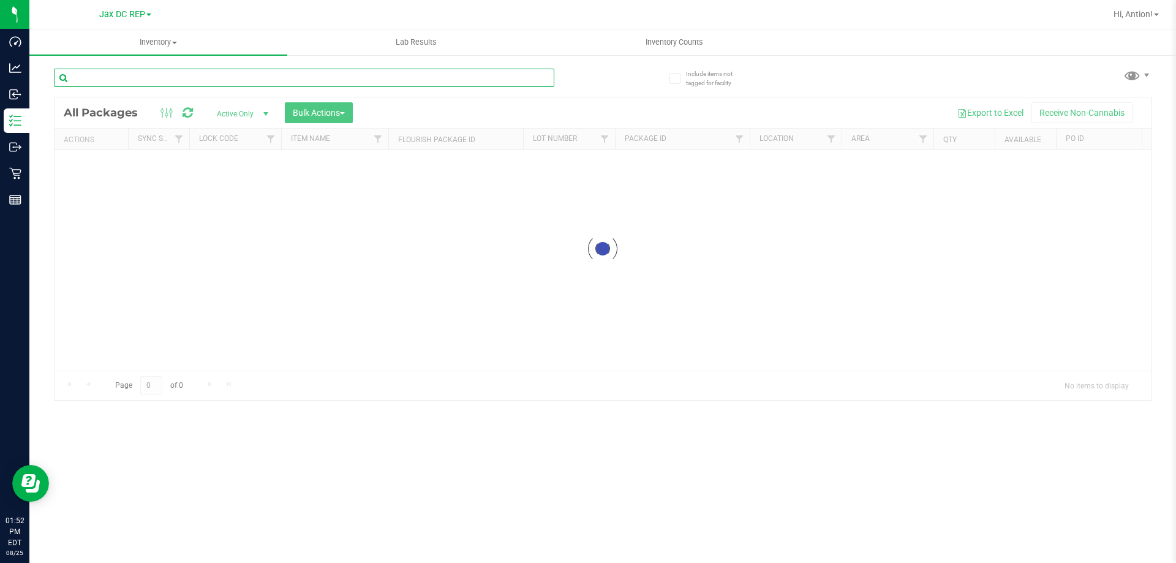
click at [135, 73] on input "text" at bounding box center [304, 78] width 500 height 18
paste input "FT - PRE-ROLL - 0.5G - 1CT - GPE - HYB"
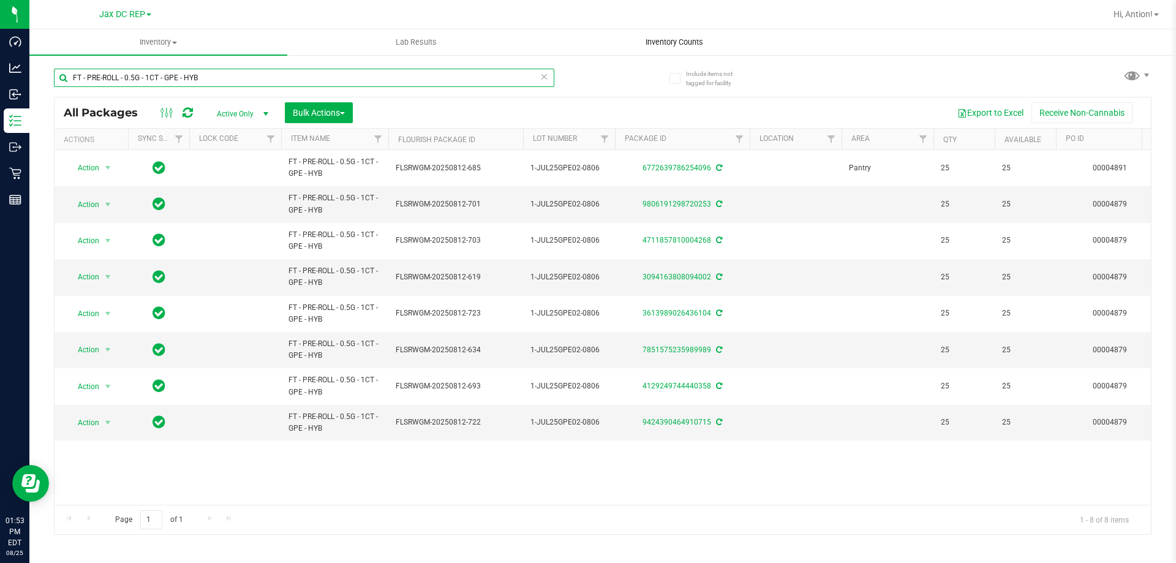
type input "FT - PRE-ROLL - 0.5G - 1CT - GPE - HYB"
click at [345, 113] on span "button" at bounding box center [342, 113] width 5 height 2
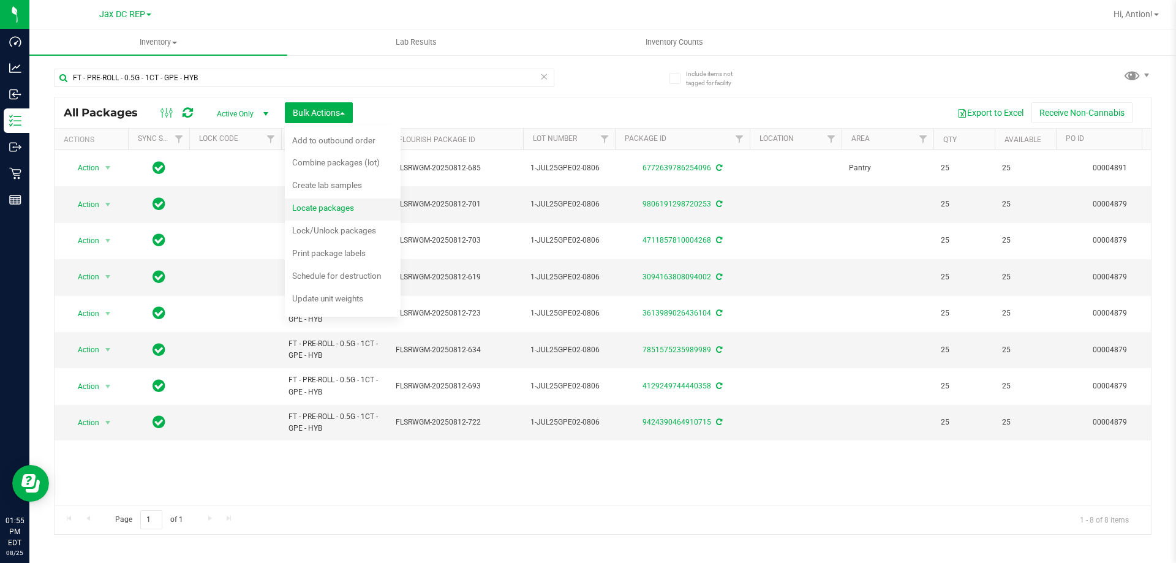
click at [347, 209] on span "Locate packages" at bounding box center [323, 208] width 62 height 10
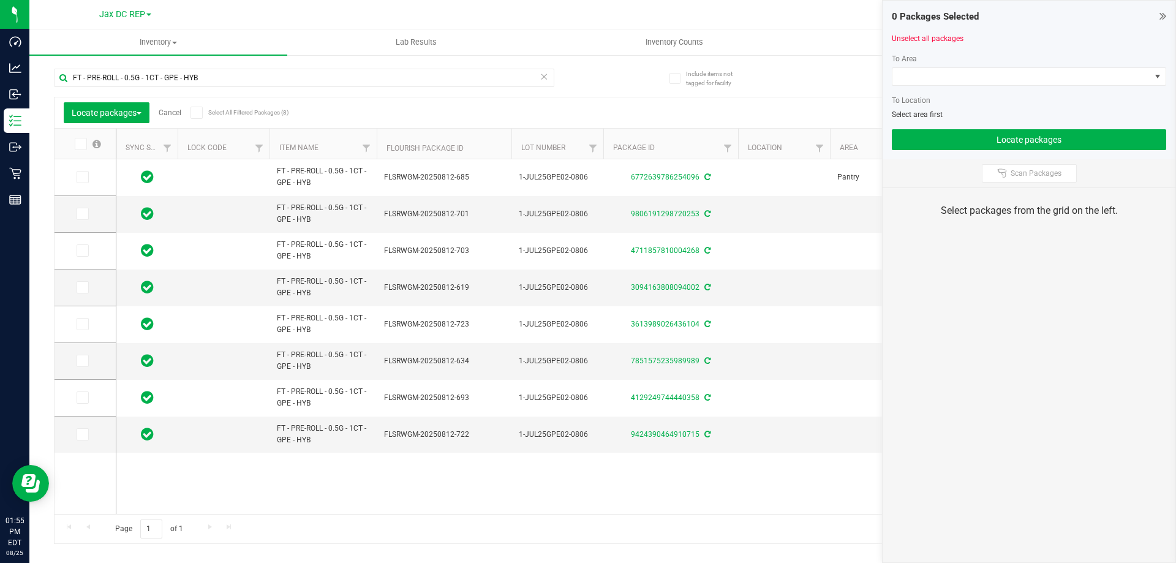
click at [84, 145] on span at bounding box center [81, 144] width 12 height 12
click at [80, 148] on span at bounding box center [81, 144] width 12 height 12
click at [0, 0] on input "checkbox" at bounding box center [0, 0] width 0 height 0
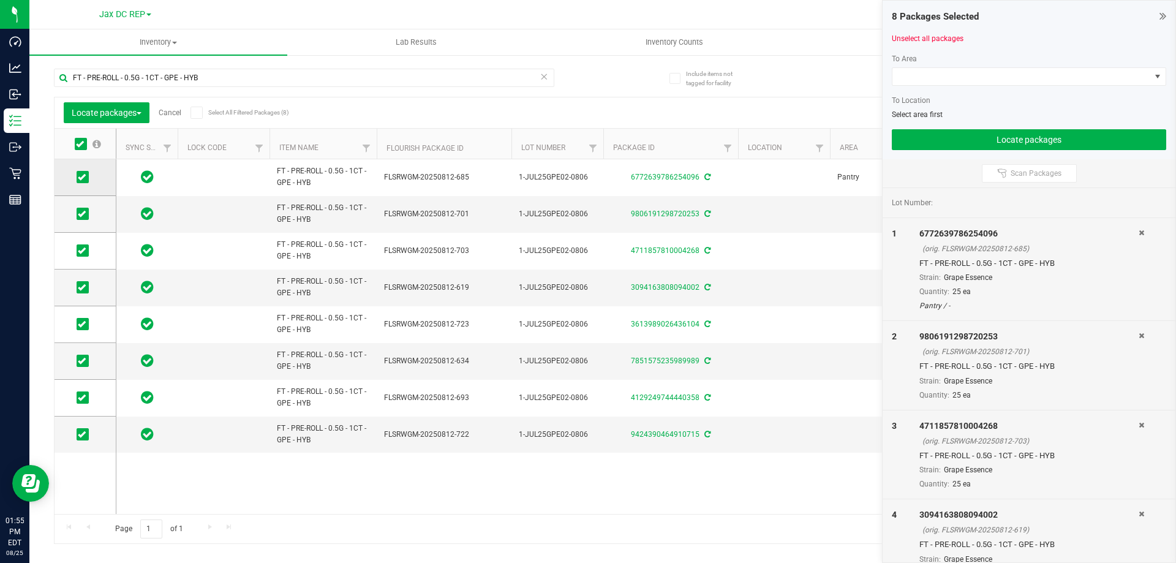
click at [86, 176] on span at bounding box center [83, 177] width 12 height 12
click at [0, 0] on input "checkbox" at bounding box center [0, 0] width 0 height 0
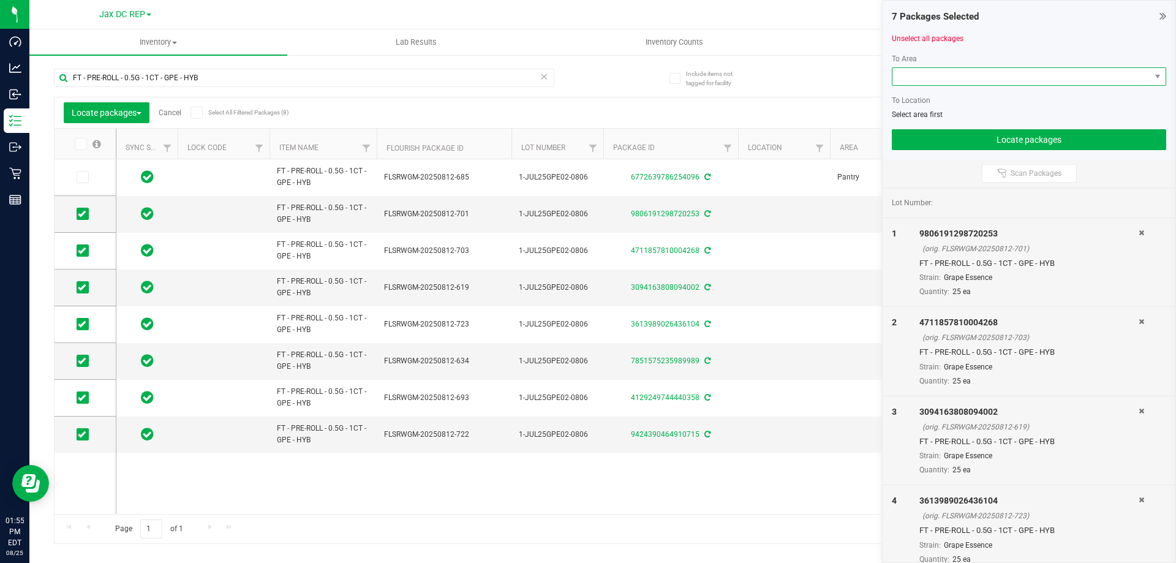
click at [982, 80] on span at bounding box center [1021, 76] width 258 height 17
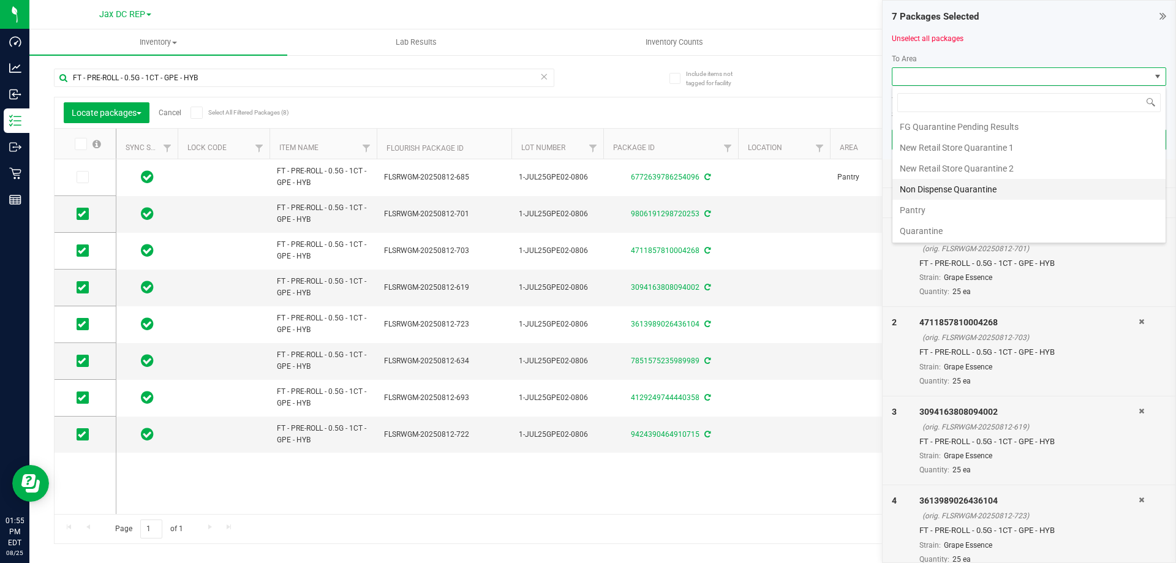
scroll to position [65, 0]
click at [957, 201] on li "Pantry" at bounding box center [1028, 209] width 273 height 21
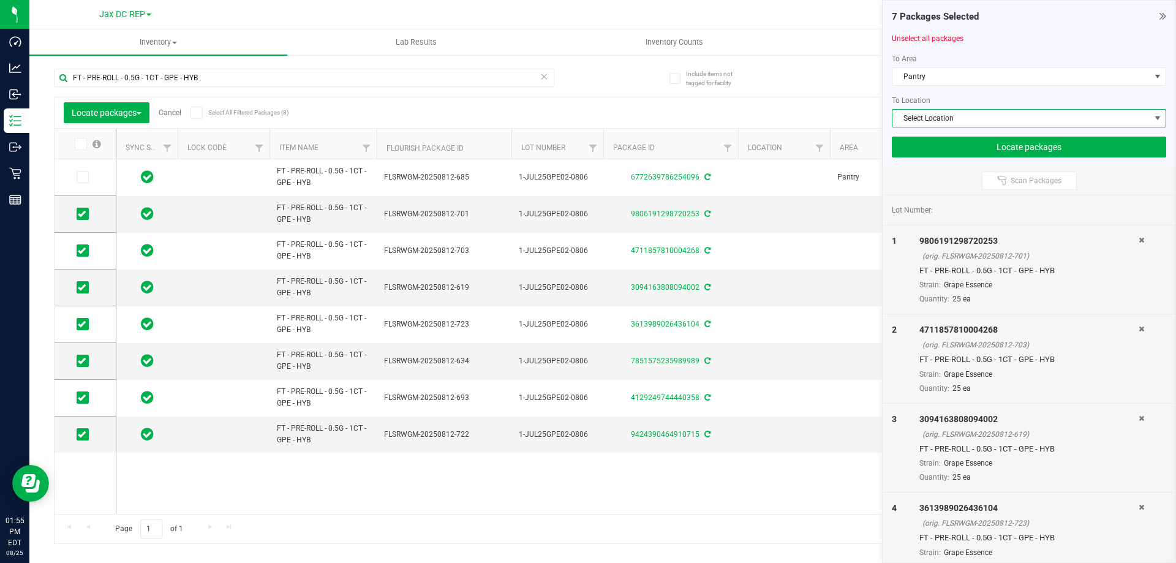
click at [977, 110] on span "Select Location" at bounding box center [1021, 118] width 258 height 17
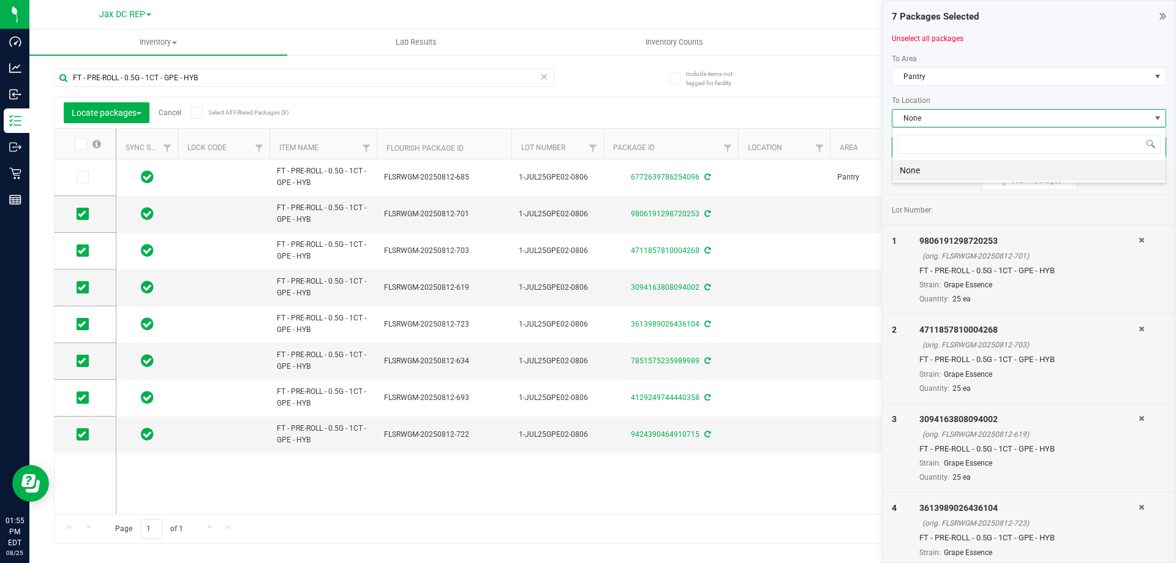
scroll to position [18, 274]
click at [977, 110] on span "None" at bounding box center [1021, 118] width 258 height 17
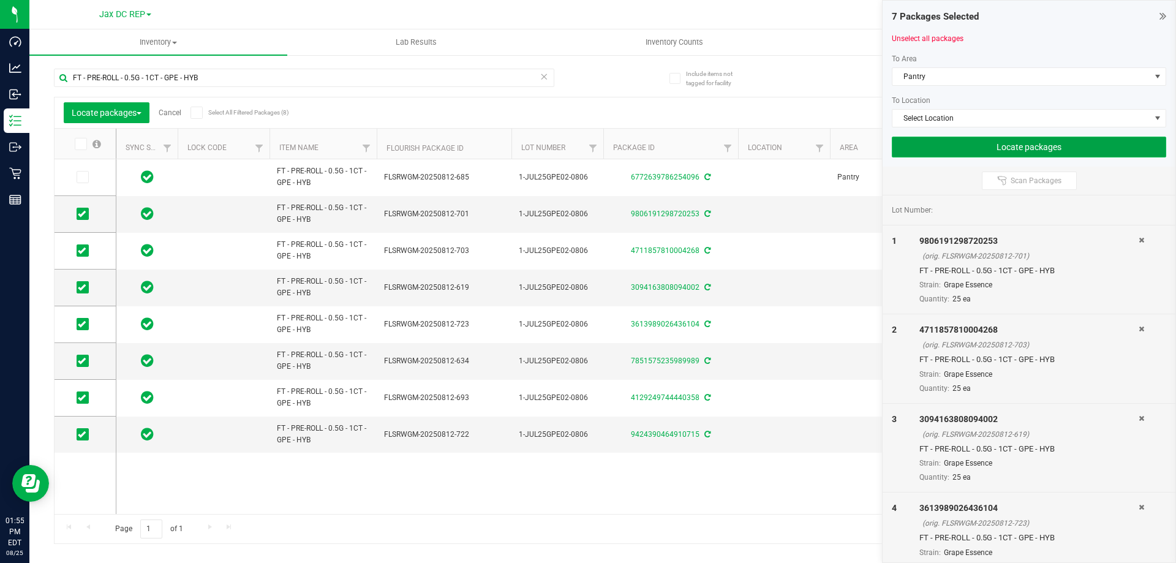
click at [958, 149] on button "Locate packages" at bounding box center [1029, 147] width 274 height 21
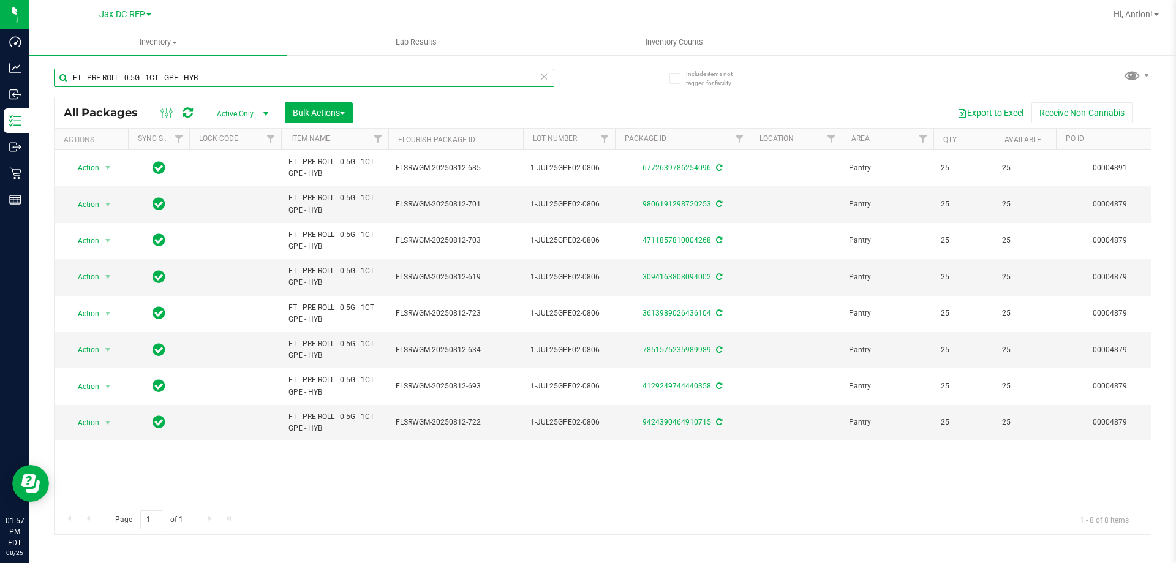
click at [177, 81] on input "FT - PRE-ROLL - 0.5G - 1CT - GPE - HYB" at bounding box center [304, 78] width 500 height 18
paste input "5CT - BDL - IND"
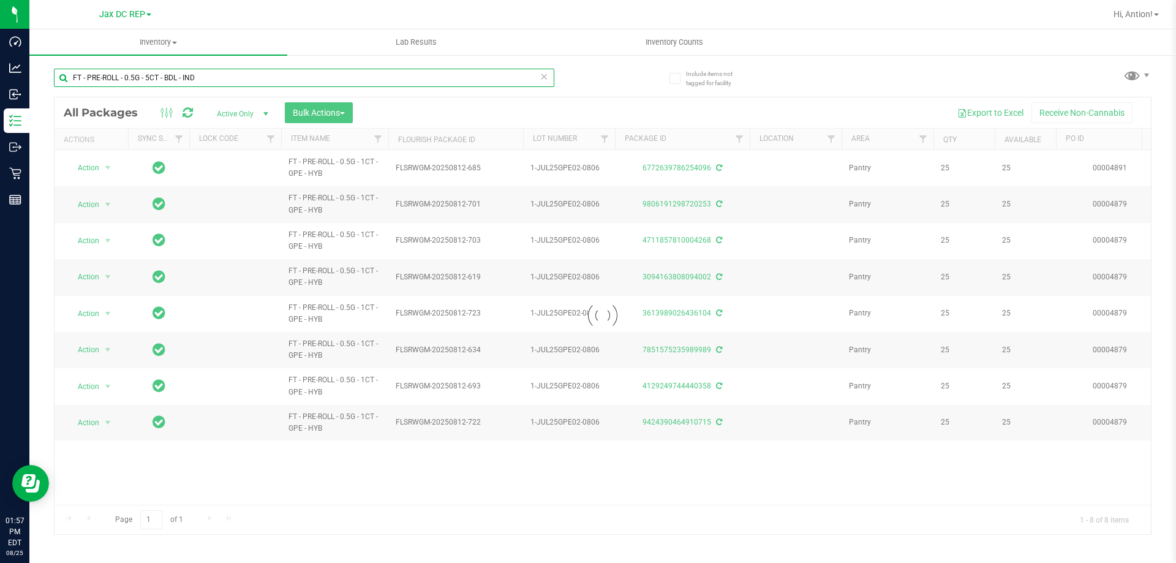
click at [73, 78] on input "FT - PRE-ROLL - 0.5G - 5CT - BDL - IND" at bounding box center [304, 78] width 500 height 18
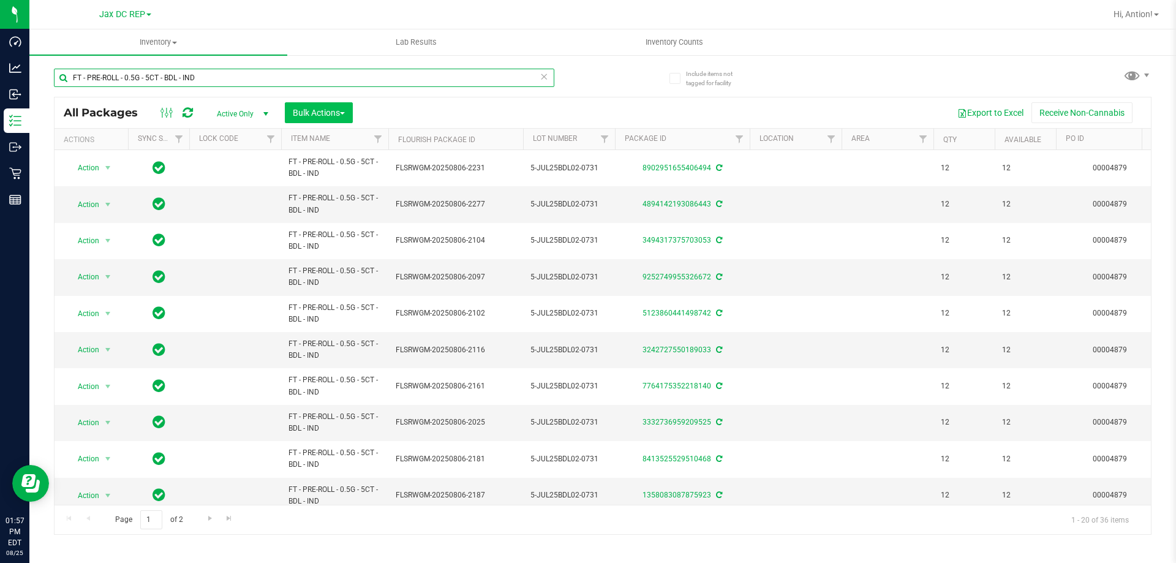
type input "FT - PRE-ROLL - 0.5G - 5CT - BDL - IND"
click at [329, 113] on span "Bulk Actions" at bounding box center [319, 113] width 52 height 10
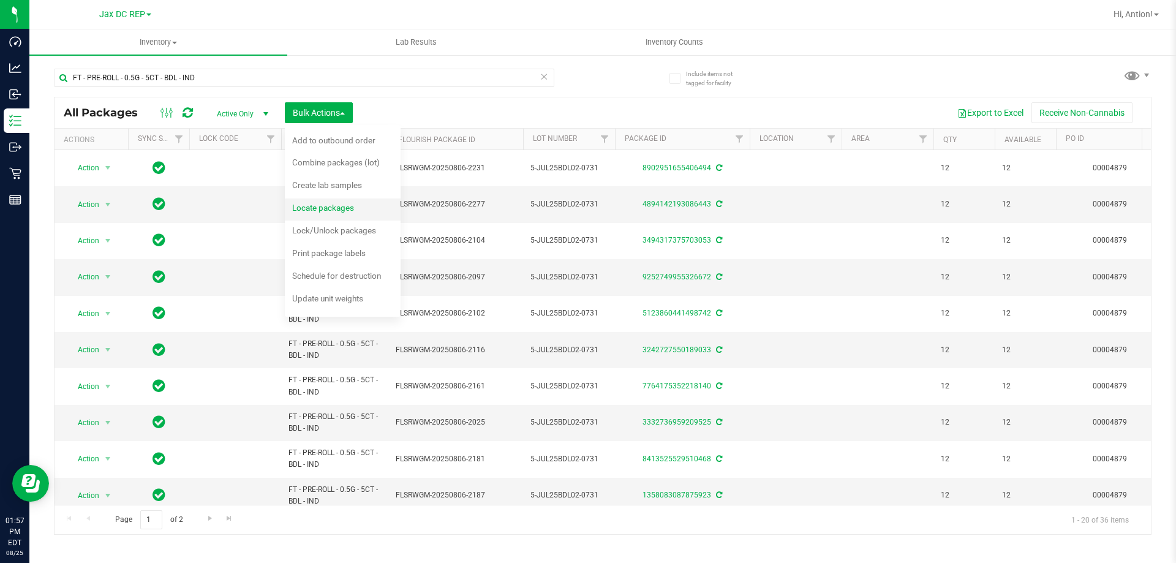
click at [353, 207] on span "Locate packages" at bounding box center [323, 208] width 62 height 10
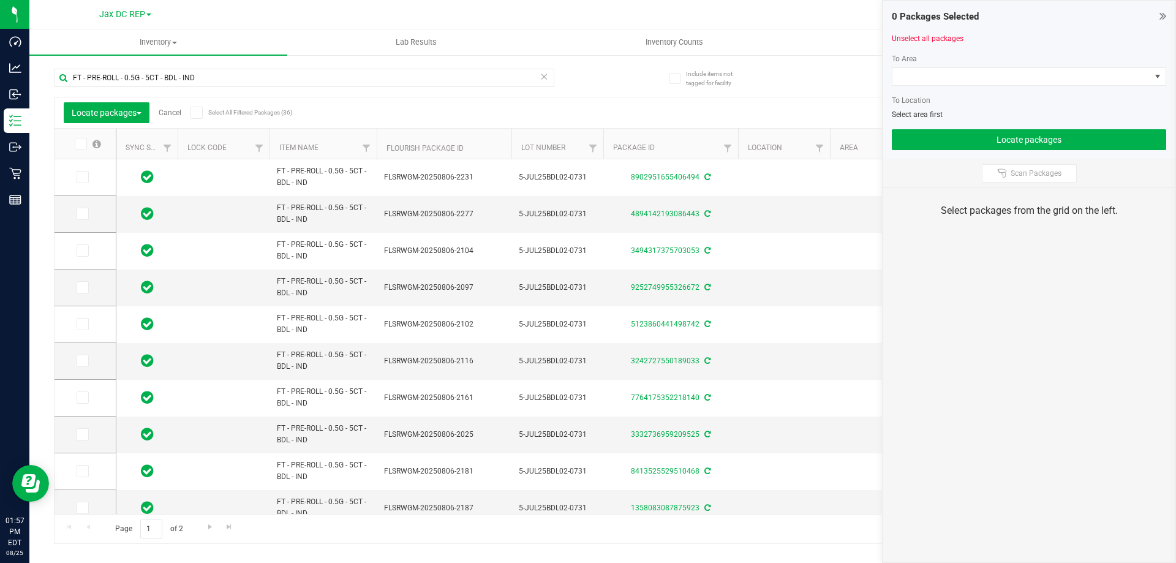
click at [196, 113] on icon at bounding box center [196, 113] width 8 height 0
click at [0, 0] on input "Select All Filtered Packages (36)" at bounding box center [0, 0] width 0 height 0
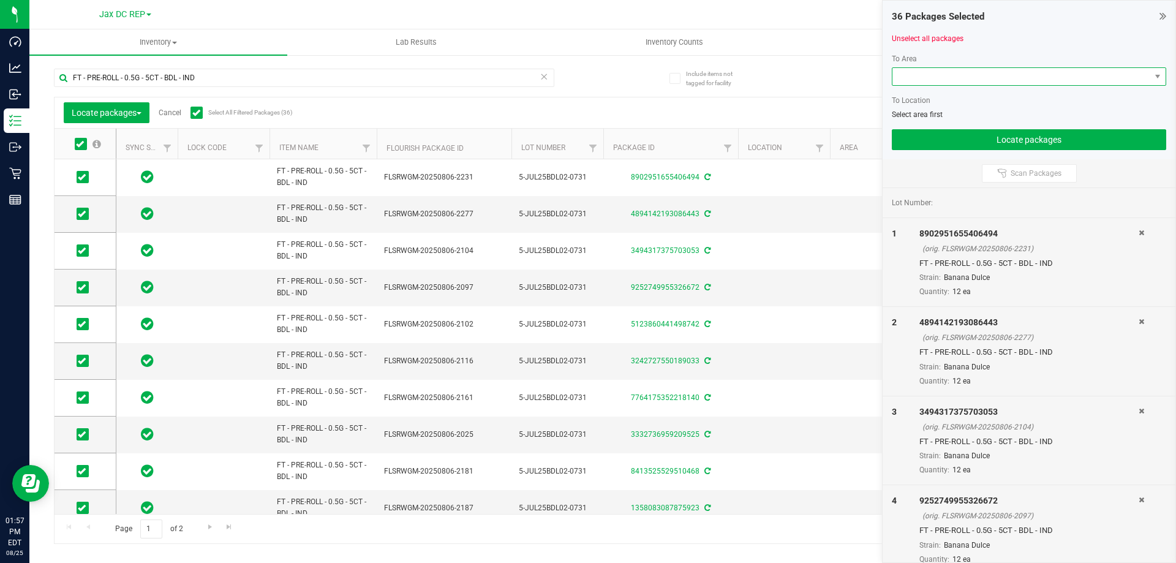
click at [1026, 80] on span at bounding box center [1021, 76] width 258 height 17
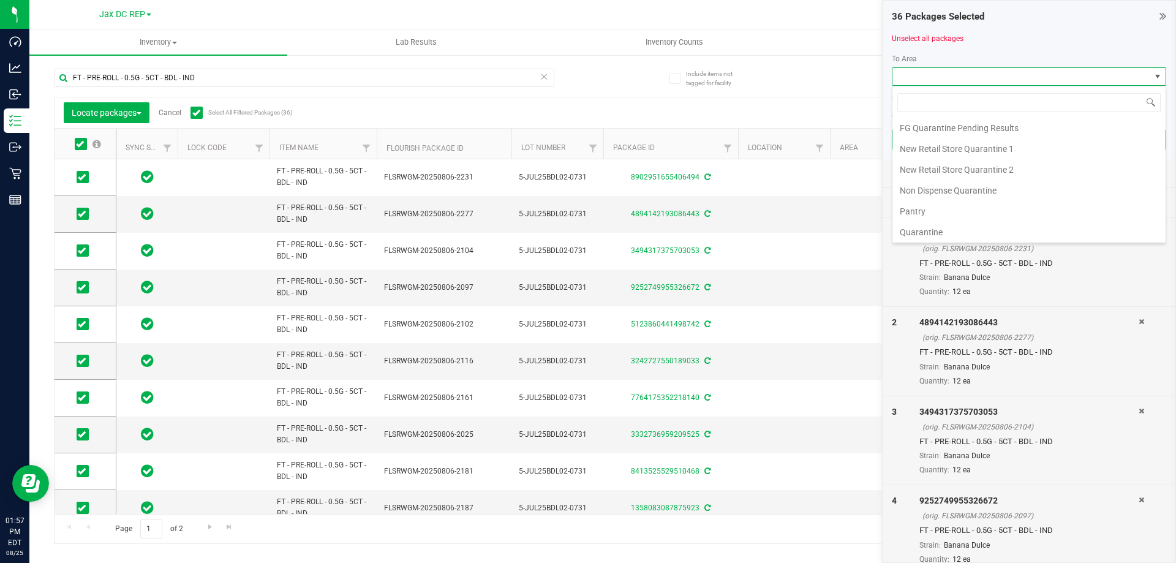
scroll to position [65, 0]
click at [917, 208] on li "Pantry" at bounding box center [1028, 209] width 273 height 21
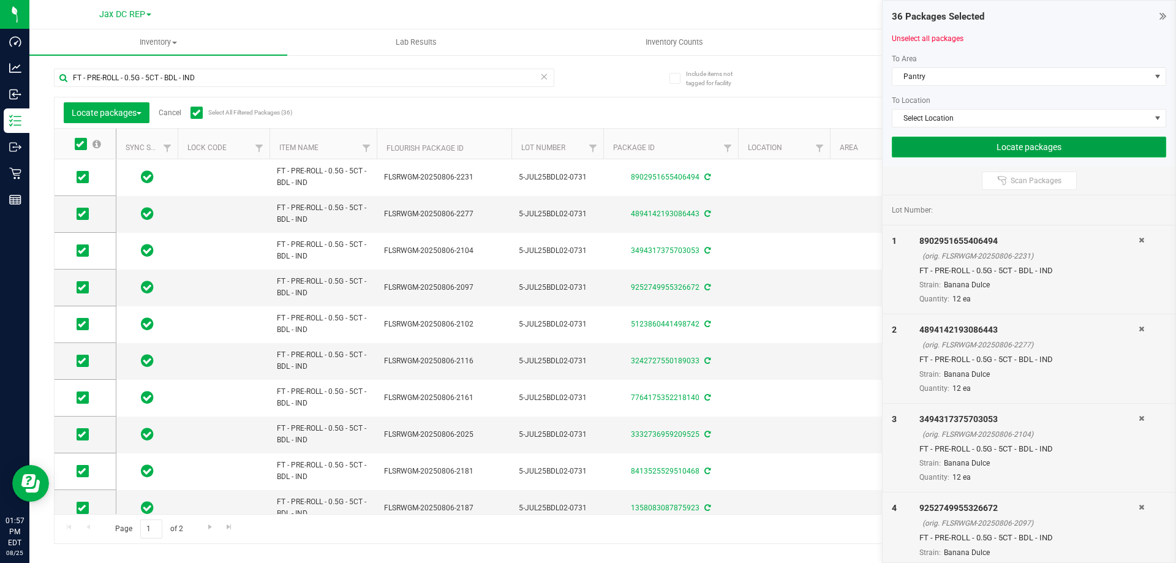
click at [951, 146] on button "Locate packages" at bounding box center [1029, 147] width 274 height 21
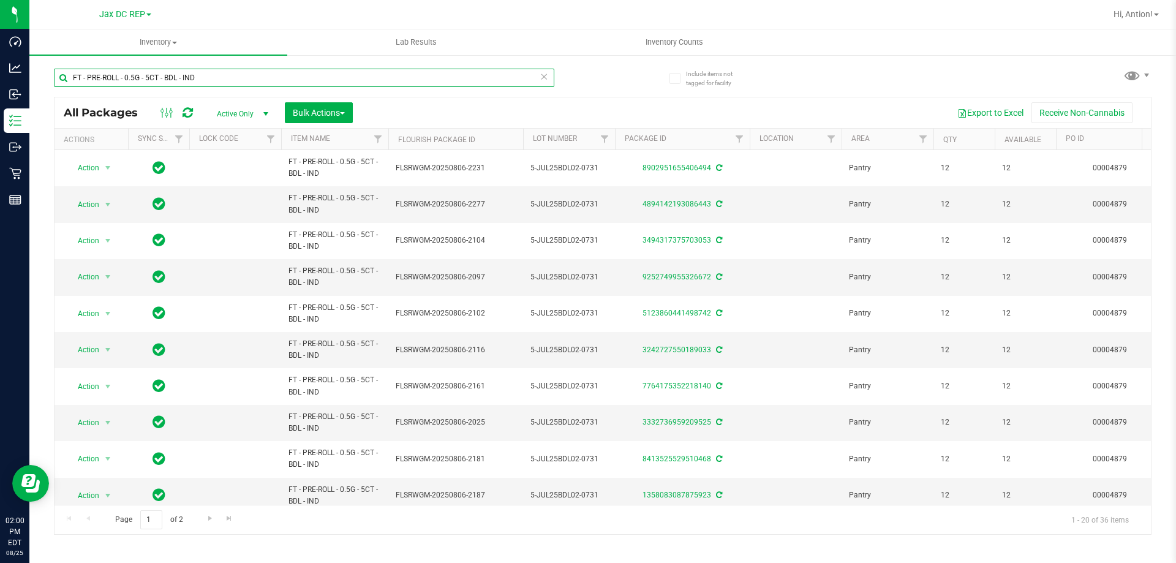
click at [123, 81] on input "FT - PRE-ROLL - 0.5G - 5CT - BDL - IND" at bounding box center [304, 78] width 500 height 18
paste input "FT - VAPE CART DISTILLATE - 1G - KMT - HYB"
click at [207, 70] on input "FT - VAPE CART DISTILLATE - 1G - KMT - HYB" at bounding box center [304, 78] width 500 height 18
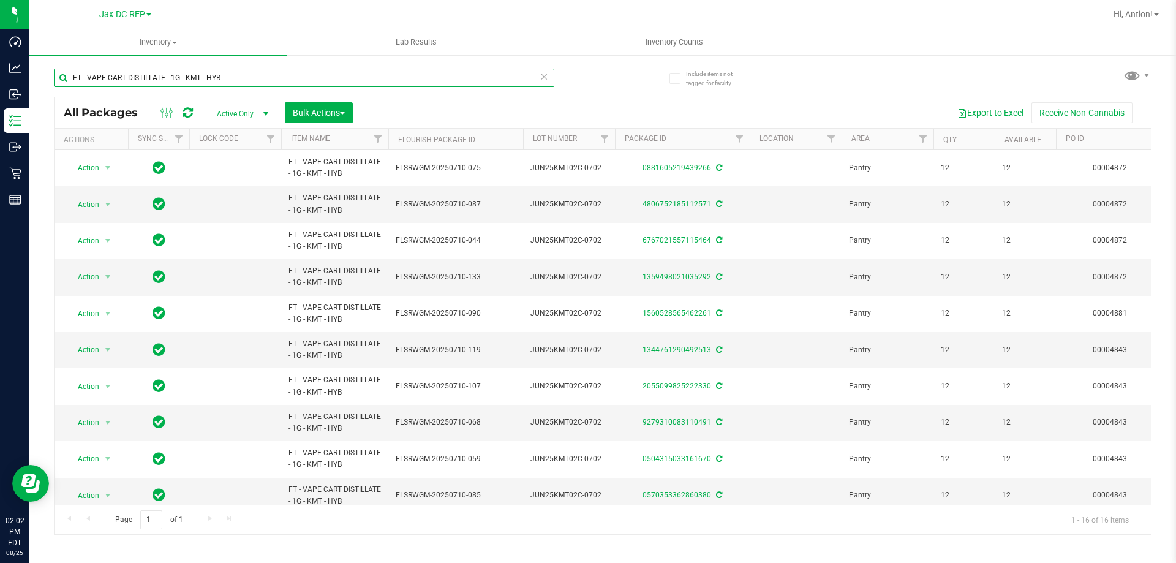
click at [207, 70] on input "FT - VAPE CART DISTILLATE - 1G - KMT - HYB" at bounding box center [304, 78] width 500 height 18
paste input "GL - VAPE CART LIVE ROSIN - 0.5G - ZKR - IND"
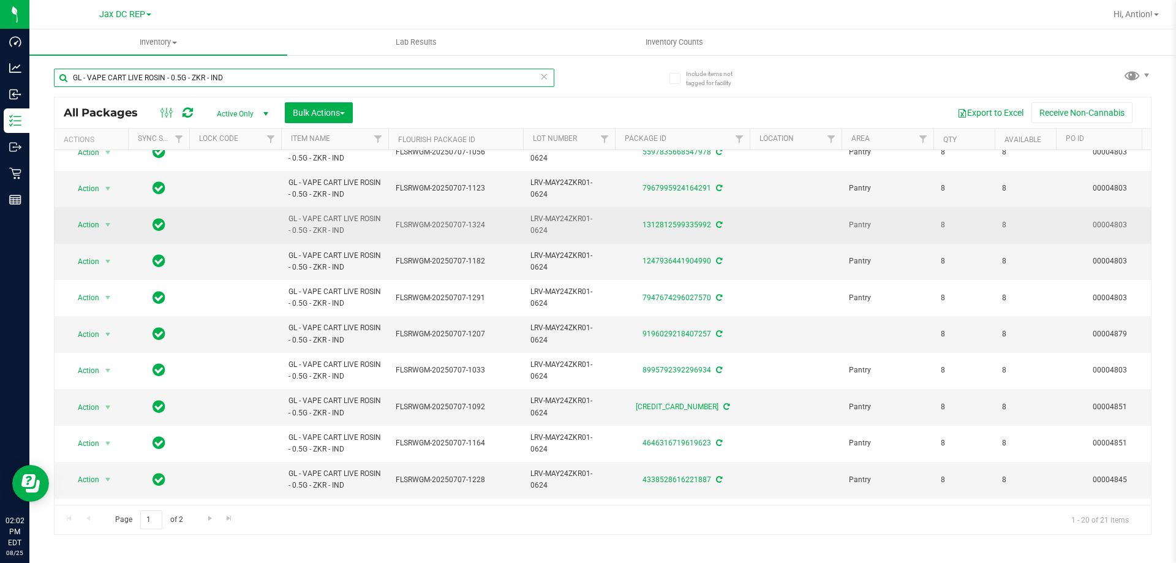
scroll to position [245, 0]
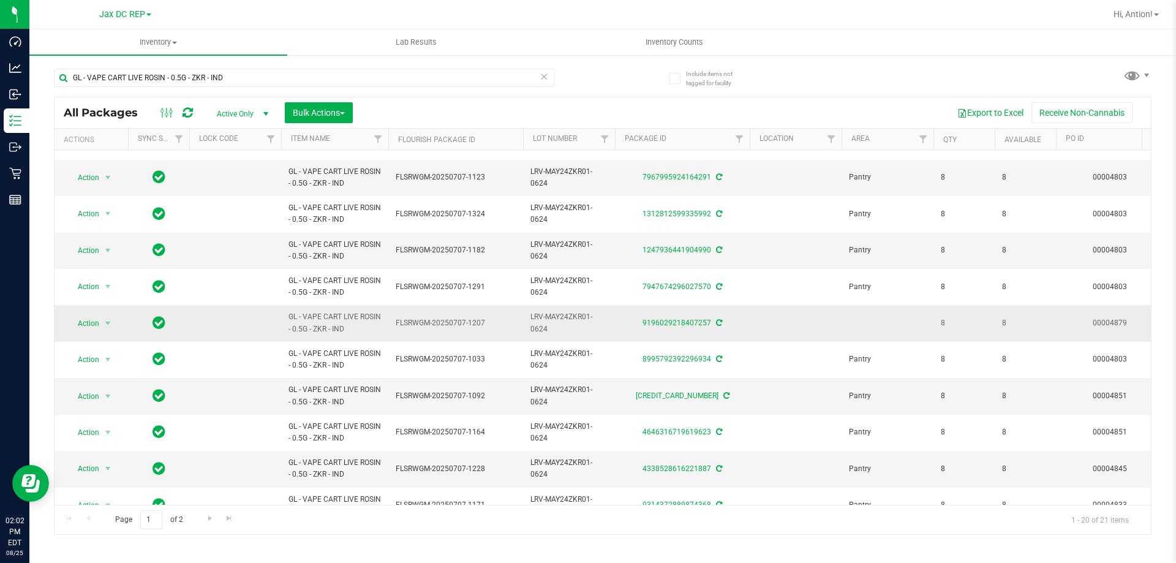
click at [402, 324] on span "FLSRWGM-20250707-1207" at bounding box center [456, 323] width 120 height 12
click at [403, 324] on span "FLSRWGM-20250707-1207" at bounding box center [456, 323] width 120 height 12
copy tr "FLSRWGM-20250707-1207"
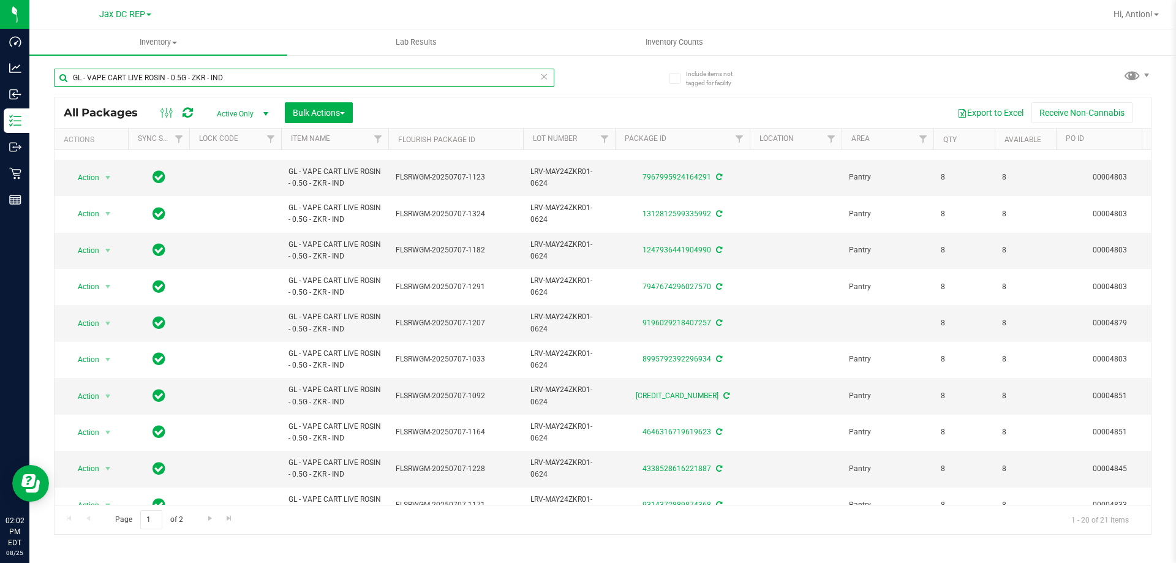
click at [202, 77] on input "GL - VAPE CART LIVE ROSIN - 0.5G - ZKR - IND" at bounding box center [304, 78] width 500 height 18
paste input "FLSRWGM-20250707-1207"
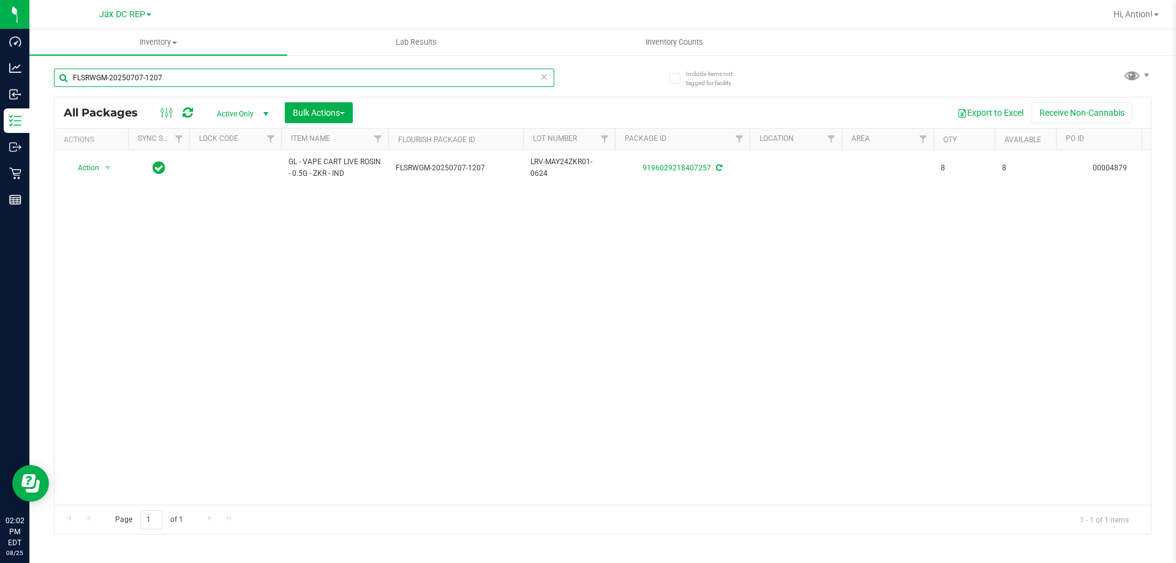
type input "FLSRWGM-20250707-1207"
click at [336, 108] on span "Bulk Actions" at bounding box center [319, 113] width 52 height 10
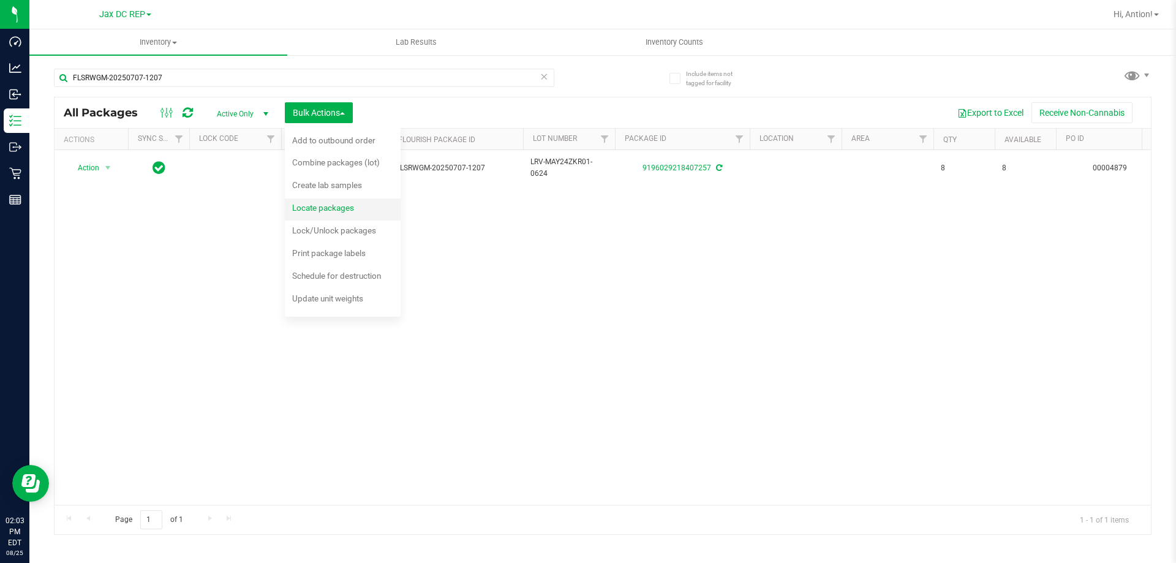
click at [323, 209] on span "Locate packages" at bounding box center [323, 208] width 62 height 10
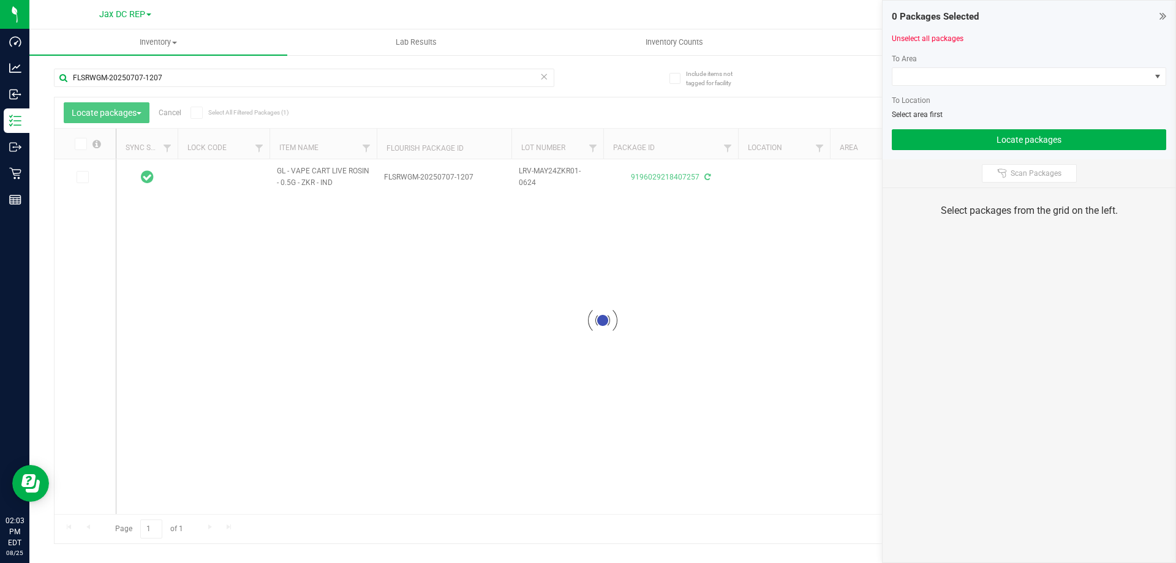
click at [85, 174] on div at bounding box center [603, 320] width 1096 height 446
click at [85, 177] on icon at bounding box center [82, 177] width 8 height 0
click at [0, 0] on input "checkbox" at bounding box center [0, 0] width 0 height 0
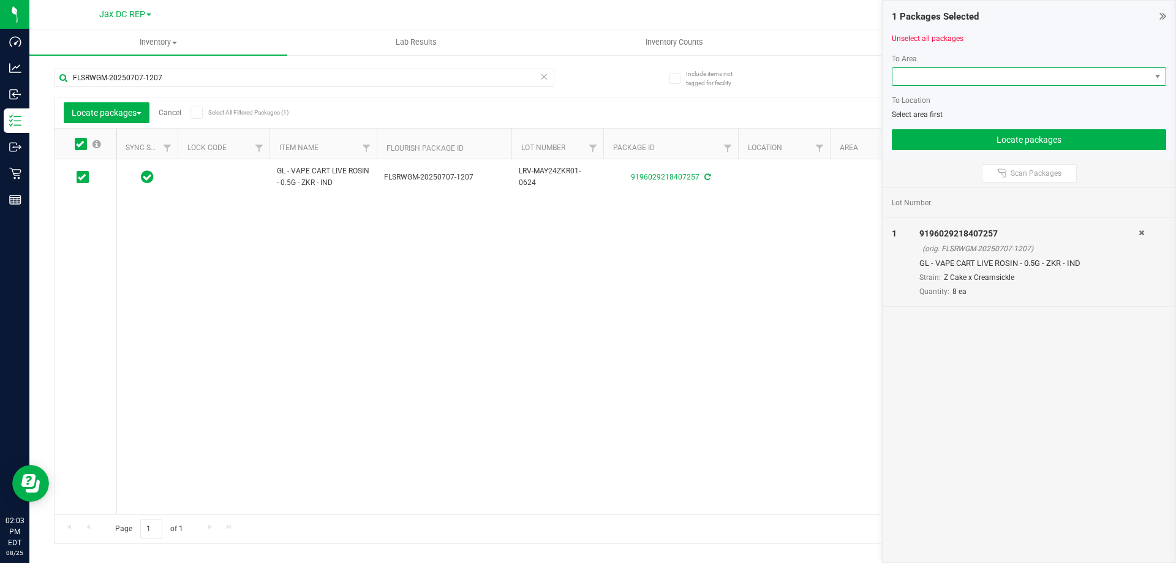
click at [957, 75] on span at bounding box center [1021, 76] width 258 height 17
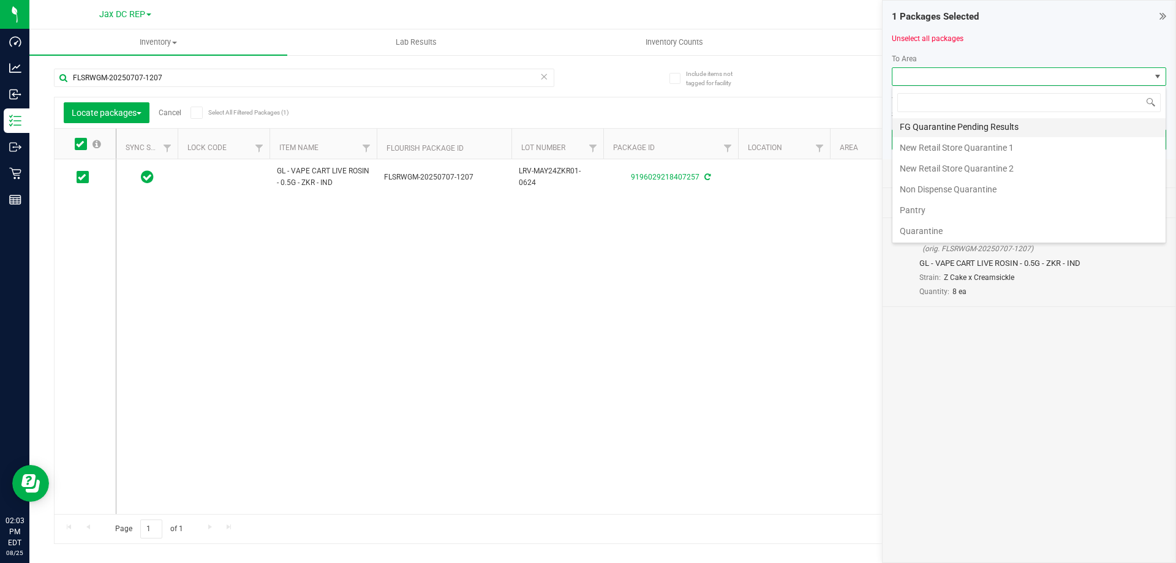
scroll to position [65, 0]
click at [927, 206] on li "Pantry" at bounding box center [1028, 209] width 273 height 21
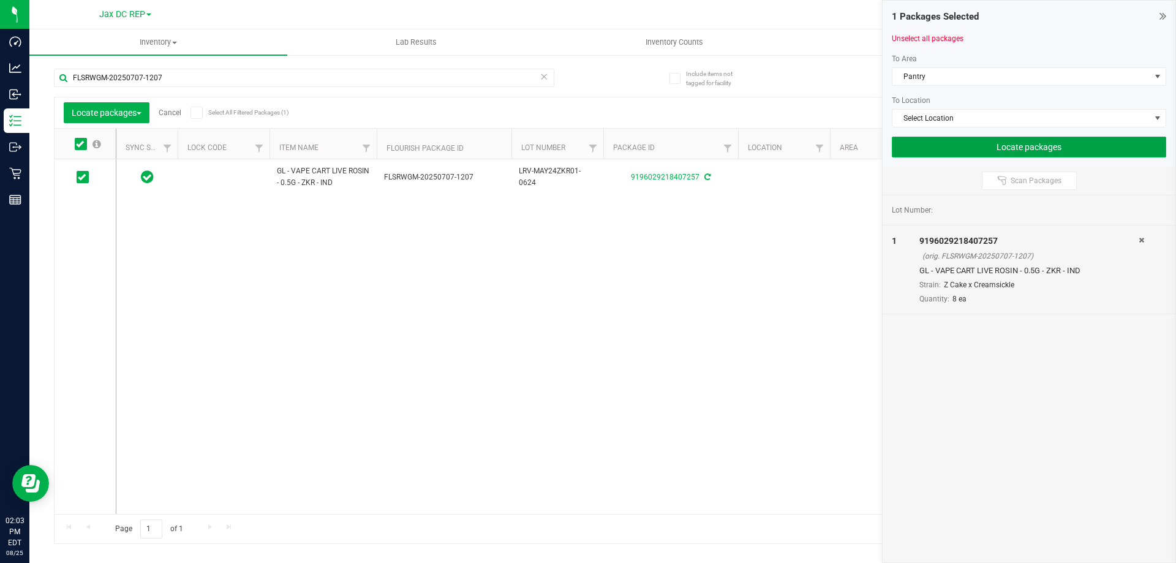
click at [931, 150] on button "Locate packages" at bounding box center [1029, 147] width 274 height 21
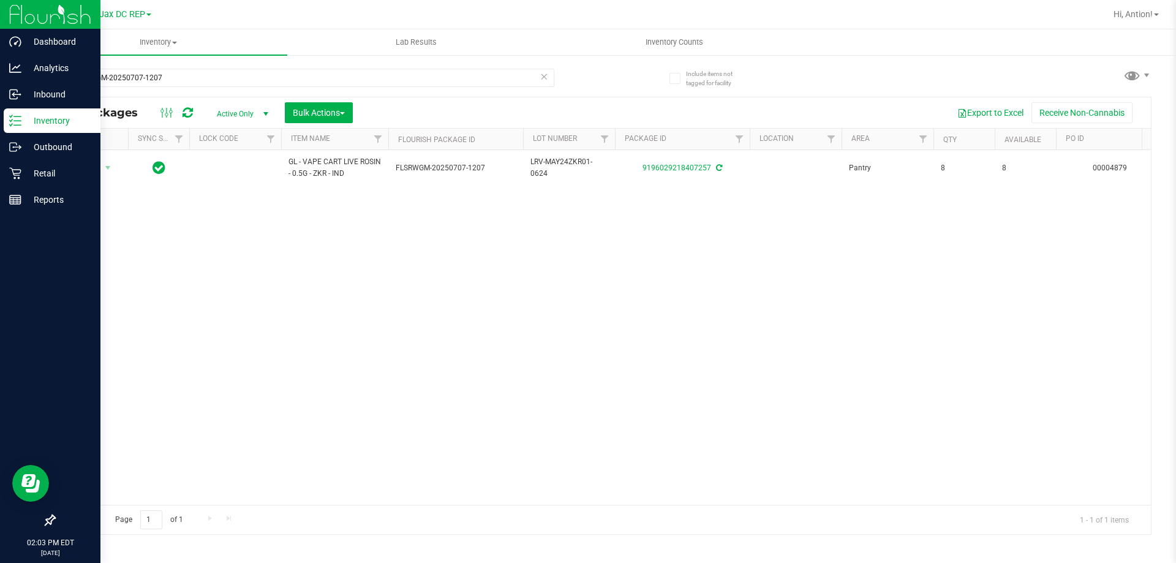
click at [54, 121] on p "Inventory" at bounding box center [57, 120] width 73 height 15
